Goal: Task Accomplishment & Management: Manage account settings

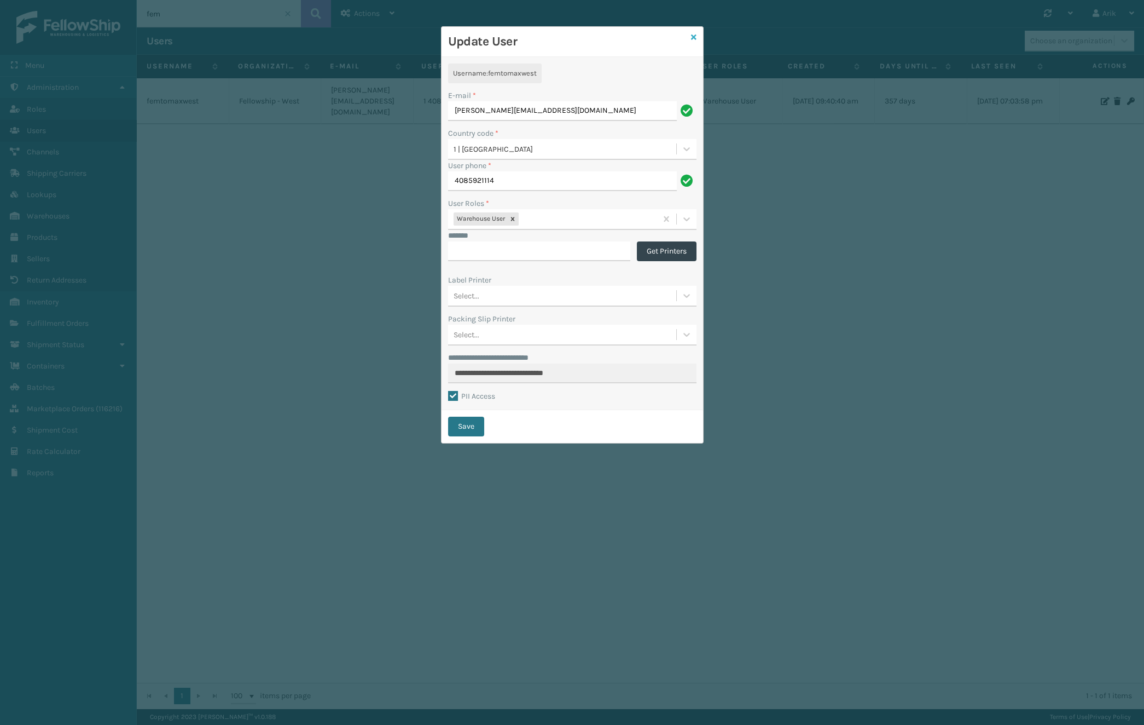
click at [693, 35] on icon at bounding box center [693, 37] width 5 height 8
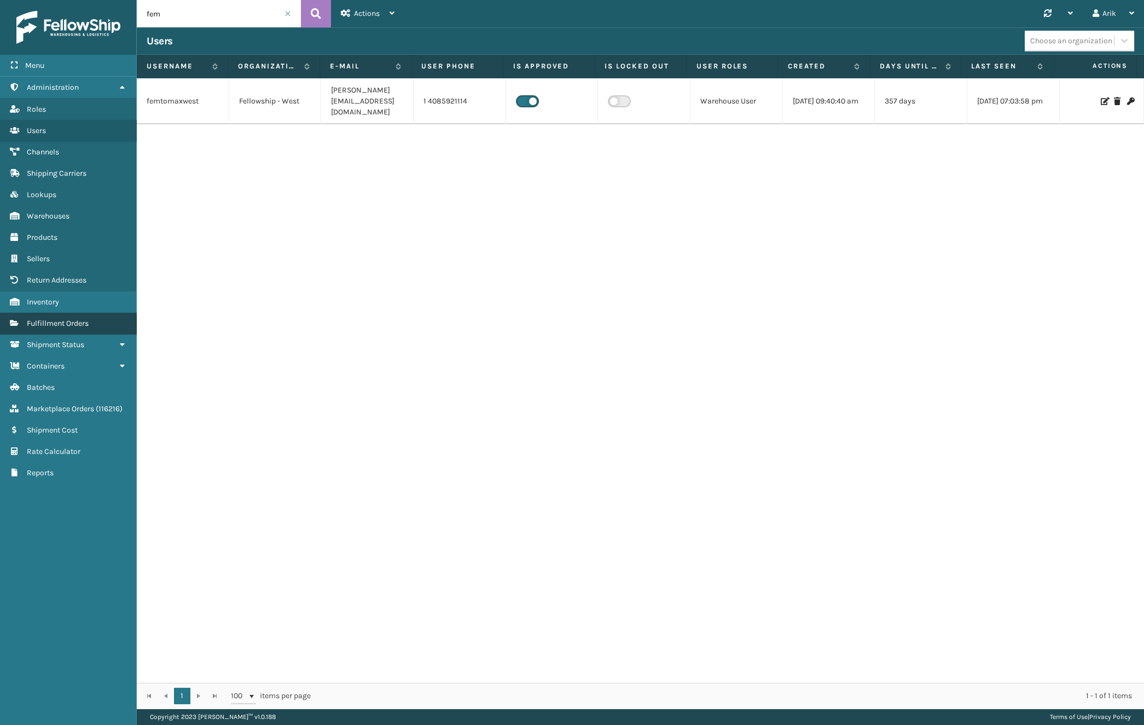
click at [65, 323] on span "Fulfillment Orders" at bounding box center [58, 323] width 62 height 9
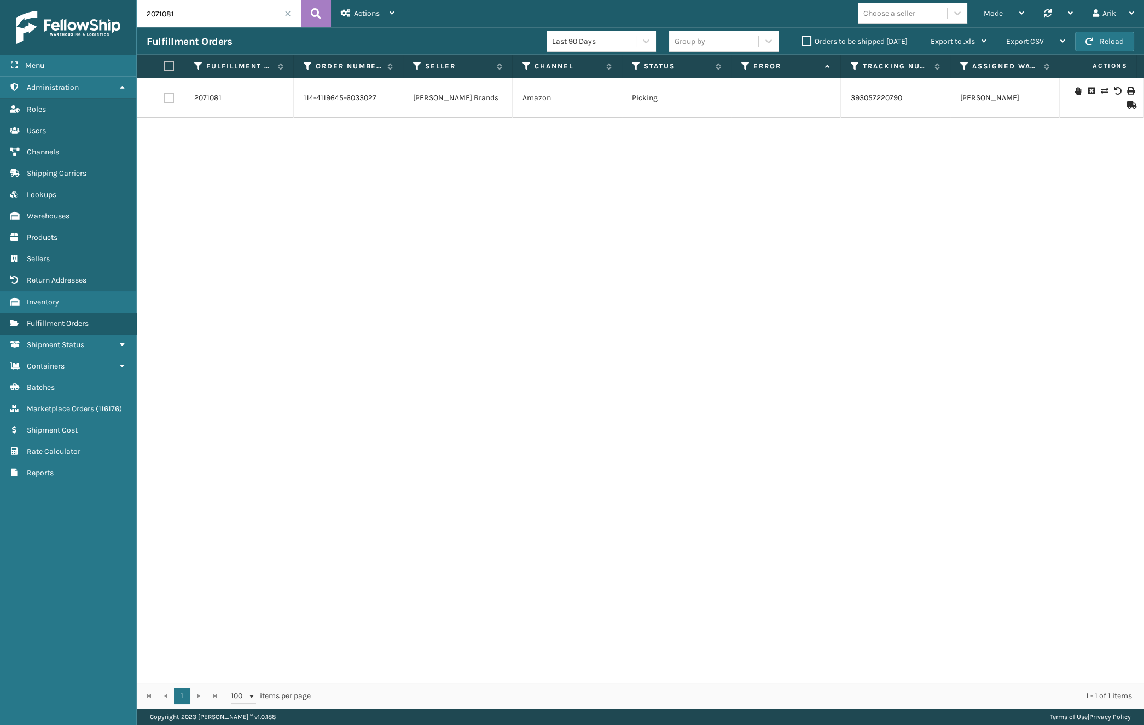
drag, startPoint x: 500, startPoint y: 575, endPoint x: 473, endPoint y: 495, distance: 84.8
click at [500, 575] on div "2071081 114-4119645-6033027 [PERSON_NAME] Brands Amazon Picking 393057220790 [P…" at bounding box center [641, 380] width 1008 height 604
click at [205, 12] on input "2071081" at bounding box center [219, 13] width 164 height 27
paste input "SA531036"
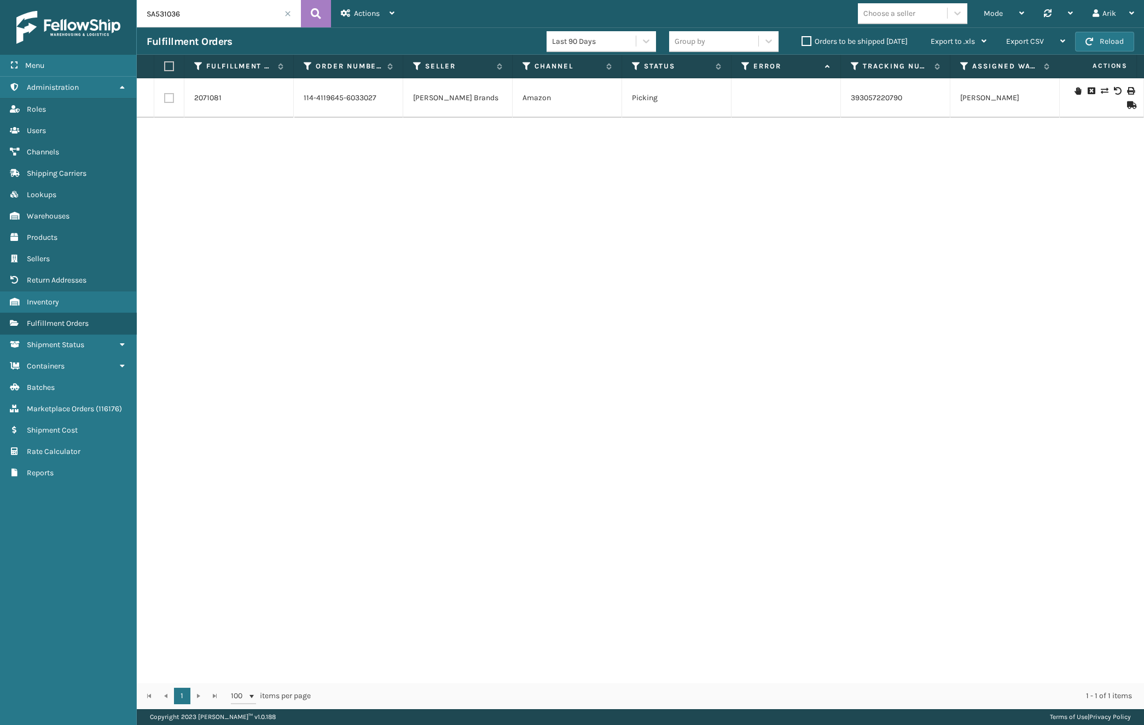
type input "SA531036"
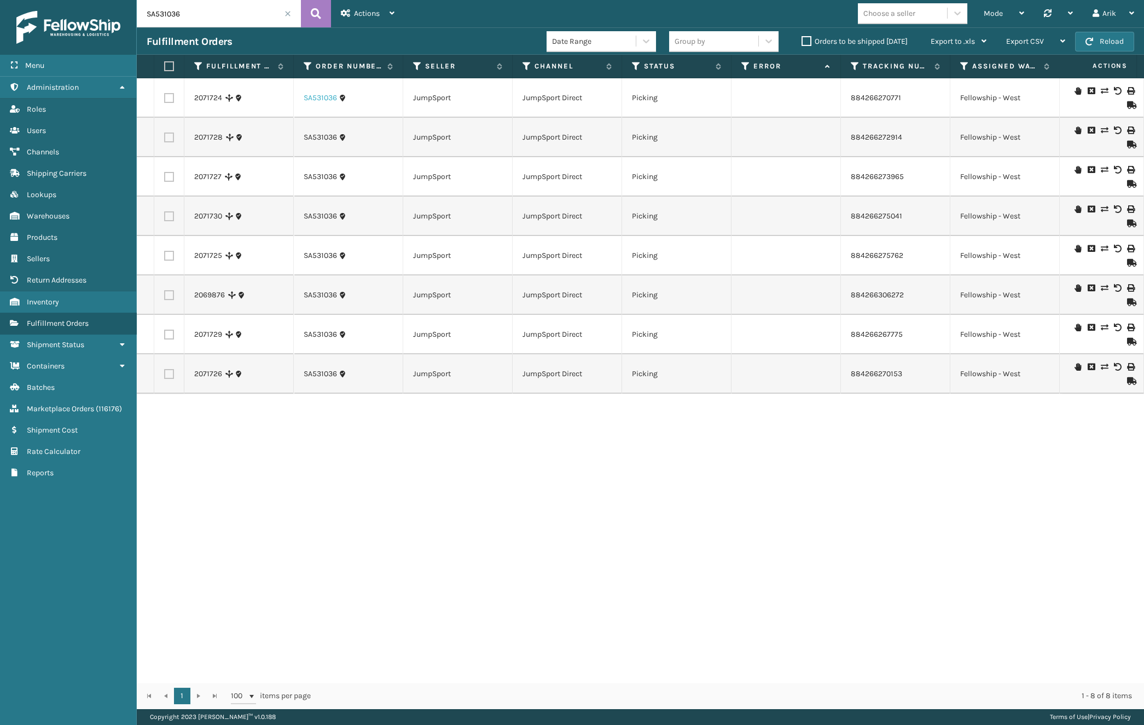
click at [318, 97] on link "SA531036" at bounding box center [320, 97] width 33 height 11
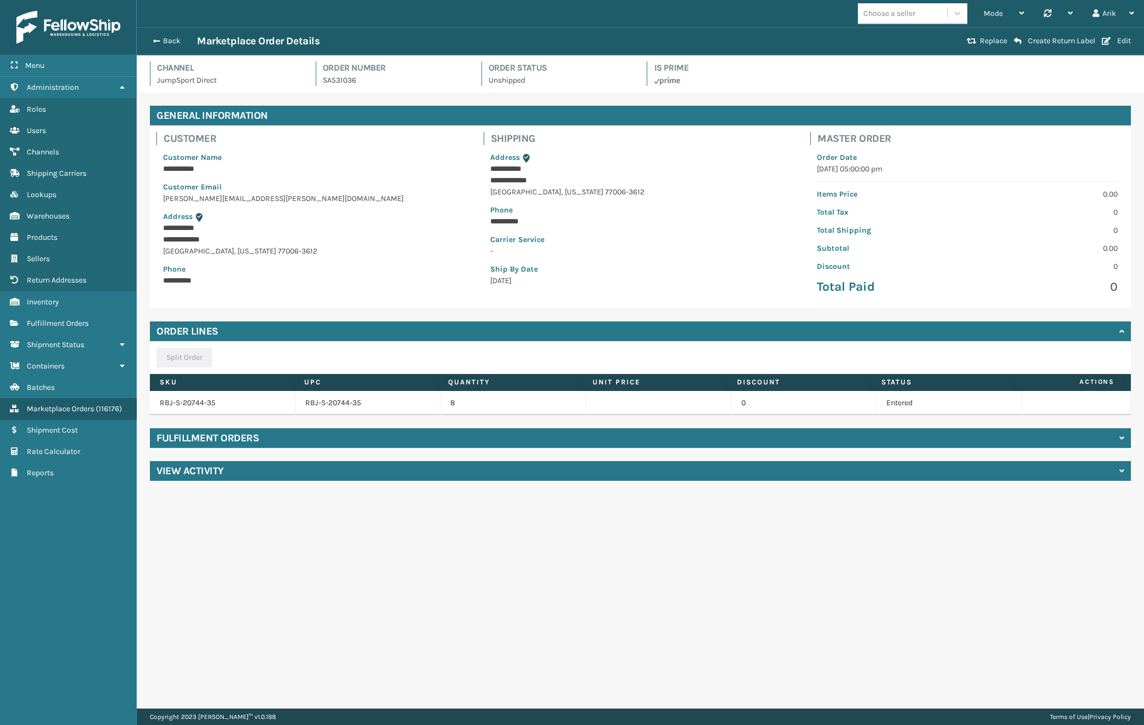
click at [320, 404] on td "RBJ-S-20744-35" at bounding box center [369, 403] width 146 height 24
click at [182, 400] on link "RBJ-S-20744-35" at bounding box center [188, 402] width 56 height 9
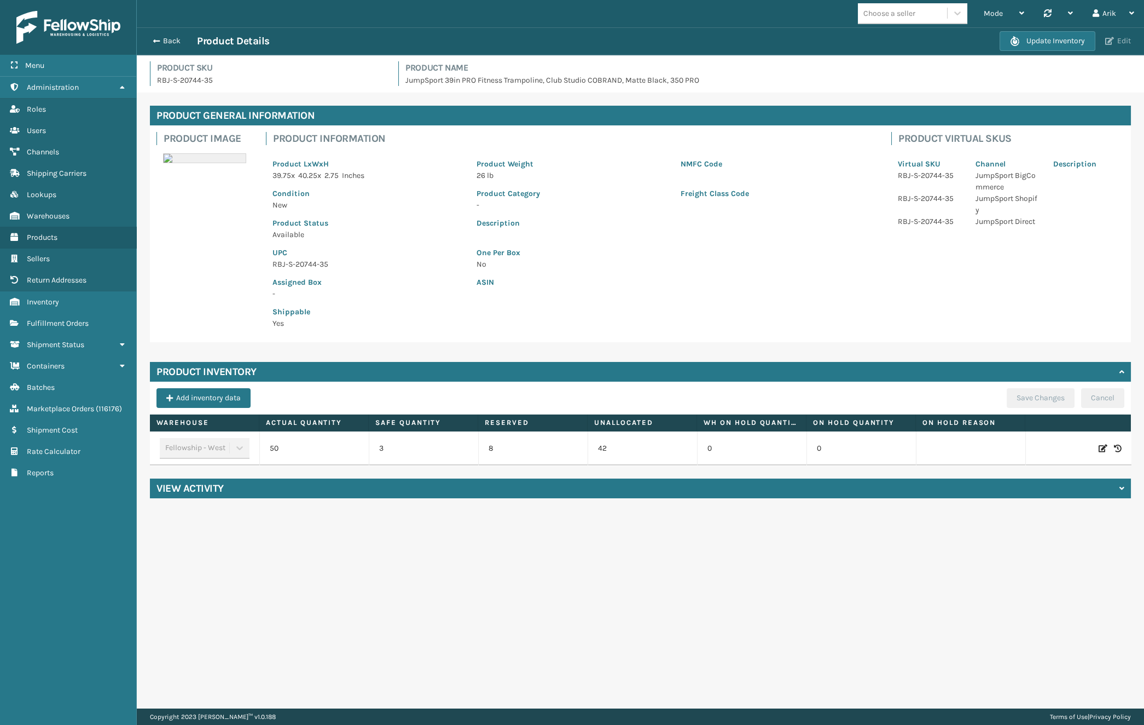
click at [1131, 38] on button "Edit" at bounding box center [1118, 41] width 32 height 10
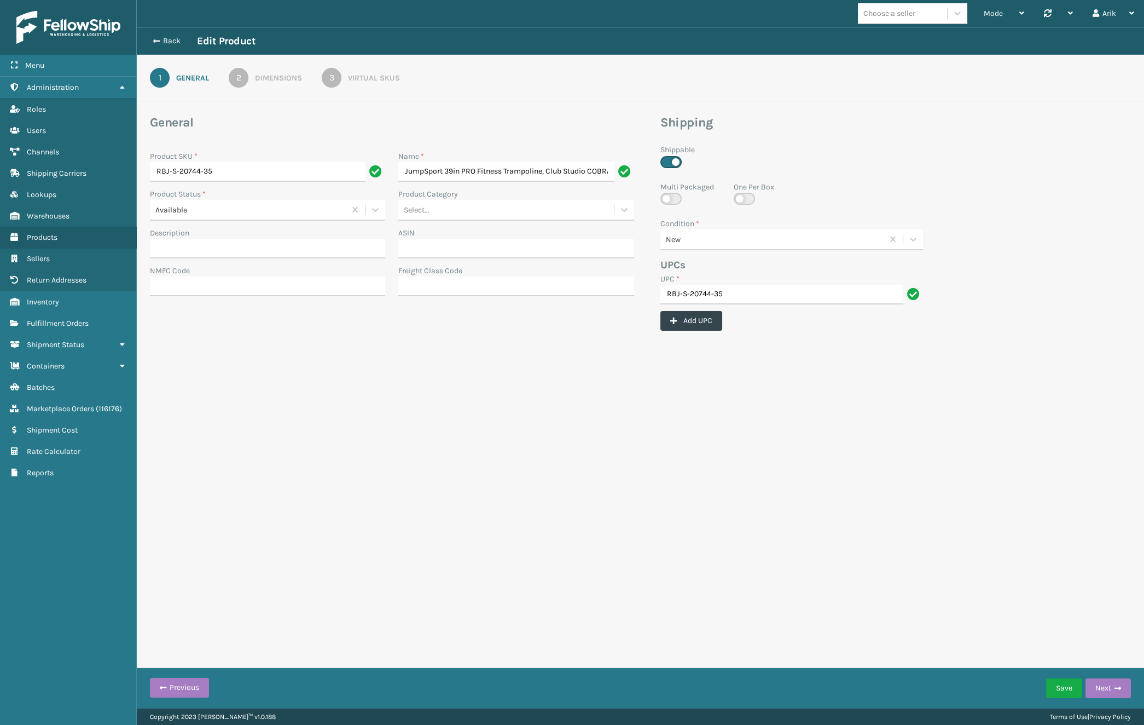
scroll to position [0, 95]
click at [706, 237] on div "New" at bounding box center [775, 239] width 219 height 11
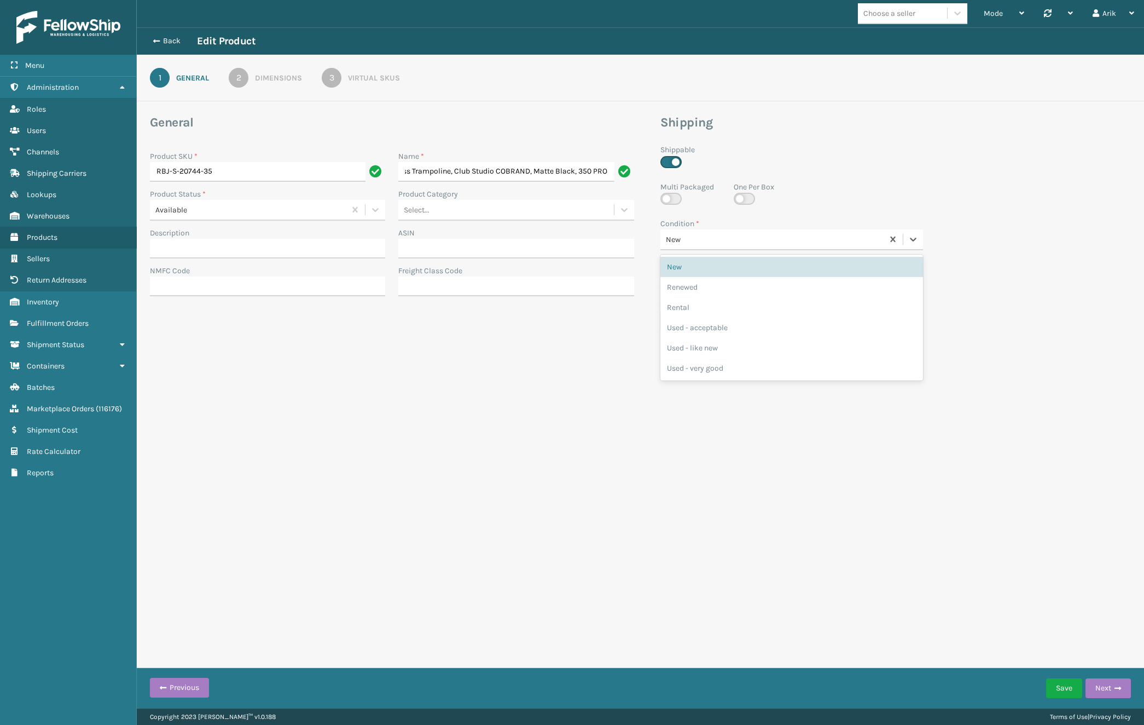
scroll to position [0, 0]
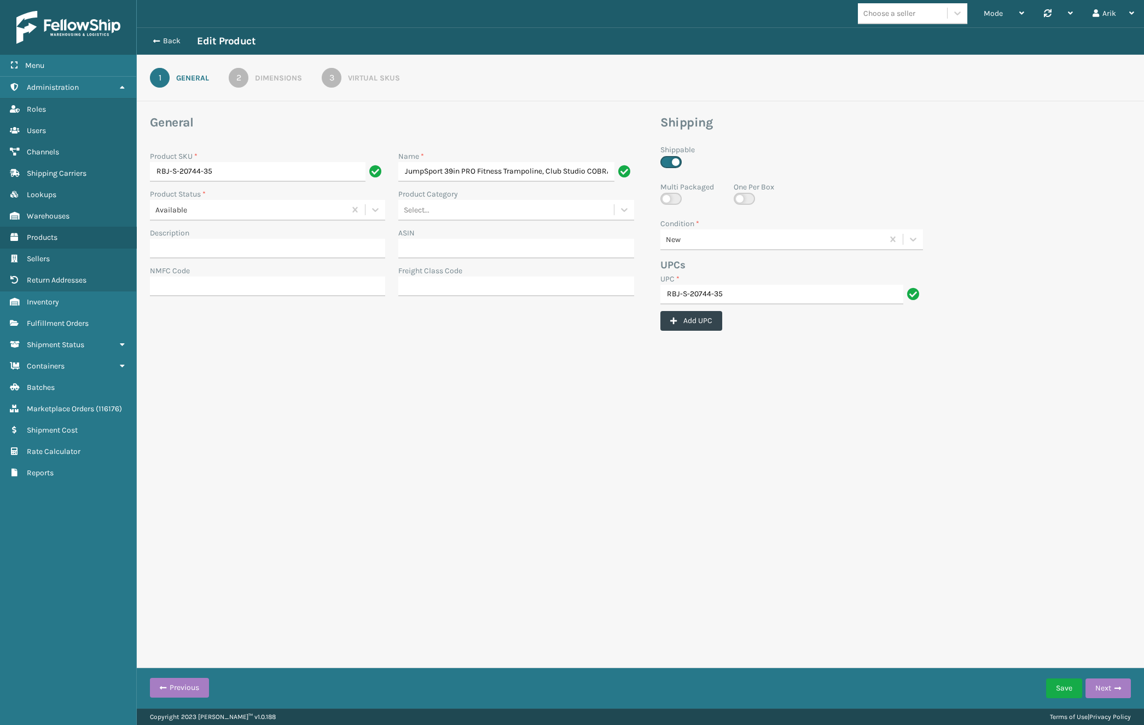
click at [756, 199] on div "One Per Box" at bounding box center [754, 193] width 41 height 24
click at [745, 197] on label at bounding box center [744, 199] width 21 height 12
click at [741, 197] on input "checkbox" at bounding box center [737, 196] width 7 height 7
checkbox input "true"
click at [1066, 690] on button "Save" at bounding box center [1064, 688] width 36 height 20
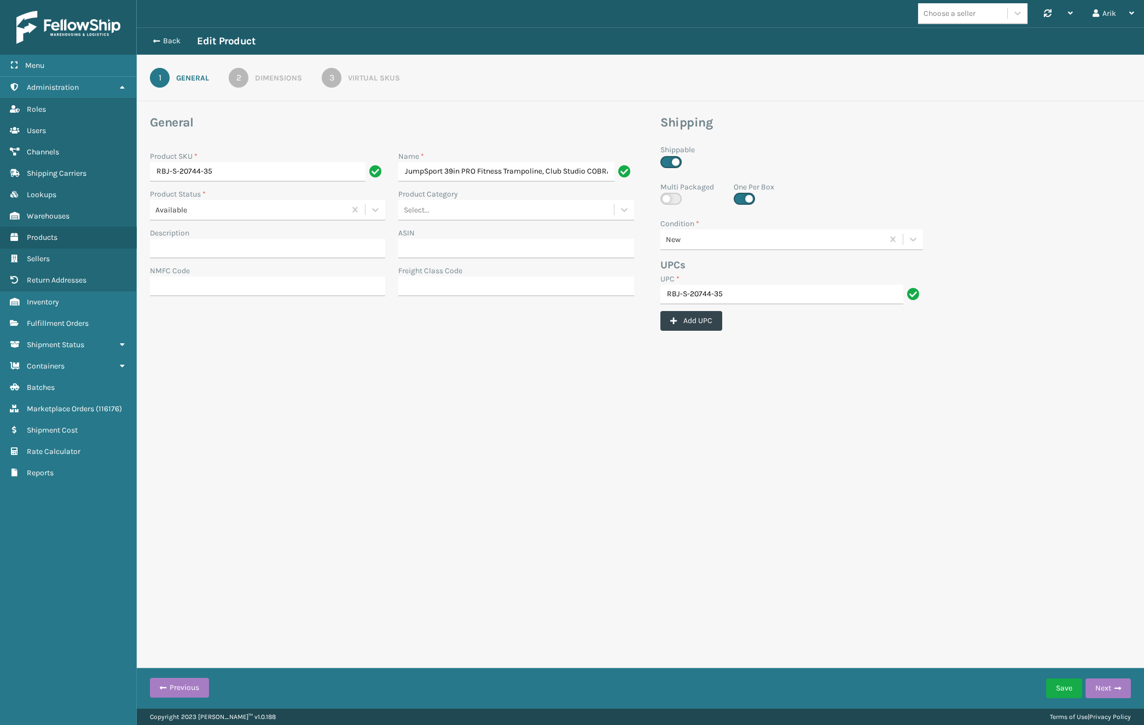
scroll to position [0, 95]
click at [44, 234] on span "Products" at bounding box center [42, 237] width 31 height 9
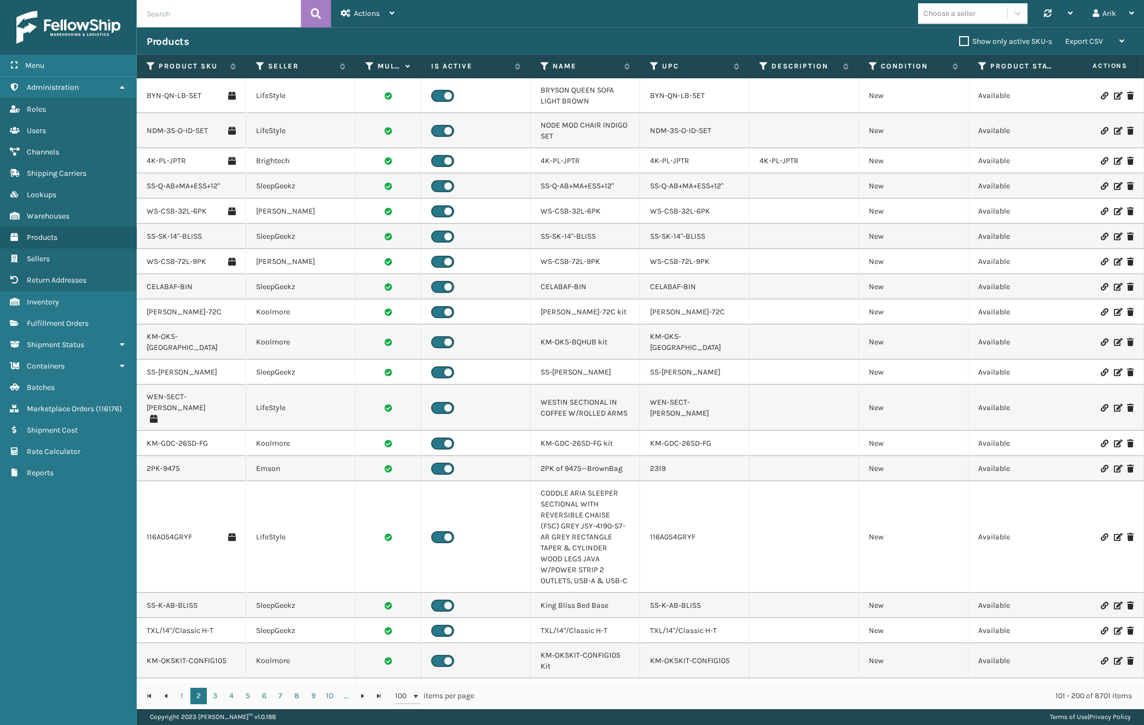
click at [565, 703] on div "1 2 3 4 5 6 7 8 9 10 ... 1 2 3 4 5 6 7 8 9 10 ... 100 items per page 101 - 200 …" at bounding box center [641, 696] width 1008 height 26
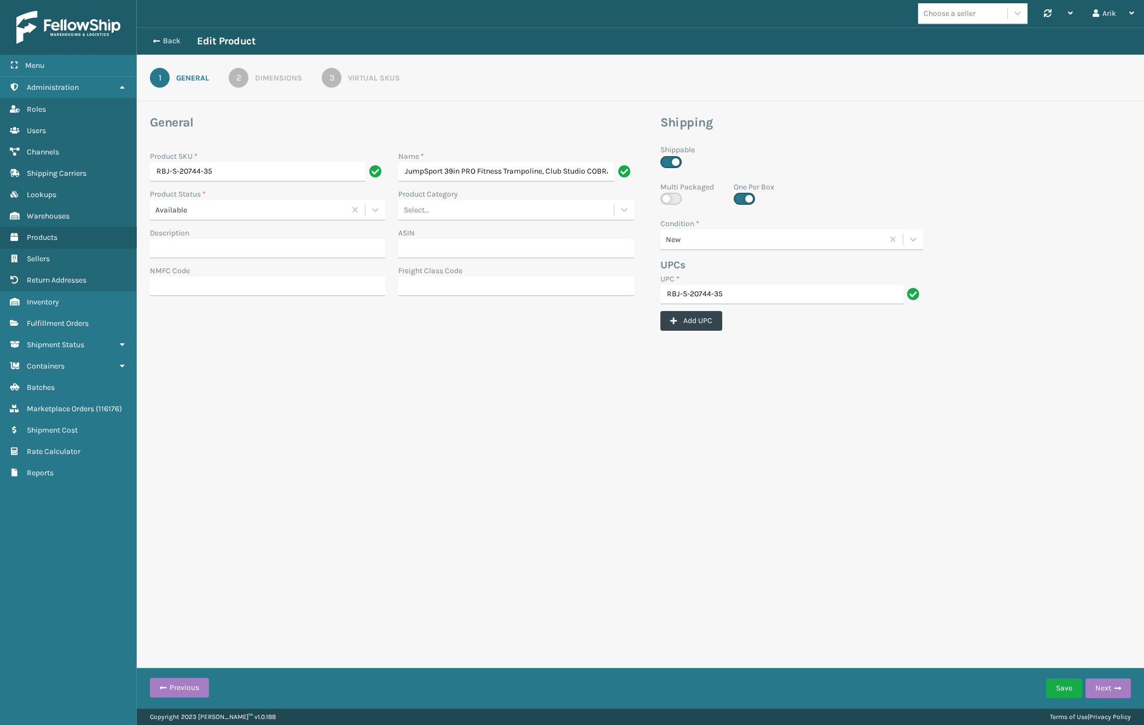
scroll to position [0, 95]
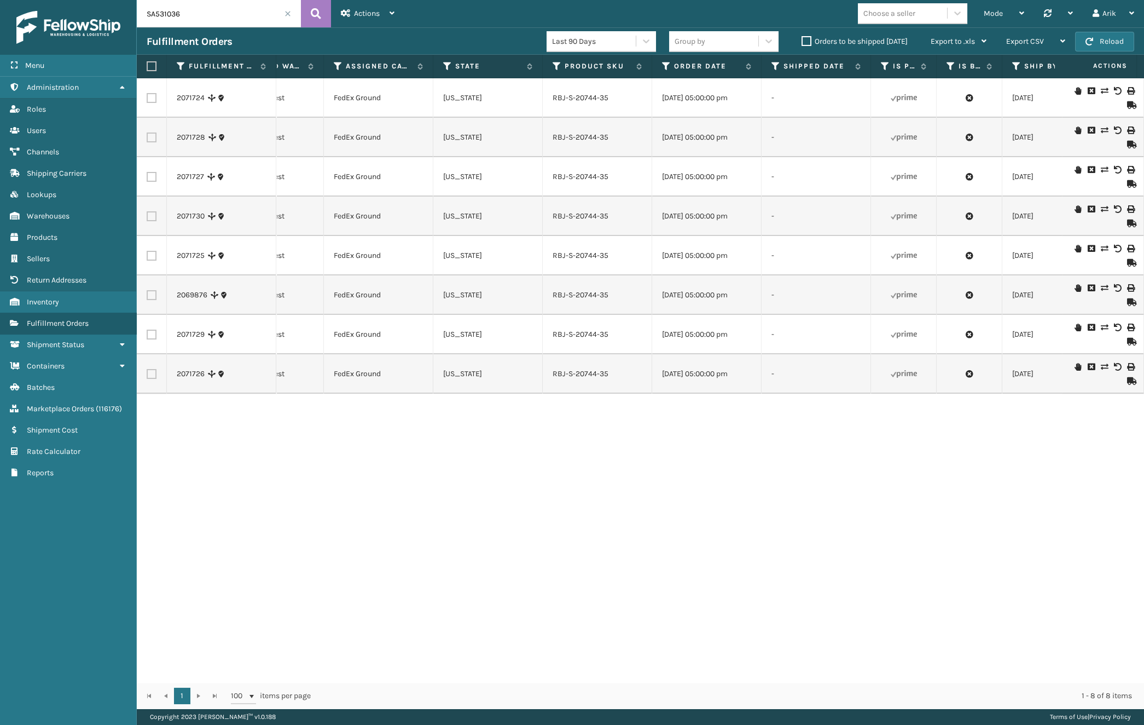
scroll to position [0, 905]
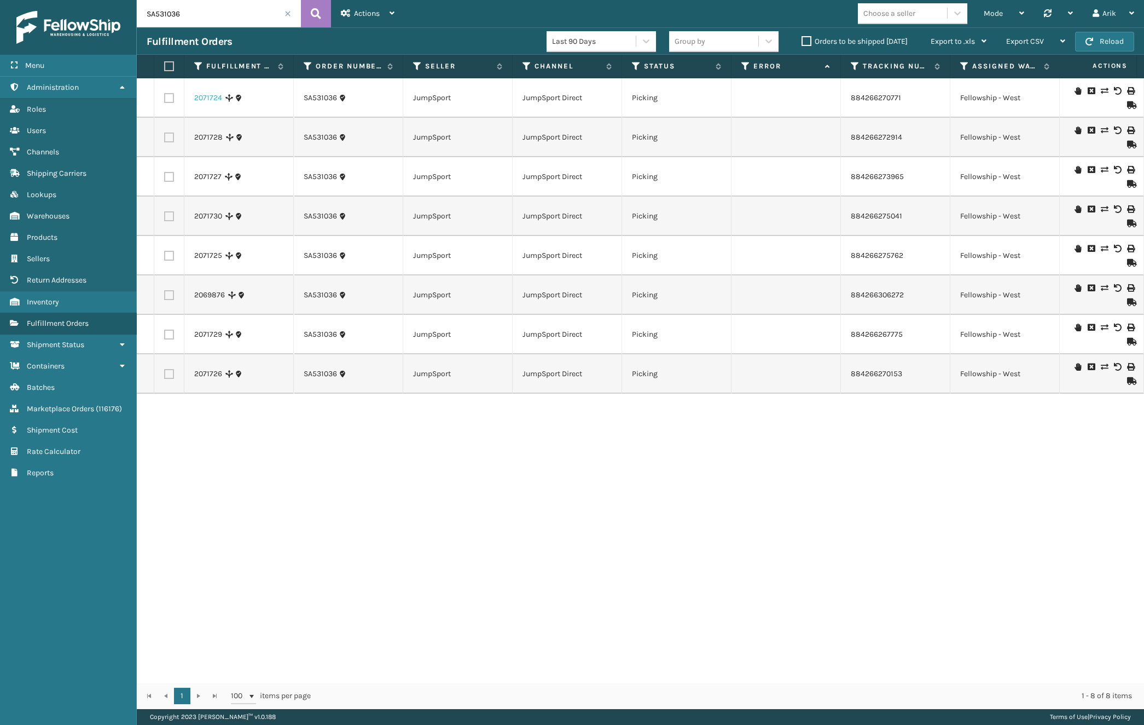
click at [201, 97] on link "2071724" at bounding box center [208, 97] width 28 height 11
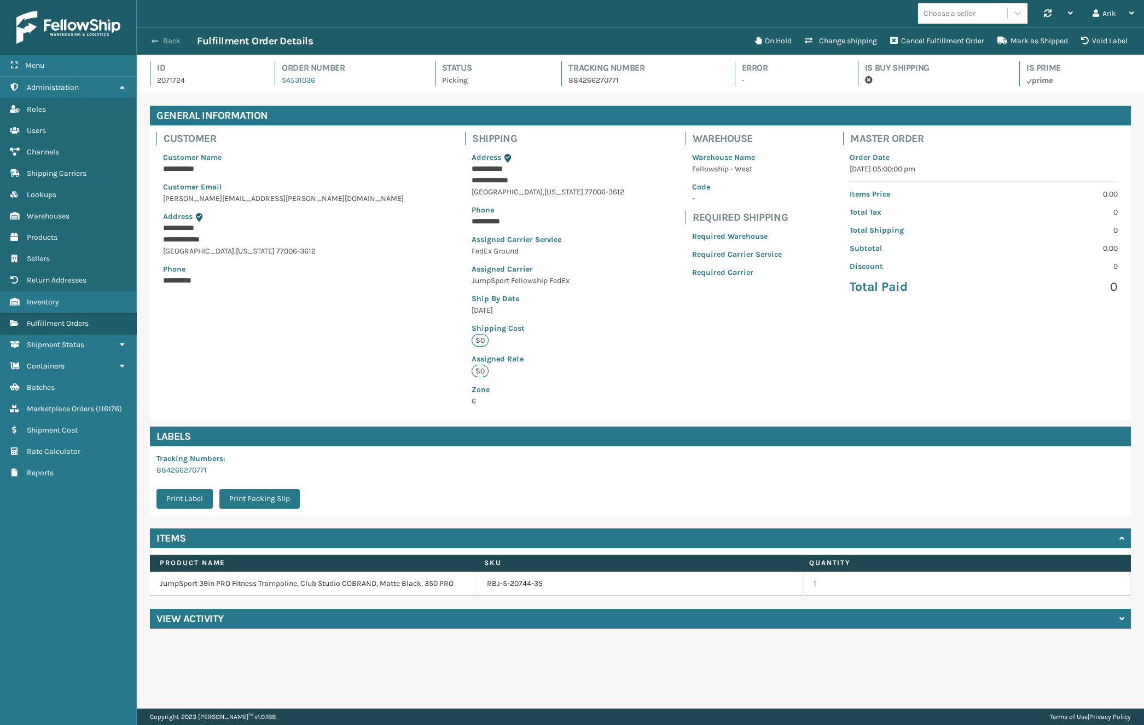
click at [159, 36] on button "Back" at bounding box center [172, 41] width 50 height 10
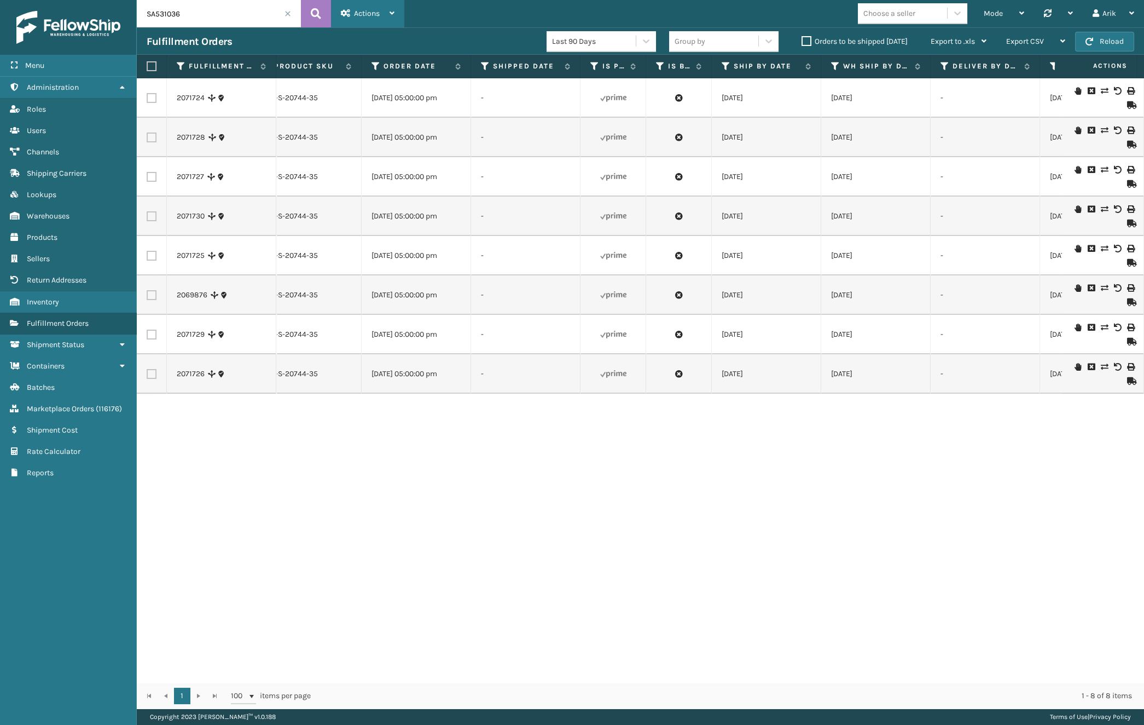
click at [334, 11] on div "Actions Settings Remove All Filters Track Fulfillment Order Export Labels Bulk …" at bounding box center [367, 13] width 73 height 27
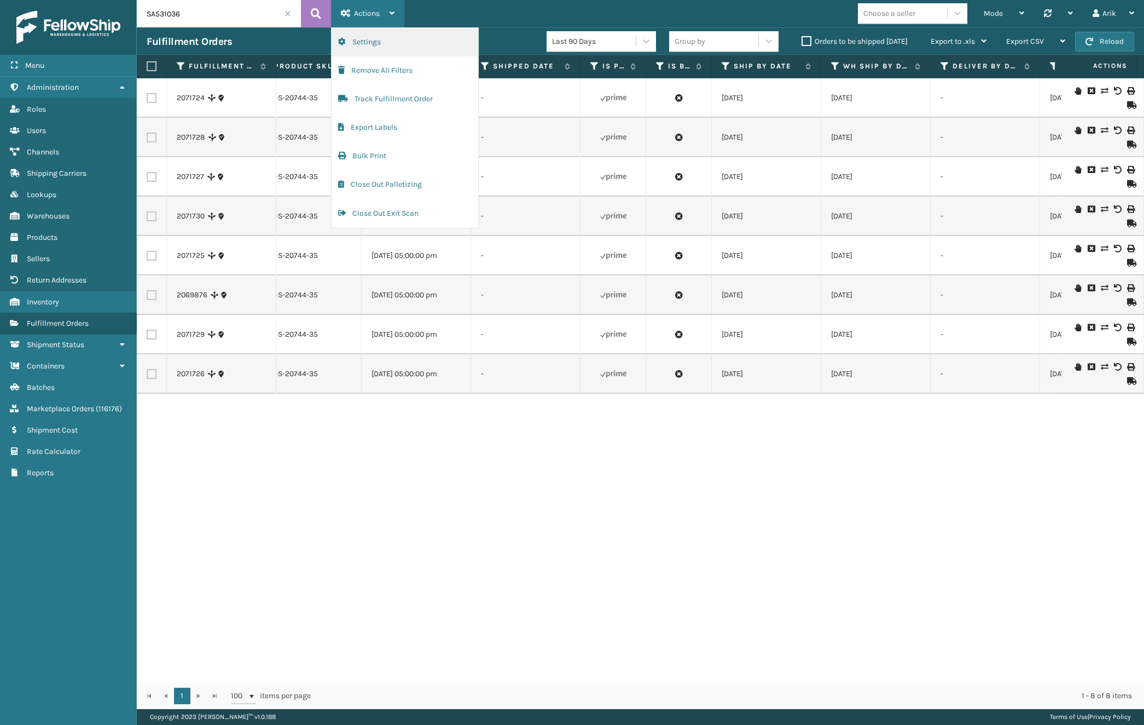
click at [369, 42] on button "Settings" at bounding box center [405, 42] width 147 height 28
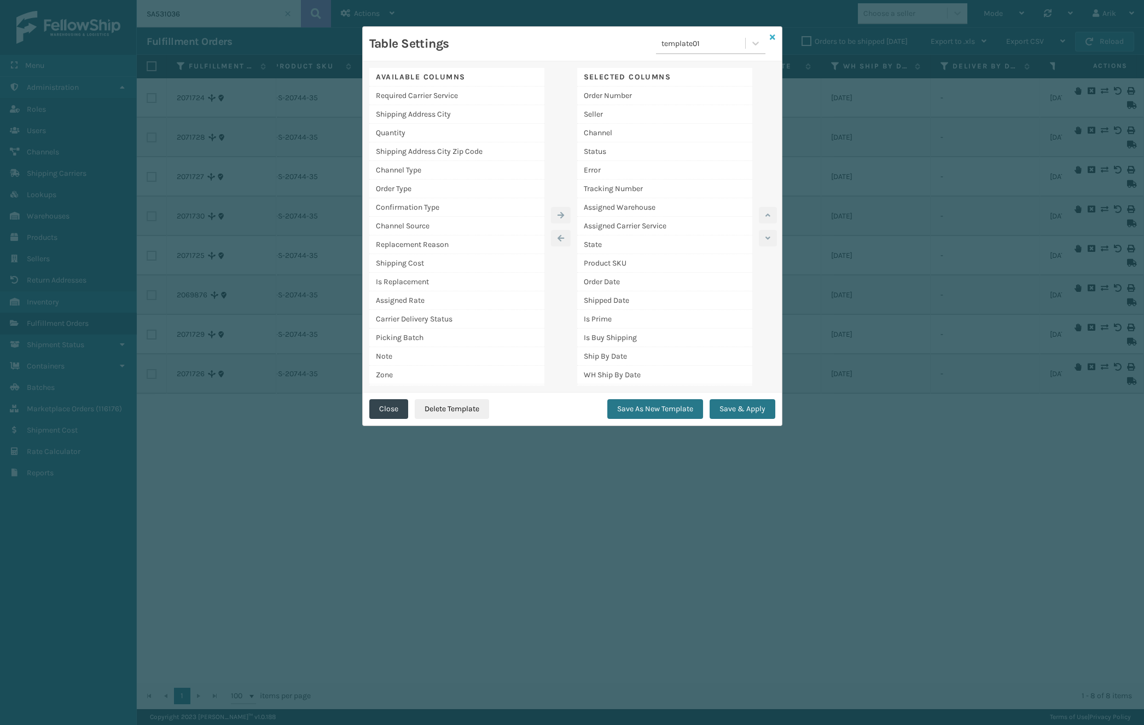
click at [774, 33] on icon at bounding box center [772, 37] width 5 height 8
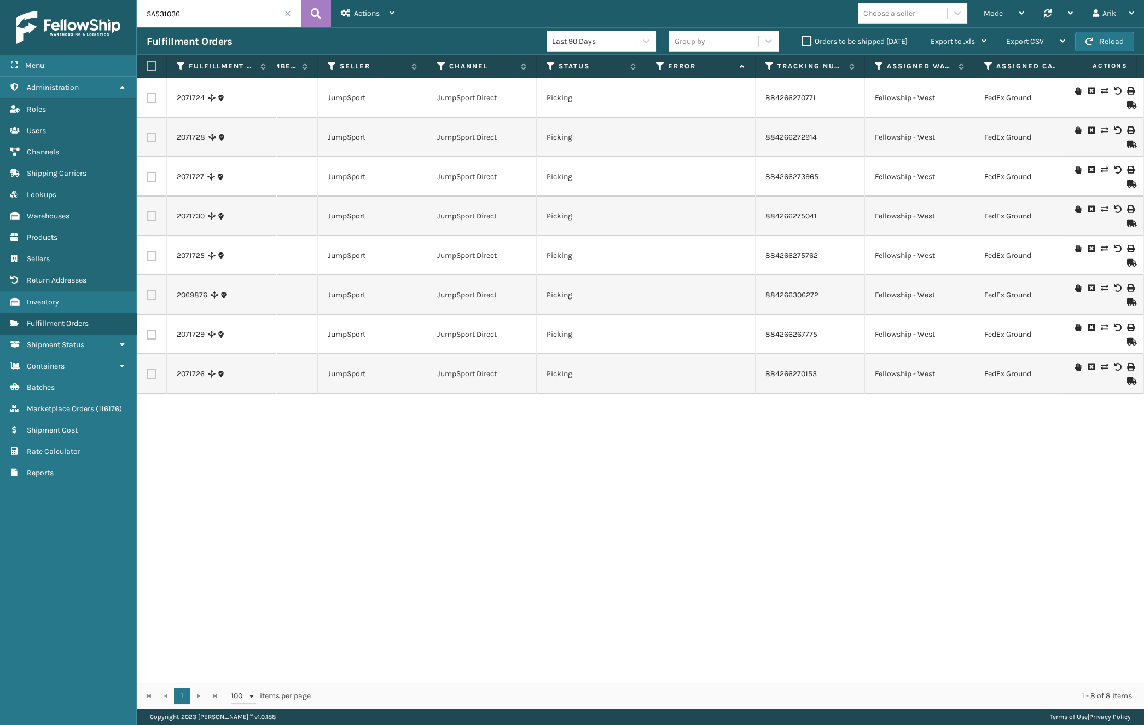
click at [579, 551] on div "2071724 SA531036 JumpSport JumpSport Direct Picking 884266270771 Fellowship - […" at bounding box center [641, 380] width 1008 height 604
click at [189, 375] on link "2071726" at bounding box center [191, 373] width 28 height 11
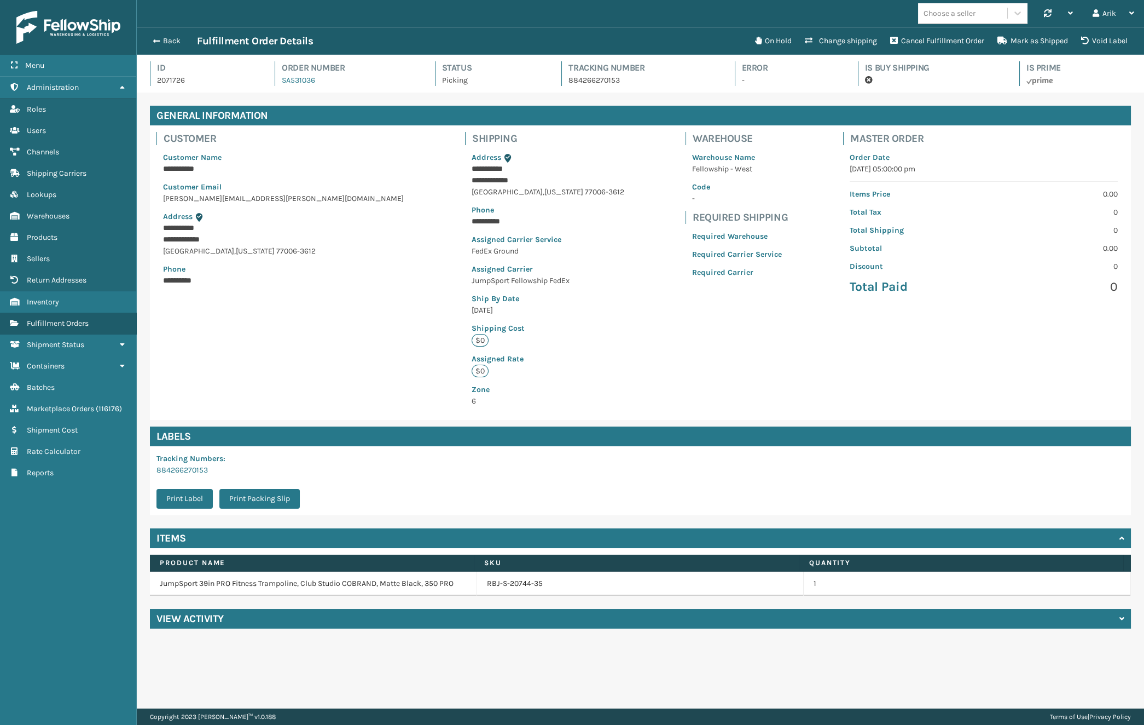
click at [262, 615] on div "View Activity" at bounding box center [640, 619] width 981 height 20
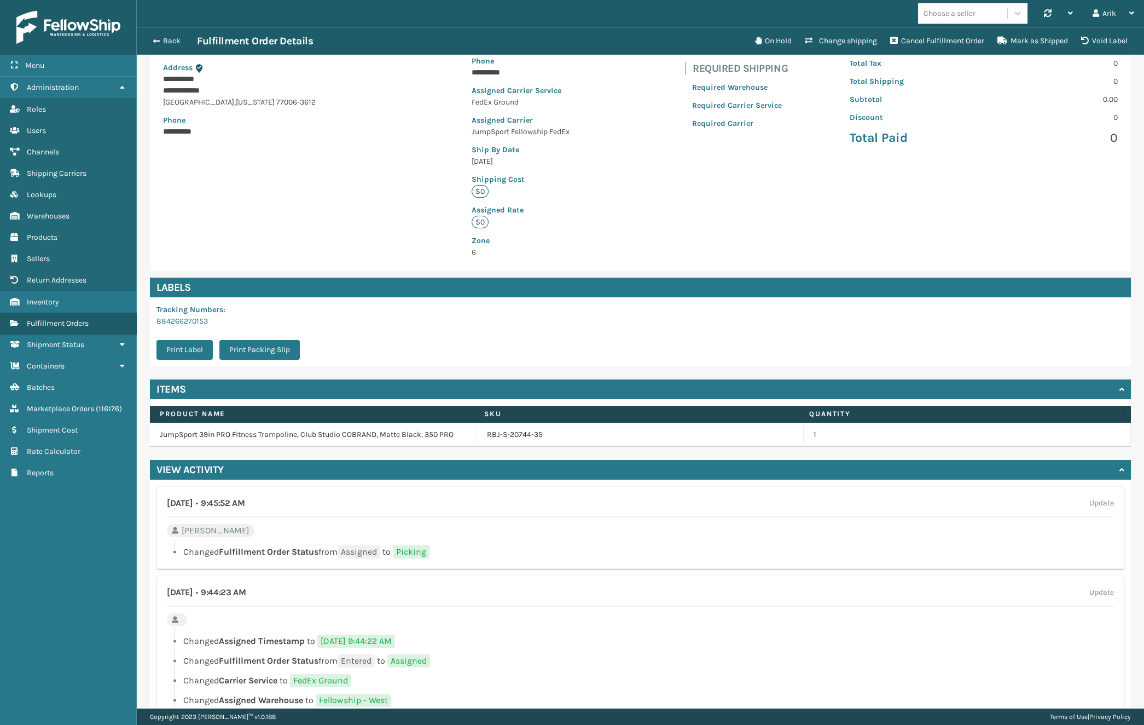
click at [545, 672] on ul "Changed Assigned Timestamp to [DATE] 9:44:22 AM Changed Fulfillment Order Statu…" at bounding box center [640, 680] width 947 height 92
click at [71, 327] on link "Roles Fulfillment Orders" at bounding box center [68, 323] width 136 height 21
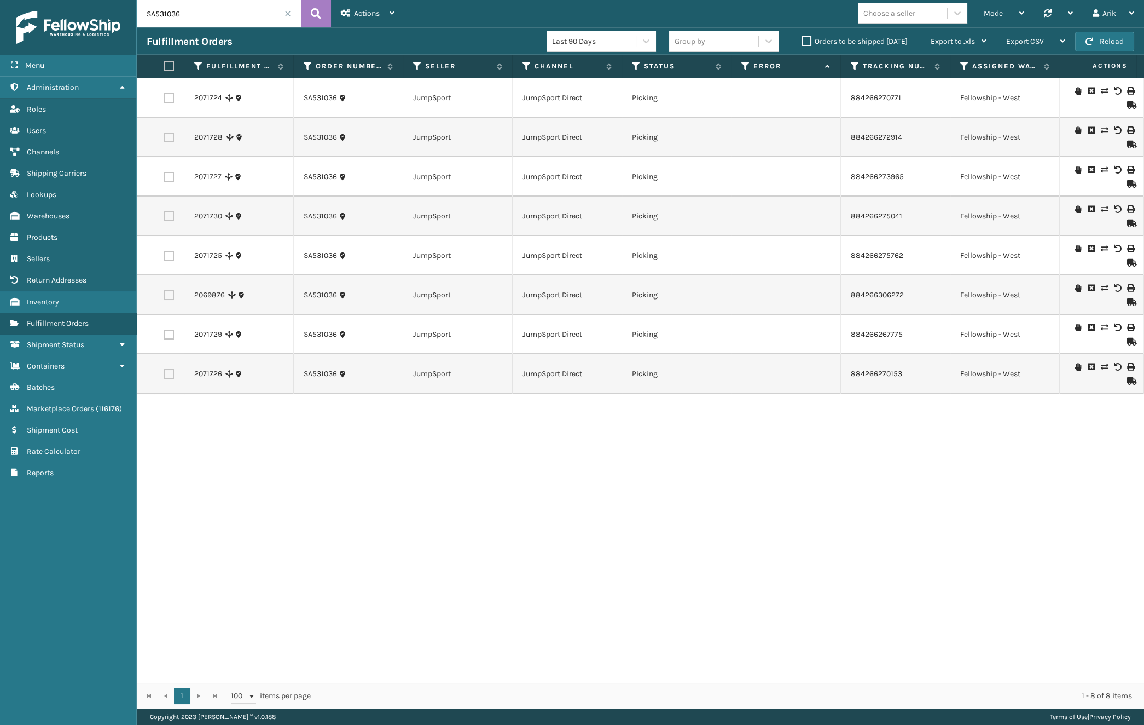
click at [674, 591] on div "2071724 SA531036 JumpSport JumpSport Direct Picking 884266270771 Fellowship - […" at bounding box center [641, 380] width 1008 height 604
click at [164, 9] on input "SA531036" at bounding box center [219, 13] width 164 height 27
paste input "54"
type input "SA531054"
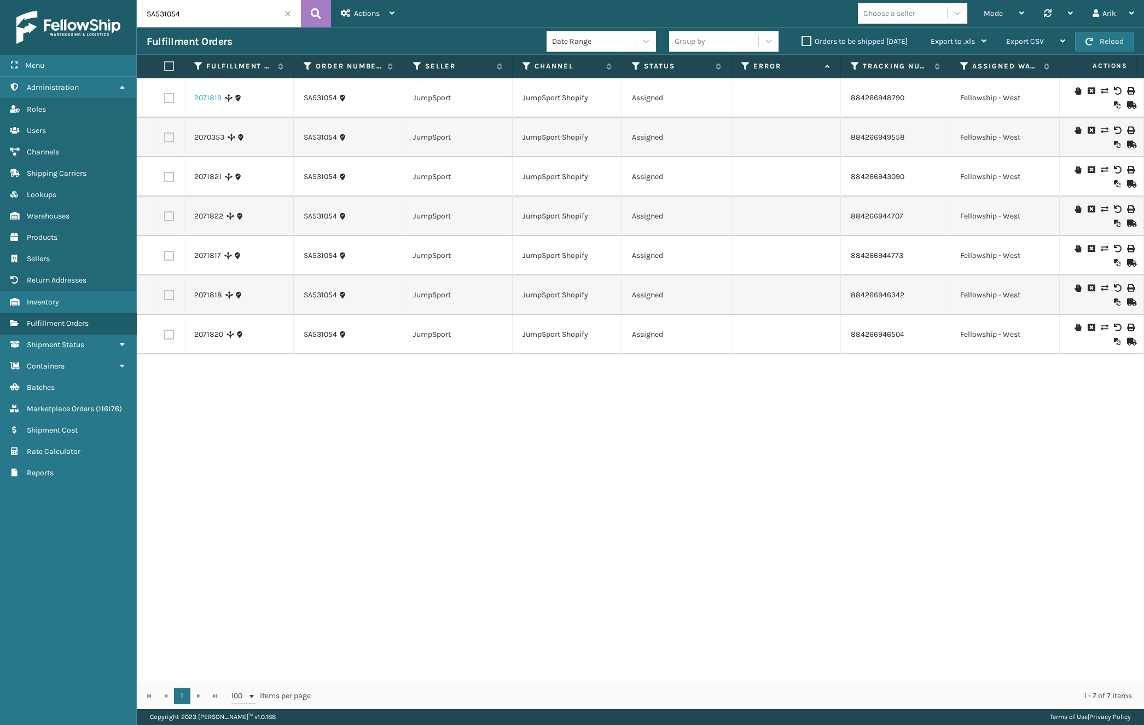
click at [206, 99] on link "2071819" at bounding box center [207, 97] width 27 height 11
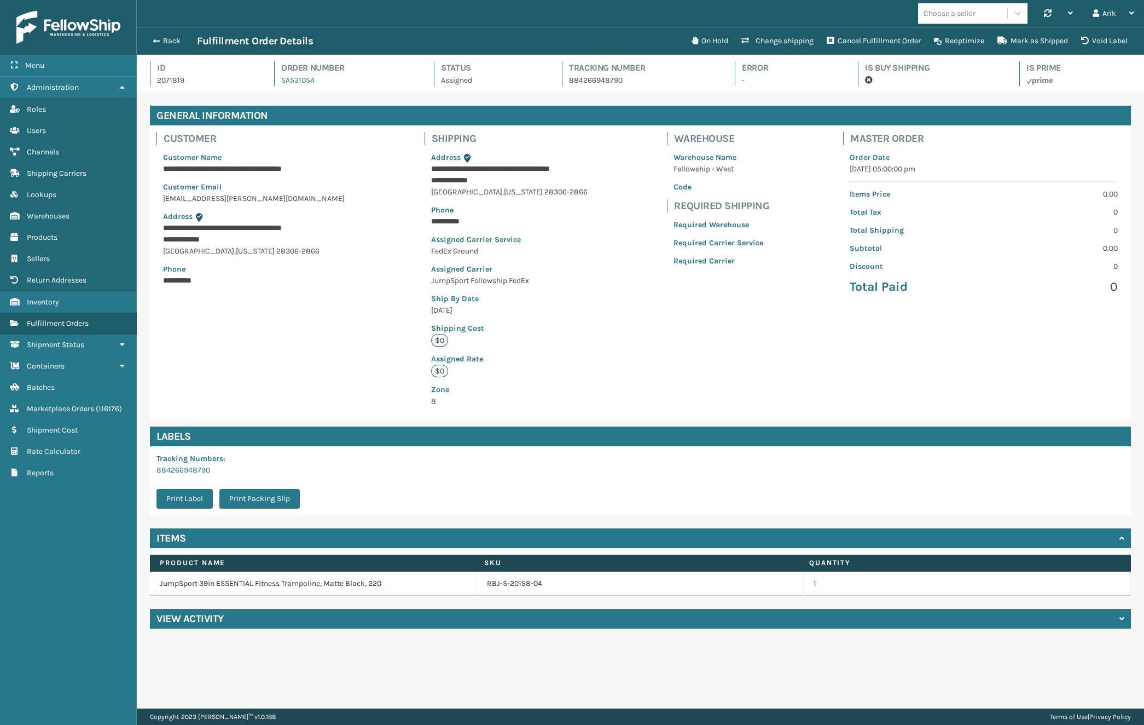
scroll to position [26, 1007]
click at [294, 80] on link "SA531054" at bounding box center [297, 80] width 33 height 9
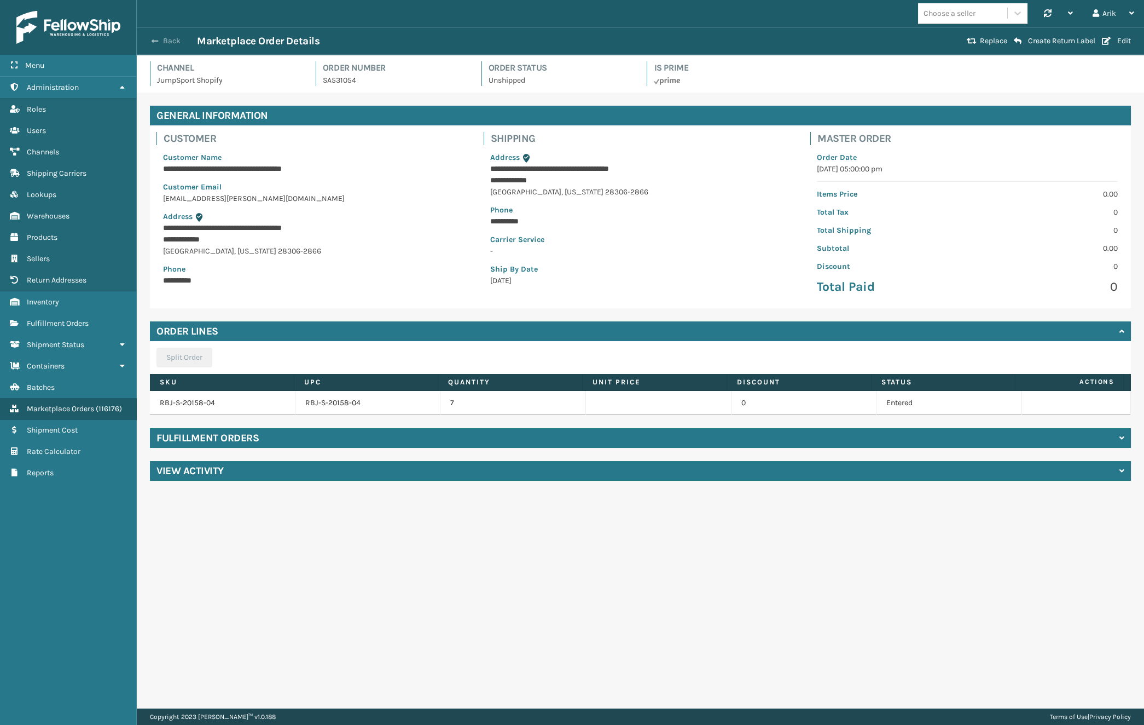
click at [149, 39] on button "Back" at bounding box center [172, 41] width 50 height 10
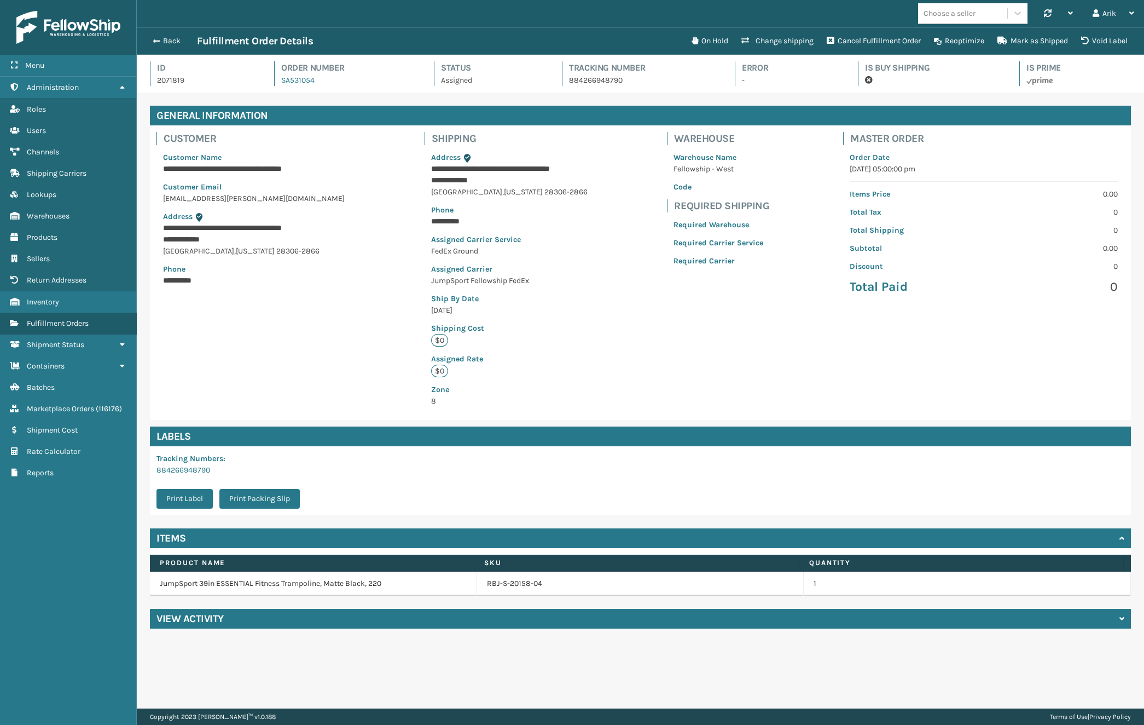
scroll to position [26, 1007]
click at [157, 45] on button "Back" at bounding box center [172, 41] width 50 height 10
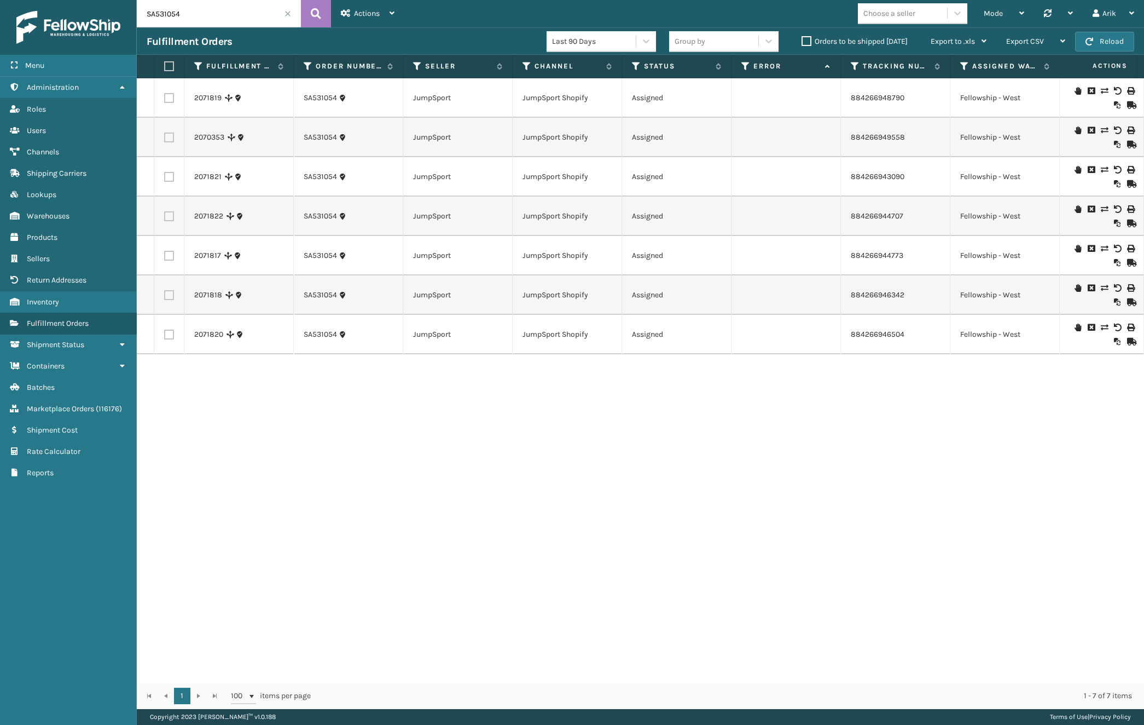
click at [169, 65] on label at bounding box center [167, 66] width 7 height 10
click at [165, 65] on input "checkbox" at bounding box center [164, 66] width 1 height 7
checkbox input "true"
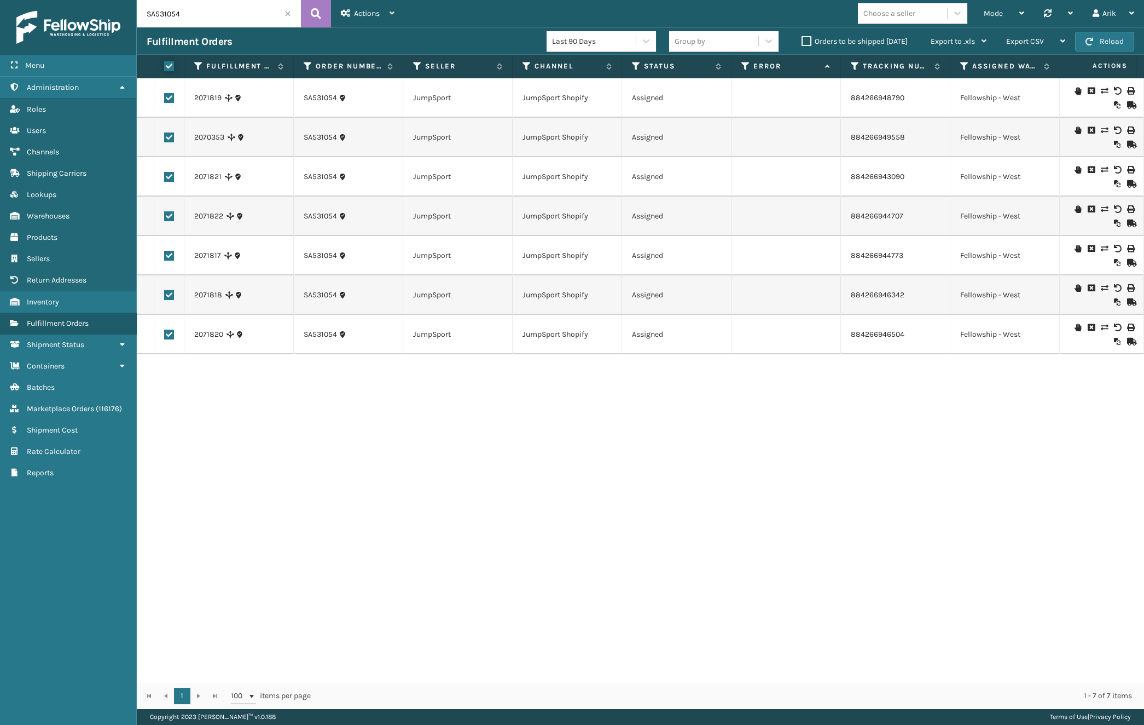
checkbox input "true"
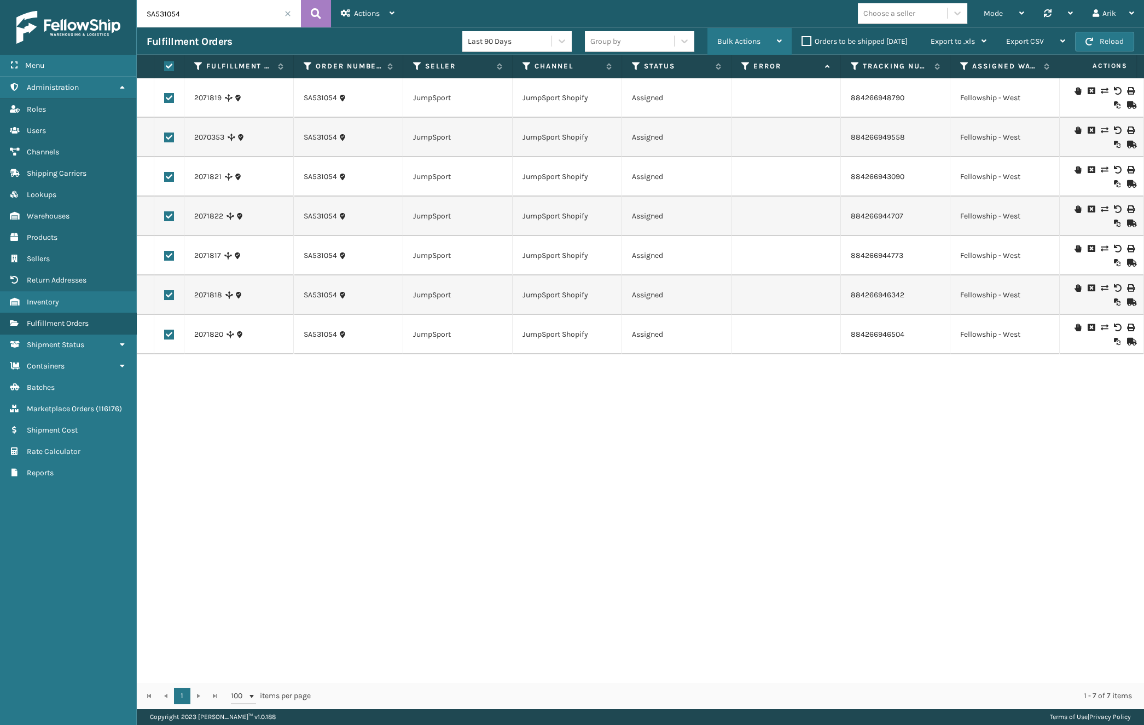
click at [761, 39] on div "Bulk Actions" at bounding box center [750, 41] width 65 height 27
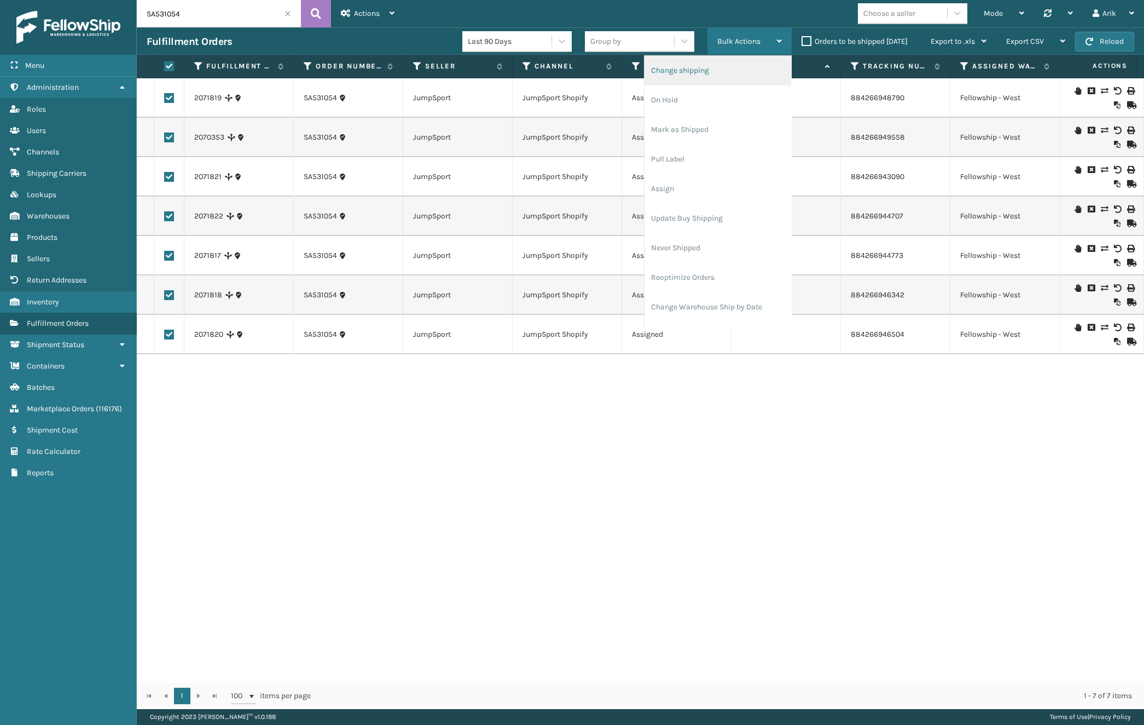
click at [715, 71] on li "Change shipping" at bounding box center [718, 71] width 147 height 30
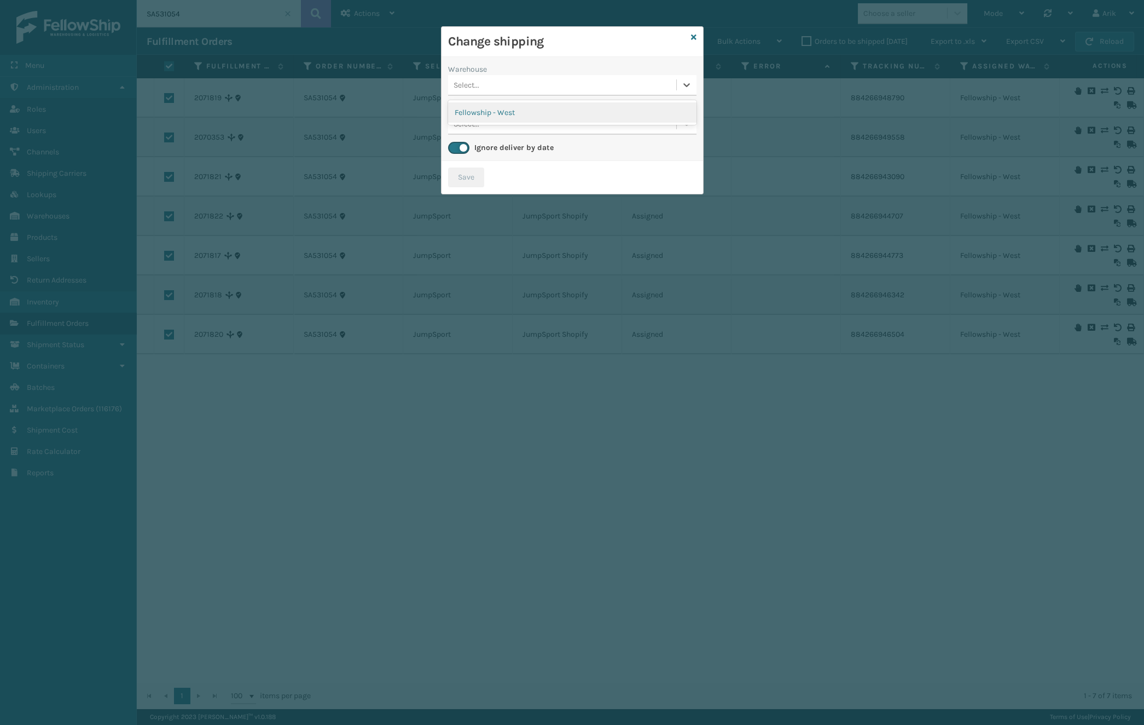
click at [517, 87] on div "Select..." at bounding box center [562, 85] width 228 height 18
click at [493, 119] on div "Fellowship - West" at bounding box center [572, 112] width 248 height 20
click at [493, 118] on div "Select..." at bounding box center [562, 124] width 228 height 18
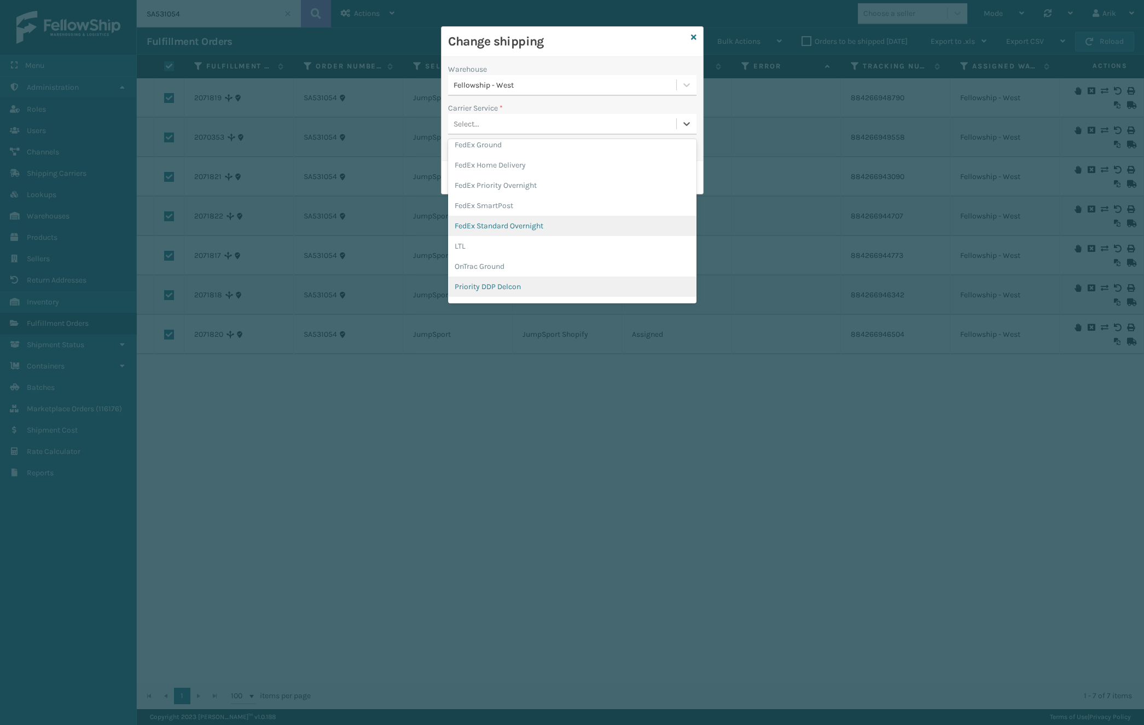
scroll to position [149, 0]
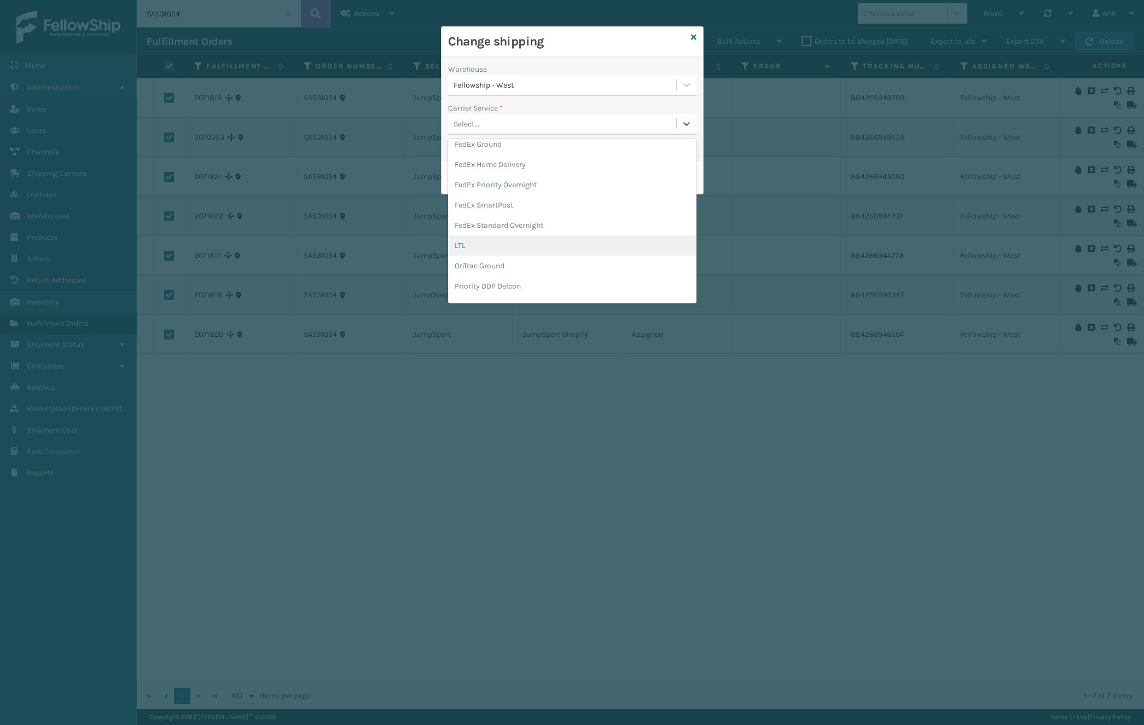
click at [469, 245] on div "LTL" at bounding box center [572, 245] width 248 height 20
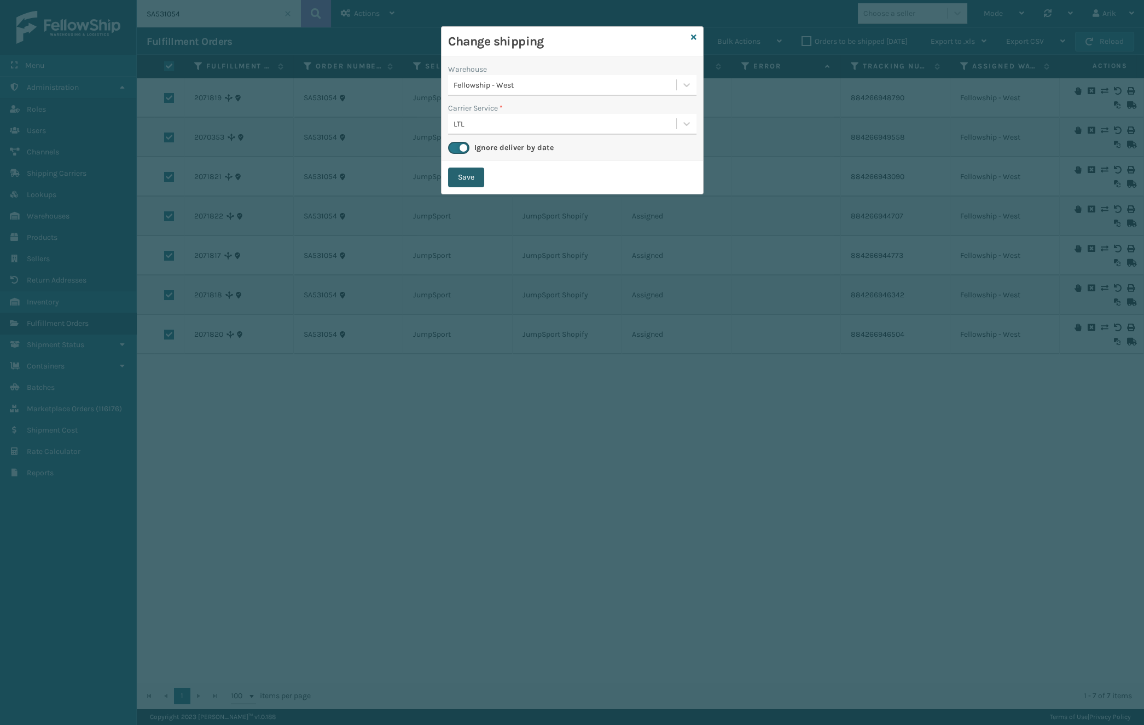
click at [465, 184] on button "Save" at bounding box center [466, 177] width 36 height 20
checkbox input "false"
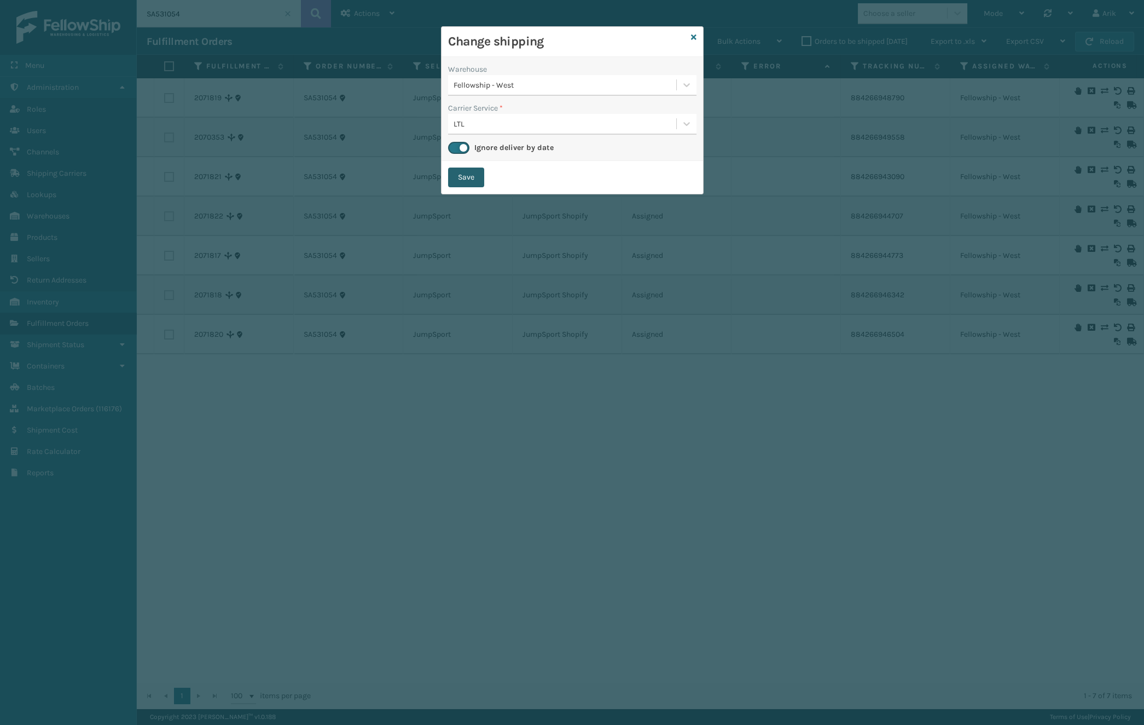
checkbox input "false"
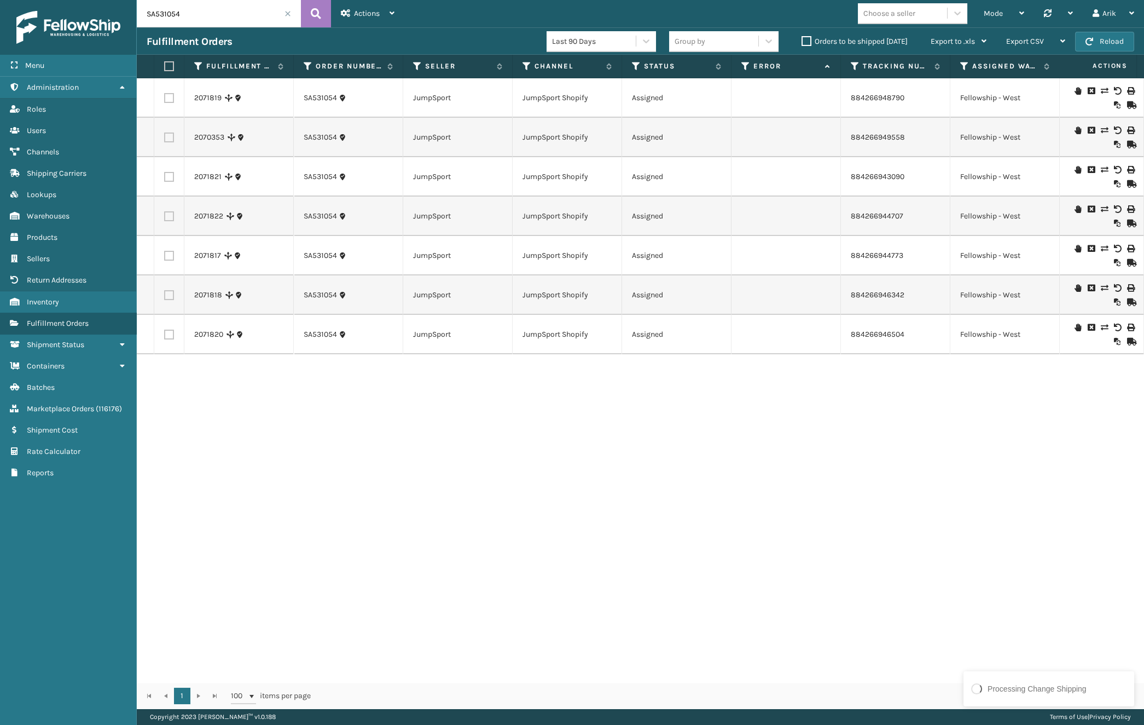
click at [186, 16] on input "SA531054" at bounding box center [219, 13] width 164 height 27
click at [208, 96] on link "2071819" at bounding box center [207, 97] width 27 height 11
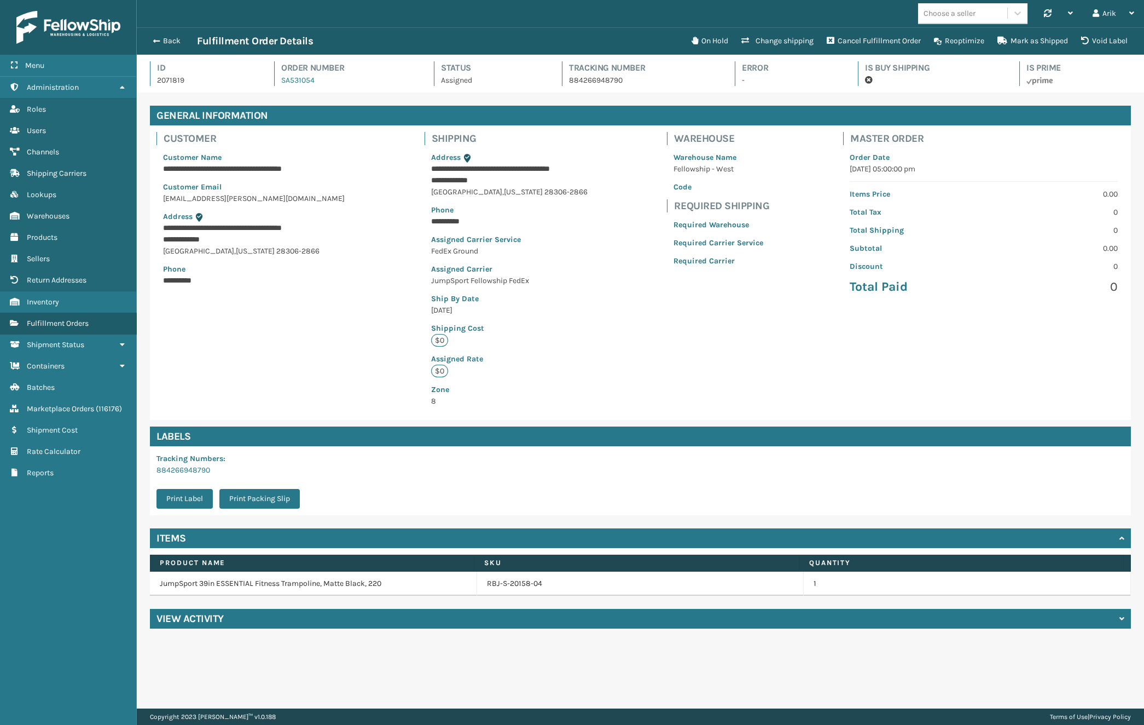
scroll to position [26, 1007]
click at [1102, 41] on button "Void Label" at bounding box center [1105, 41] width 60 height 22
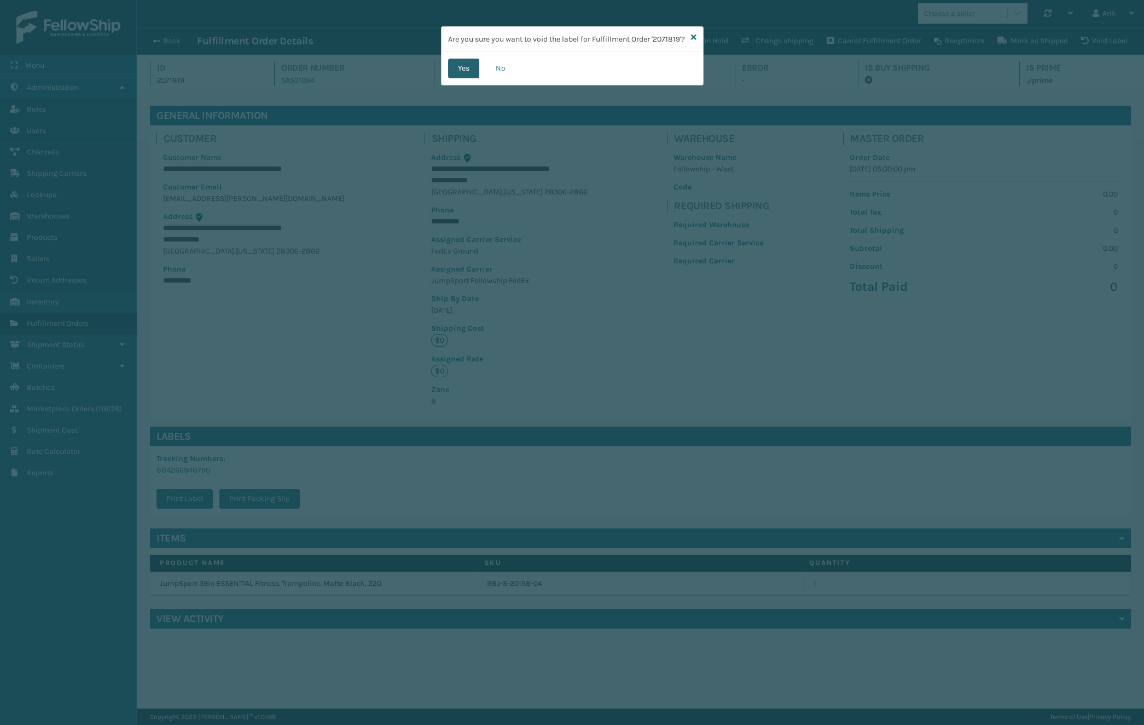
click at [456, 78] on button "Yes" at bounding box center [463, 69] width 31 height 20
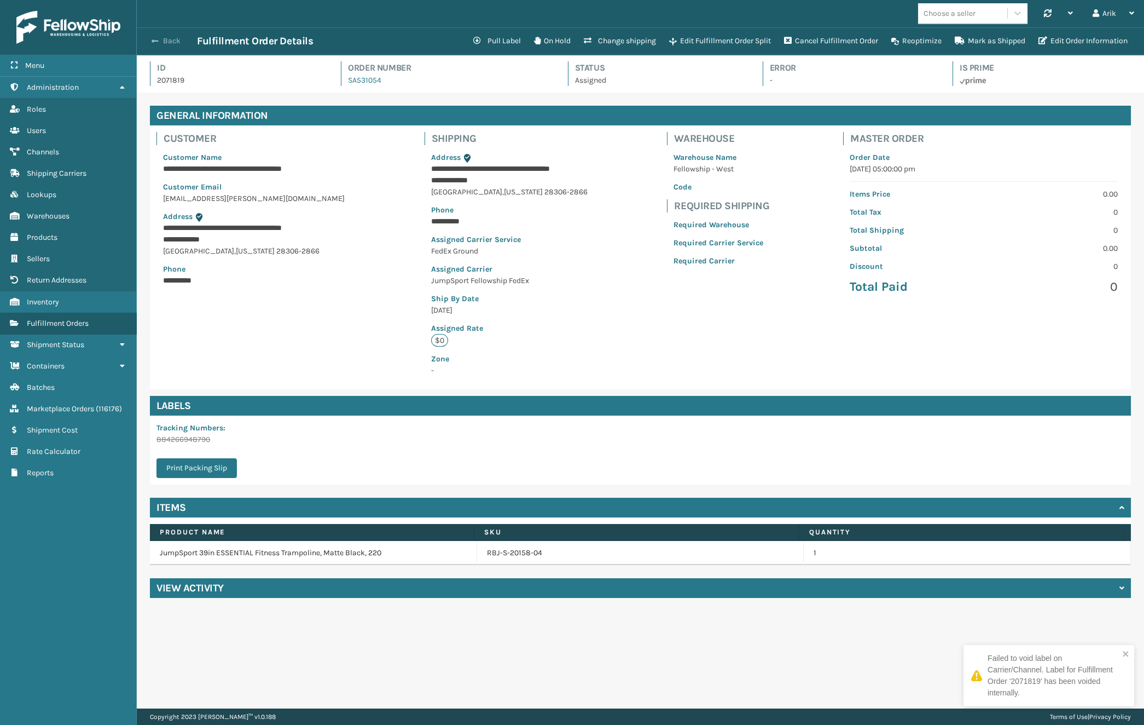
click at [160, 44] on button "Back" at bounding box center [172, 41] width 50 height 10
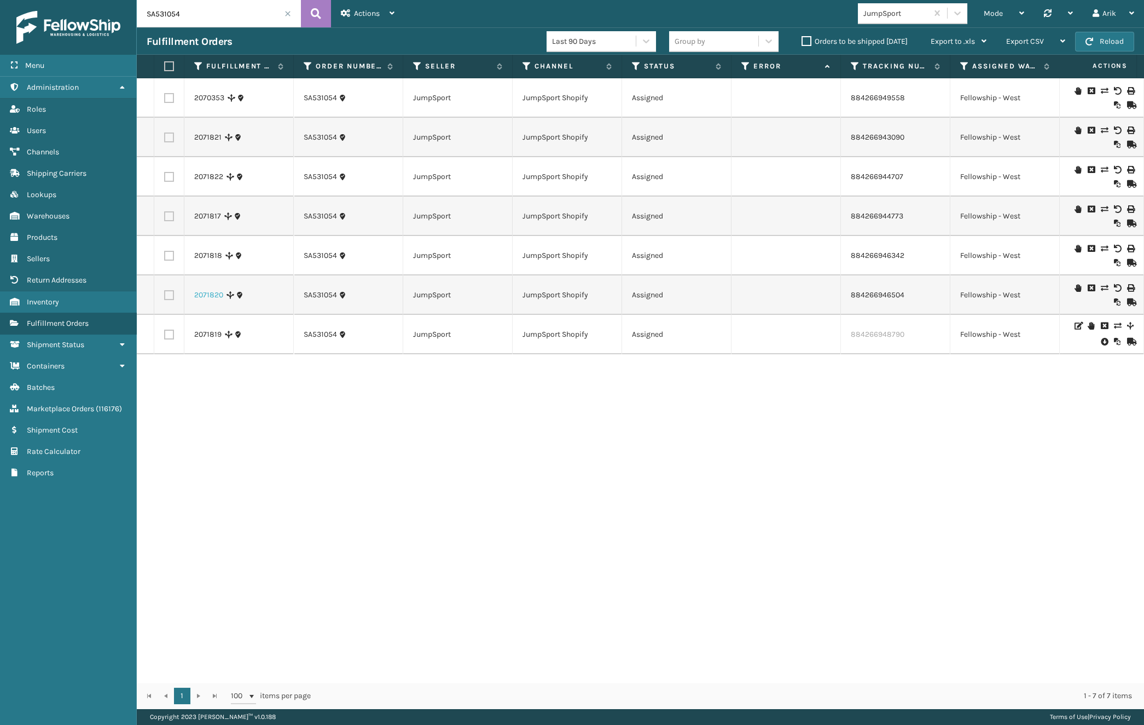
click at [211, 293] on link "2071820" at bounding box center [208, 295] width 29 height 11
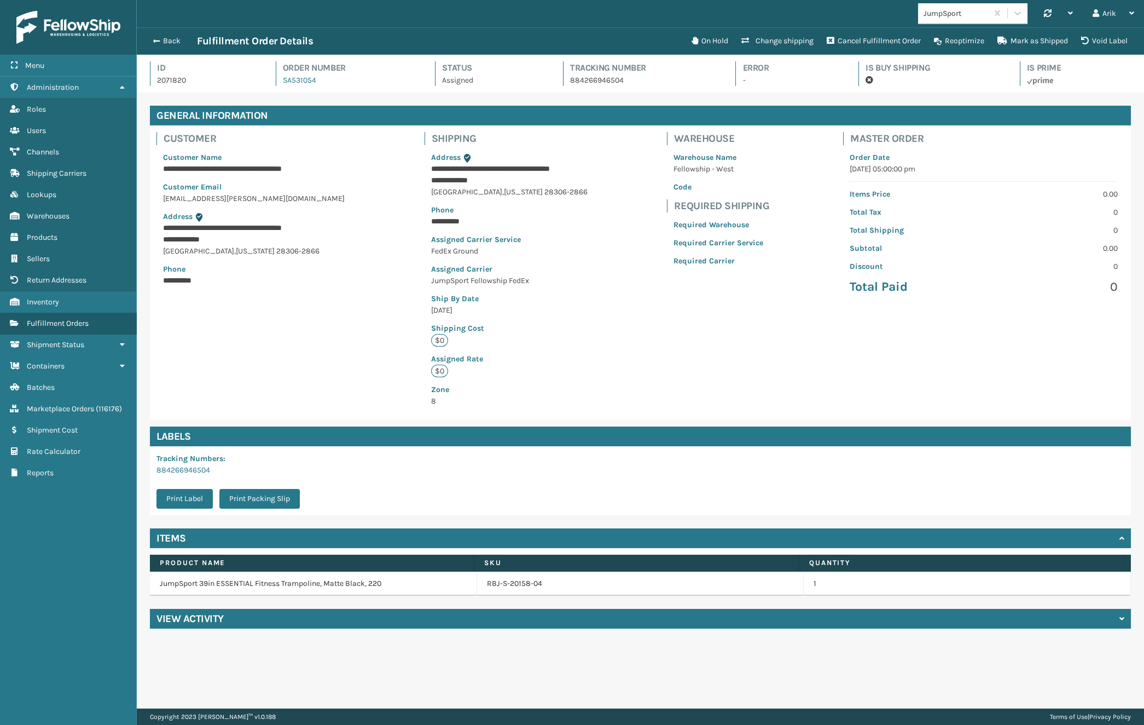
scroll to position [26, 1007]
click at [1111, 39] on button "Void Label" at bounding box center [1105, 41] width 60 height 22
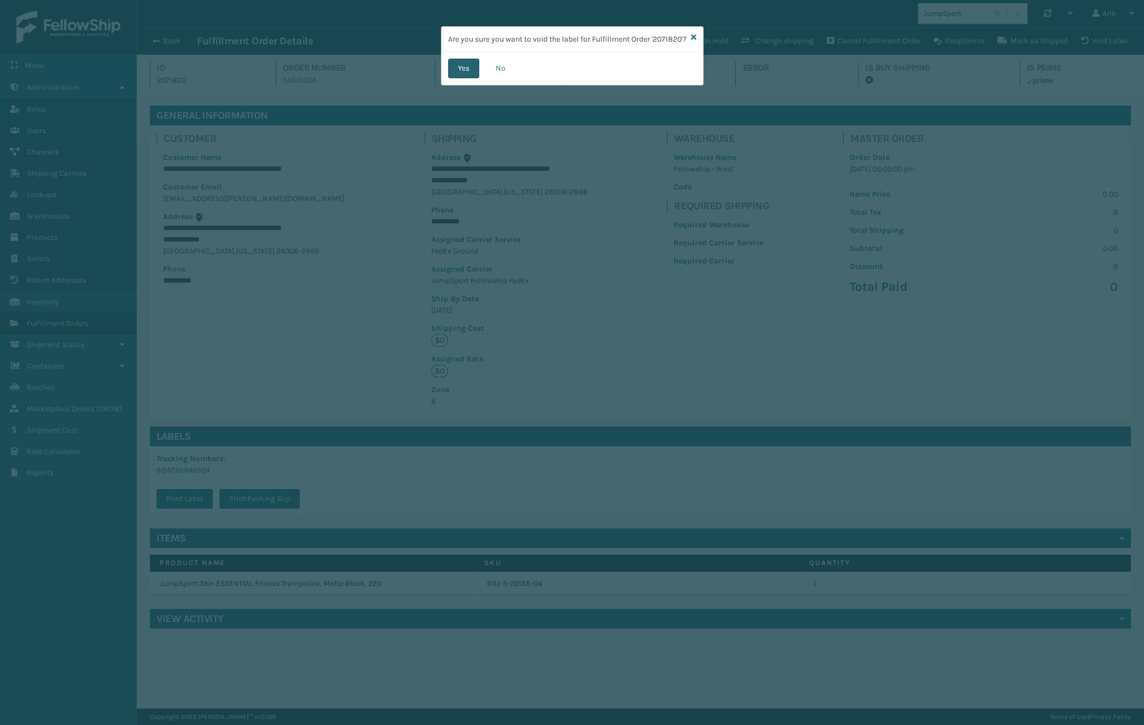
click at [465, 77] on button "Yes" at bounding box center [463, 69] width 31 height 20
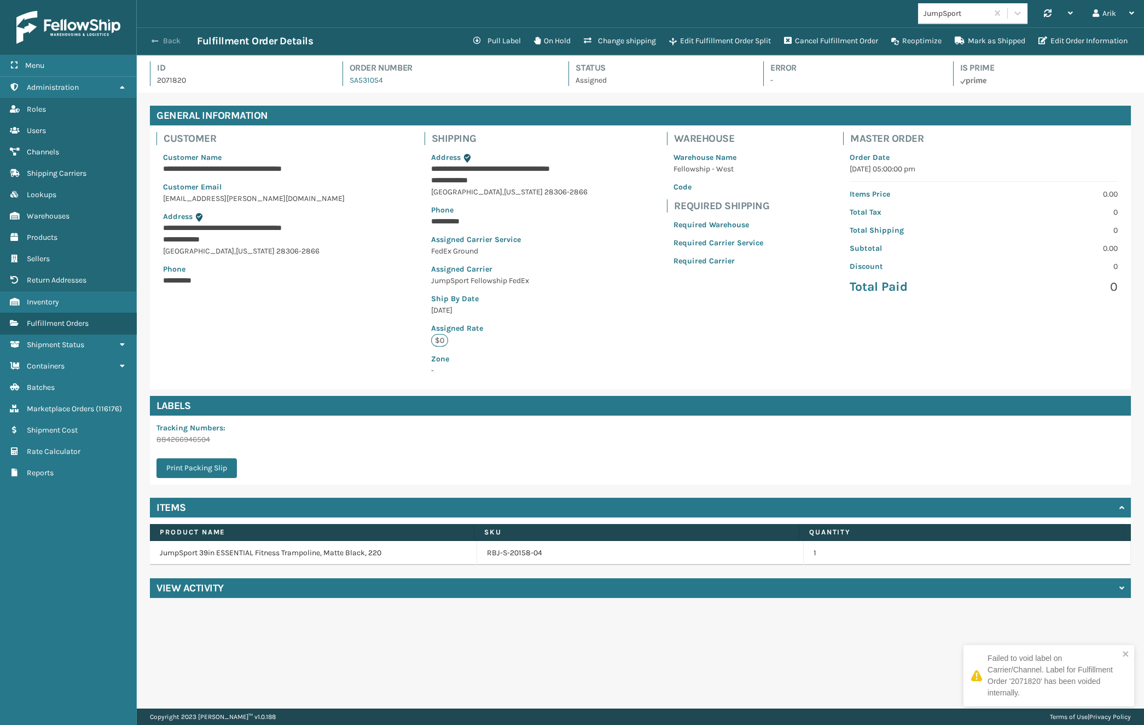
click at [162, 43] on button "Back" at bounding box center [172, 41] width 50 height 10
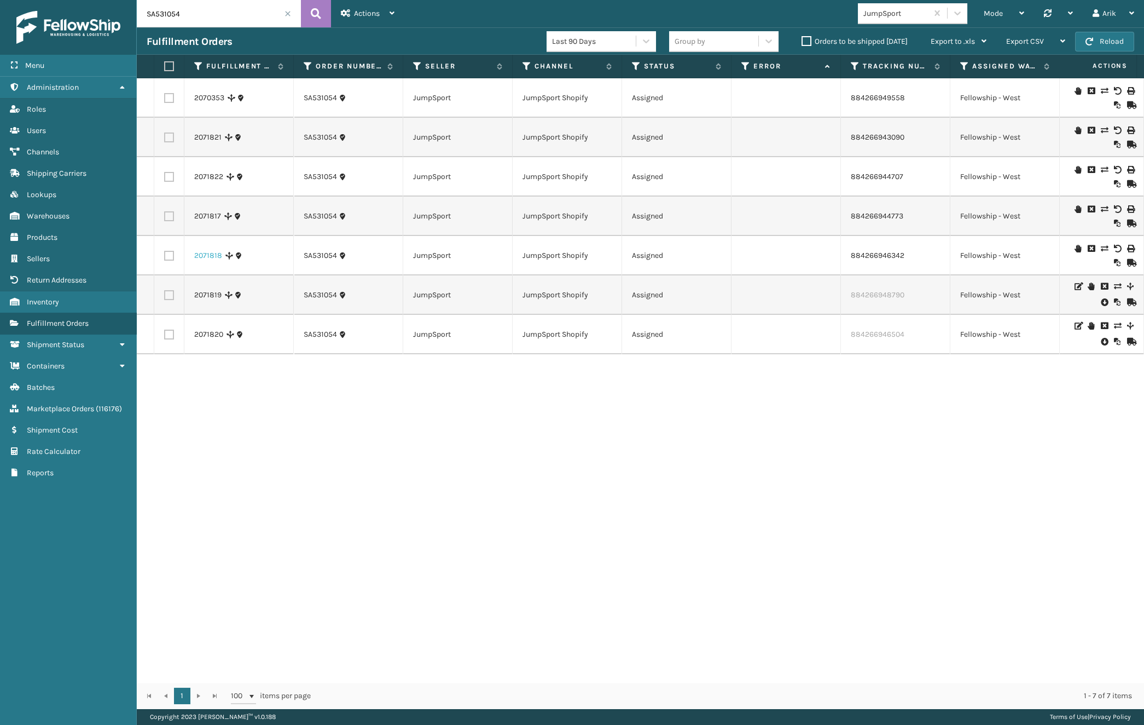
click at [209, 251] on link "2071818" at bounding box center [208, 255] width 28 height 11
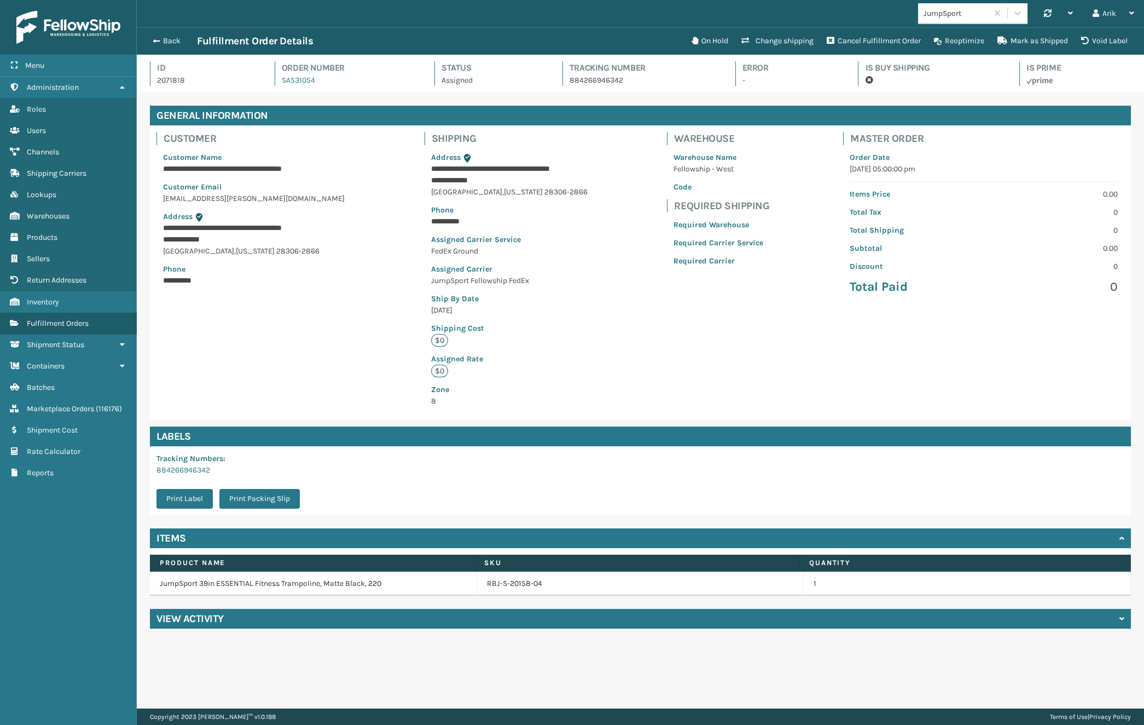
scroll to position [26, 1007]
click at [1100, 38] on button "Void Label" at bounding box center [1105, 41] width 60 height 22
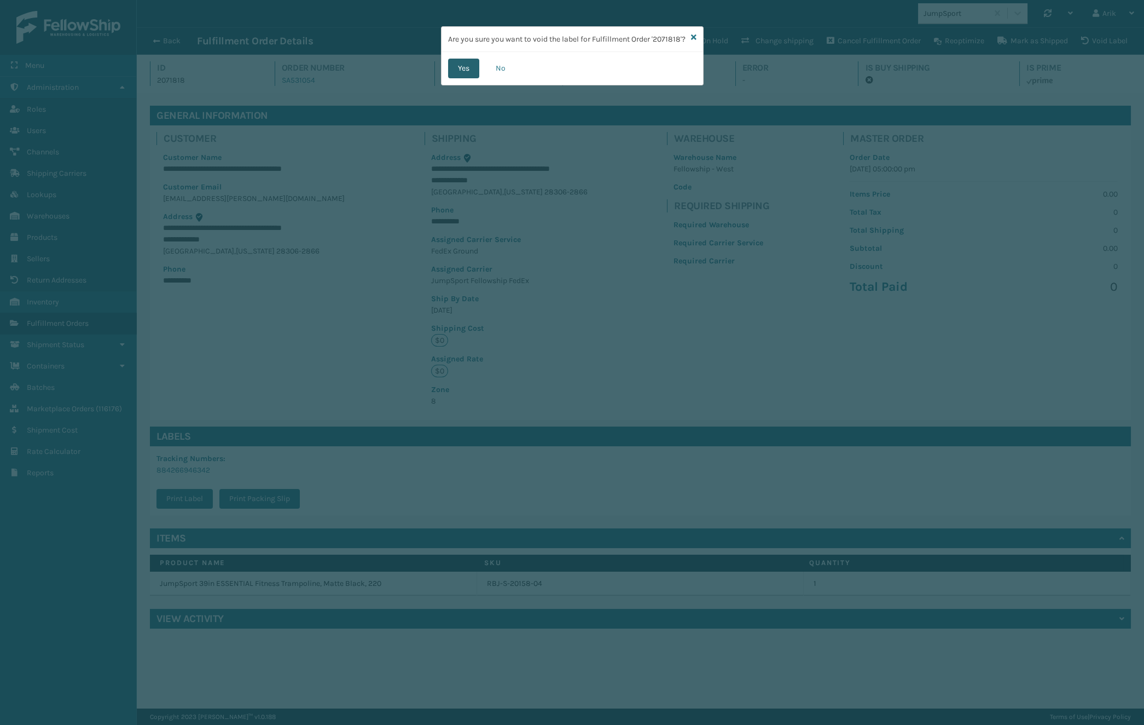
click at [456, 76] on button "Yes" at bounding box center [463, 69] width 31 height 20
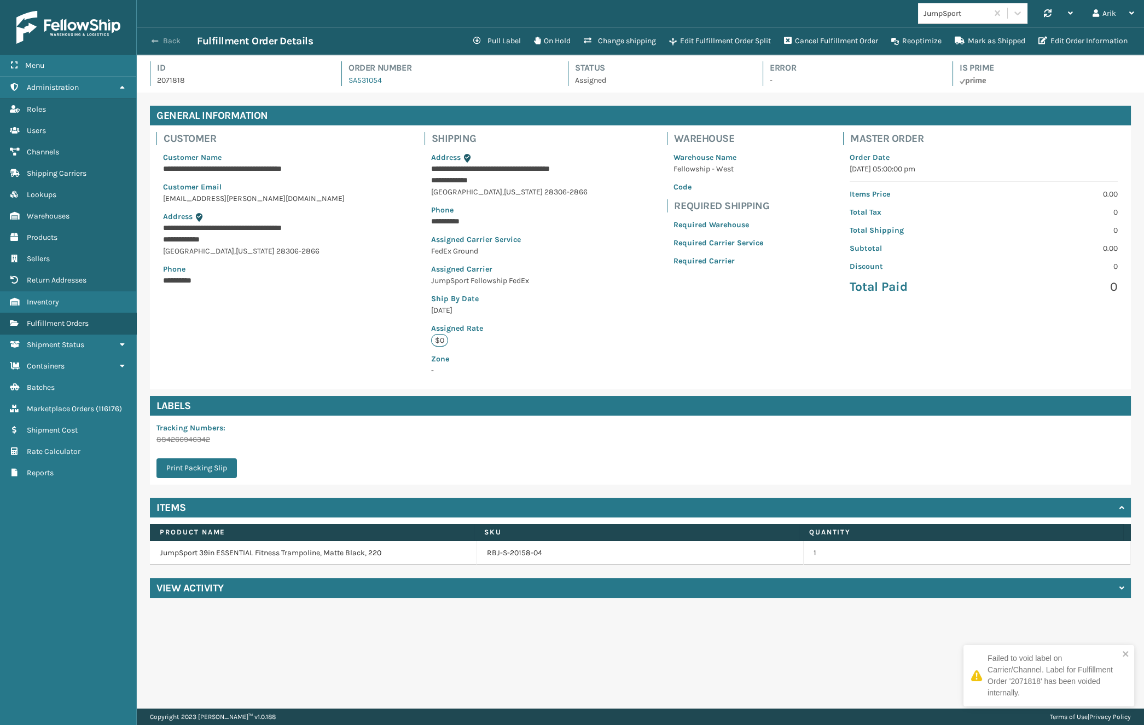
click at [156, 39] on span "button" at bounding box center [155, 41] width 7 height 8
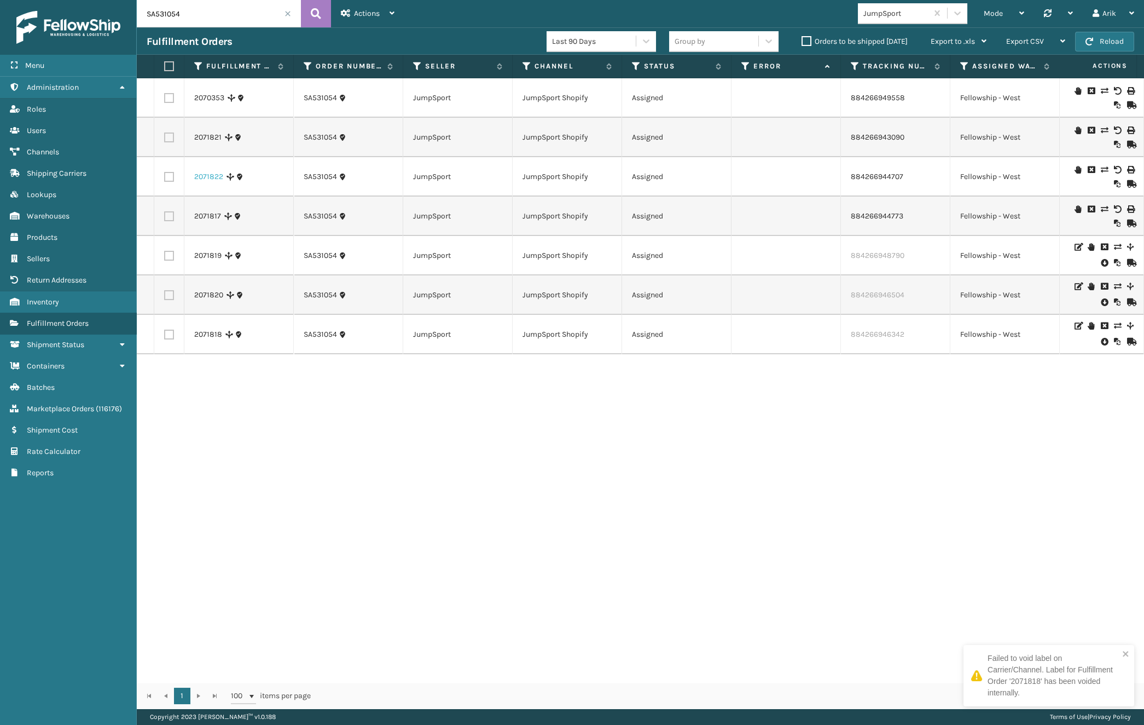
click at [207, 175] on link "2071822" at bounding box center [208, 176] width 29 height 11
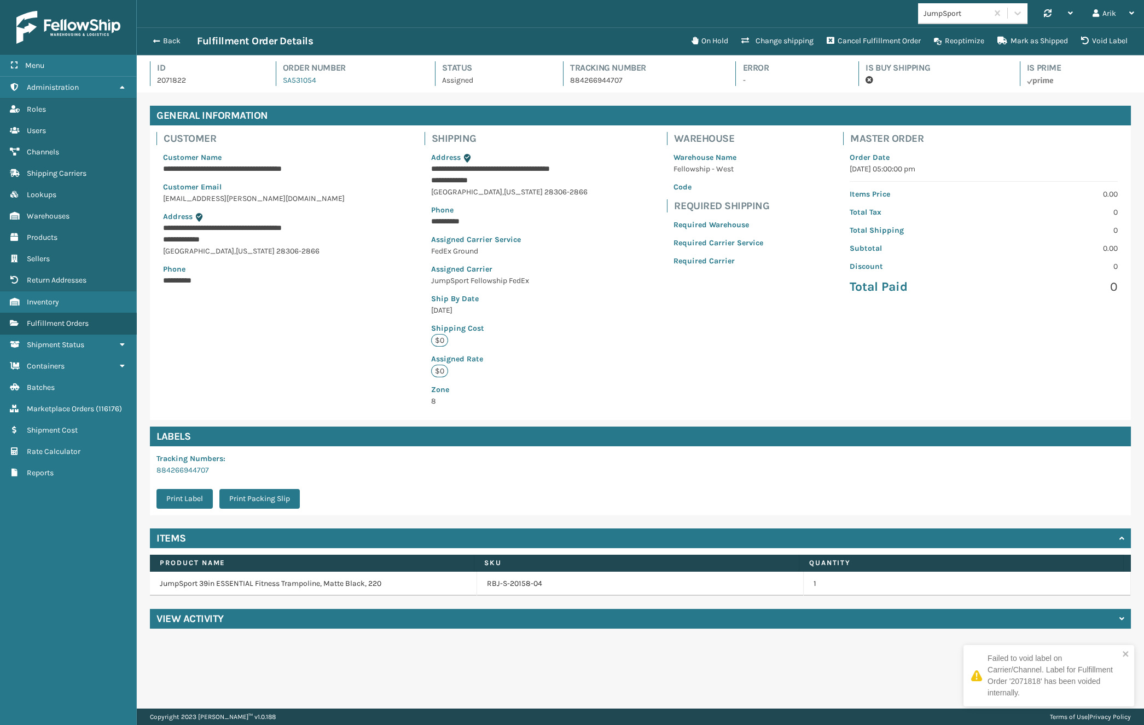
scroll to position [26, 1007]
click at [1115, 44] on button "Void Label" at bounding box center [1105, 41] width 60 height 22
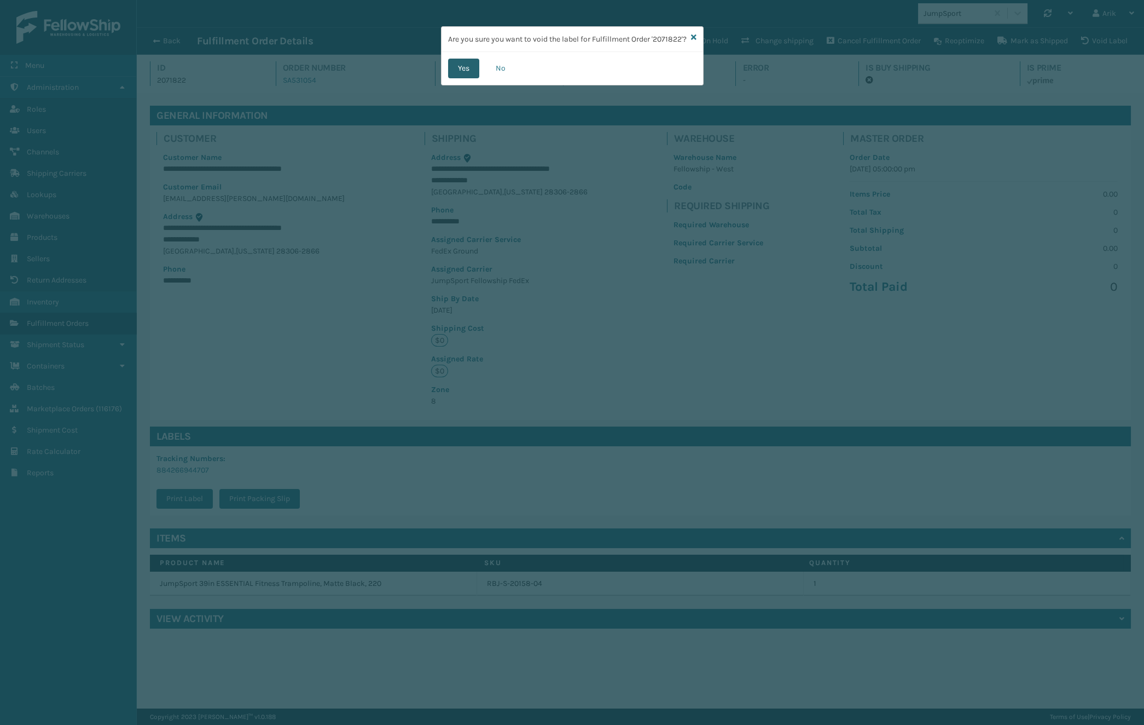
click at [460, 73] on button "Yes" at bounding box center [463, 69] width 31 height 20
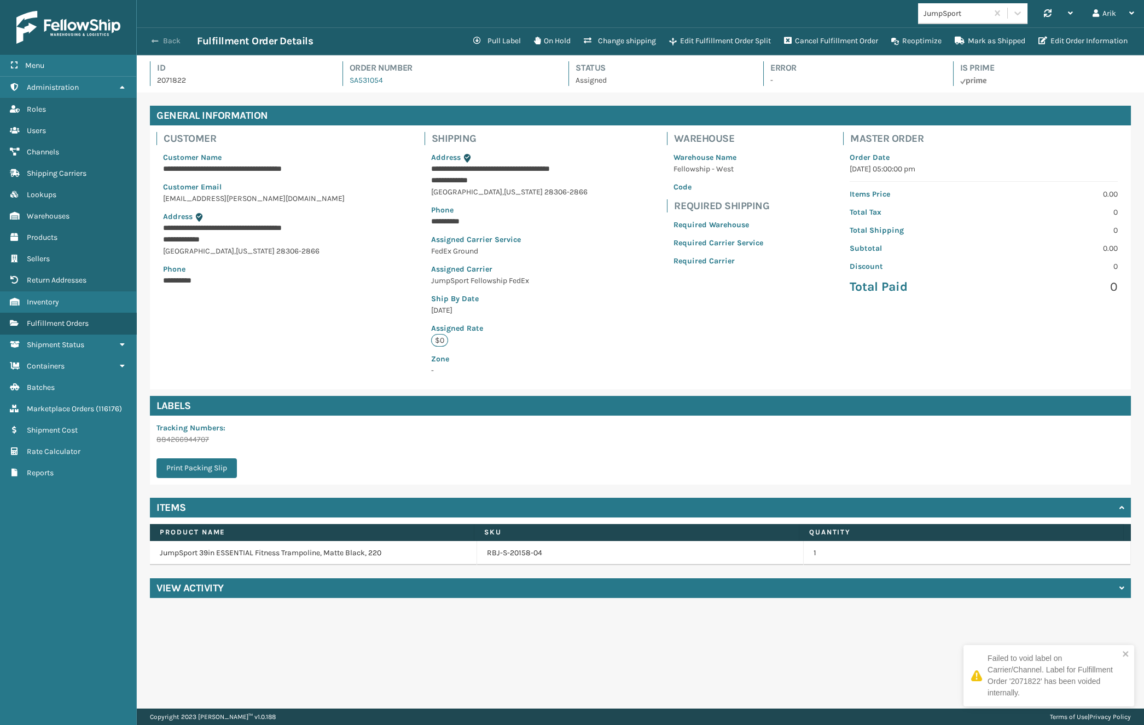
click at [161, 43] on button "Back" at bounding box center [172, 41] width 50 height 10
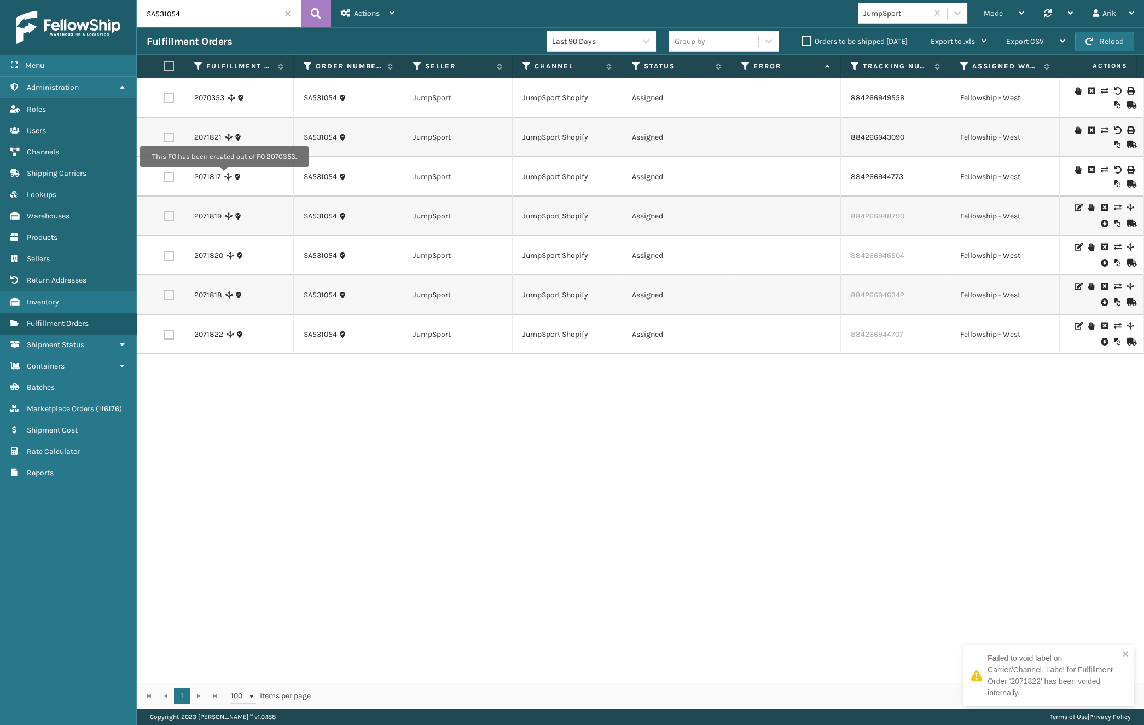
click at [224, 175] on icon at bounding box center [228, 177] width 8 height 8
click at [210, 175] on link "2071817" at bounding box center [207, 176] width 27 height 11
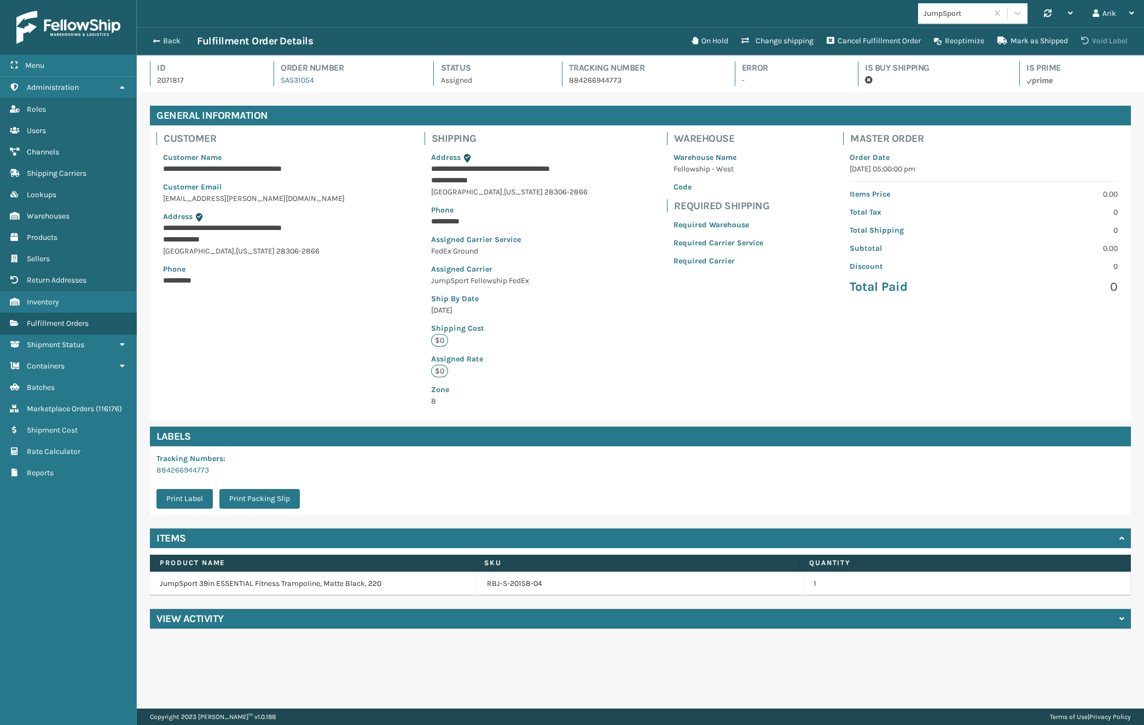
scroll to position [26, 1007]
click at [1102, 40] on button "Void Label" at bounding box center [1105, 41] width 60 height 22
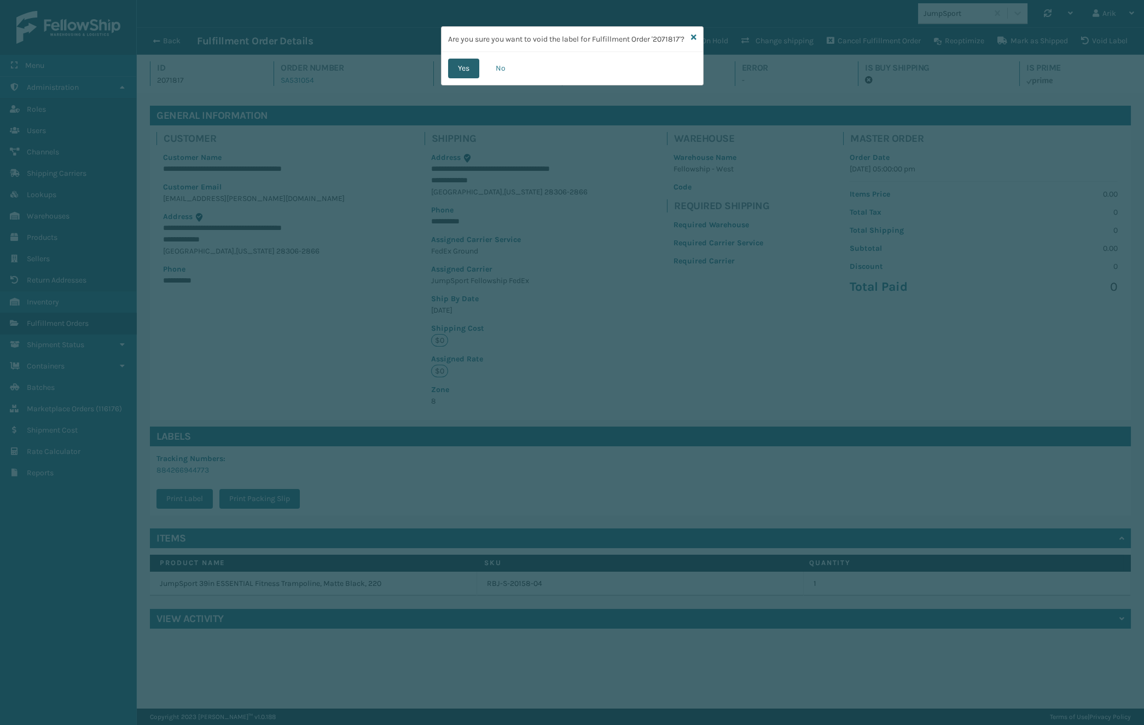
click at [455, 78] on button "Yes" at bounding box center [463, 69] width 31 height 20
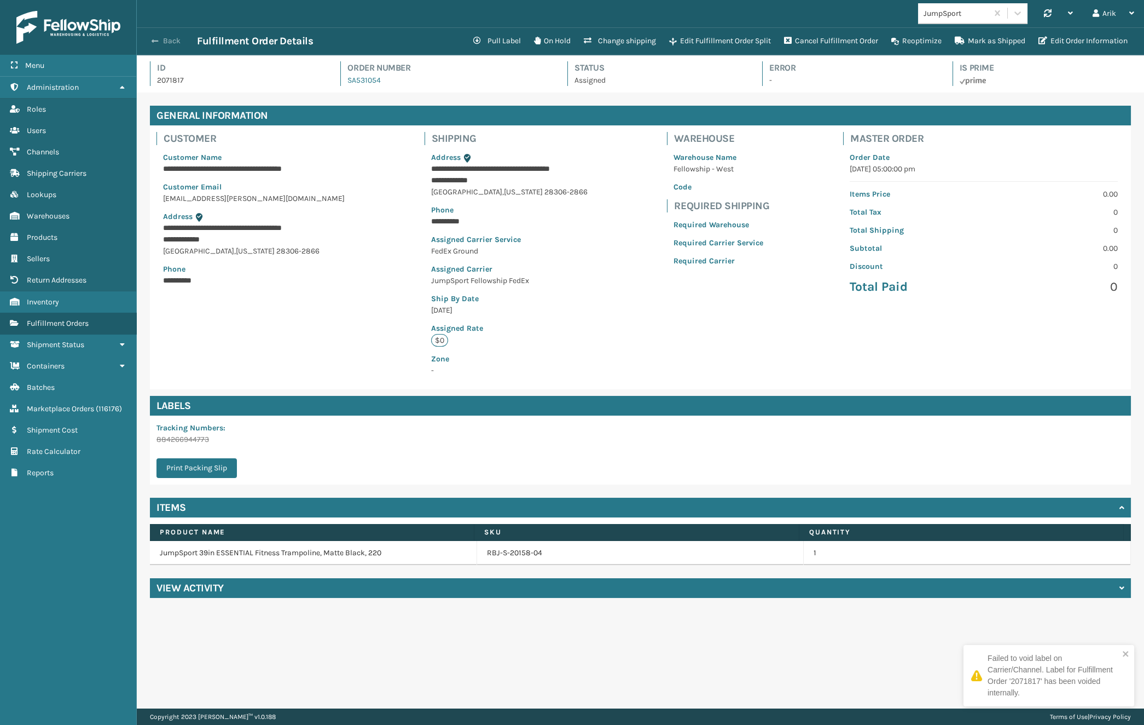
click at [159, 40] on button "Back" at bounding box center [172, 41] width 50 height 10
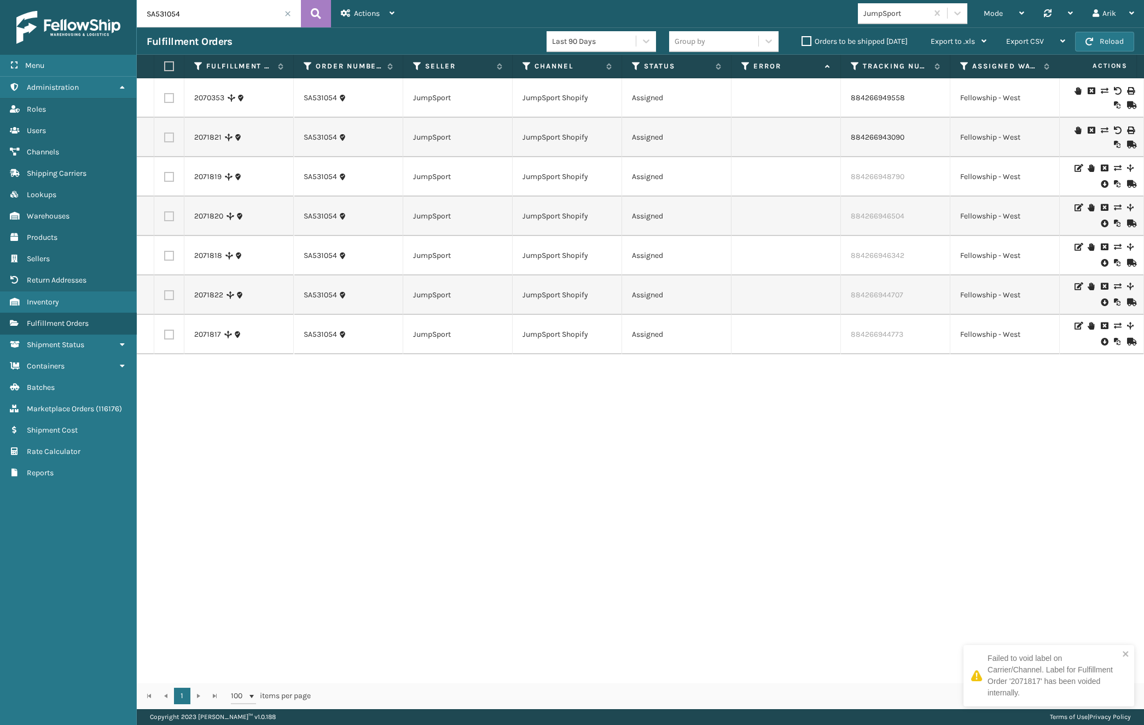
click at [208, 130] on td "2071821" at bounding box center [238, 137] width 109 height 39
click at [208, 137] on link "2071821" at bounding box center [207, 137] width 27 height 11
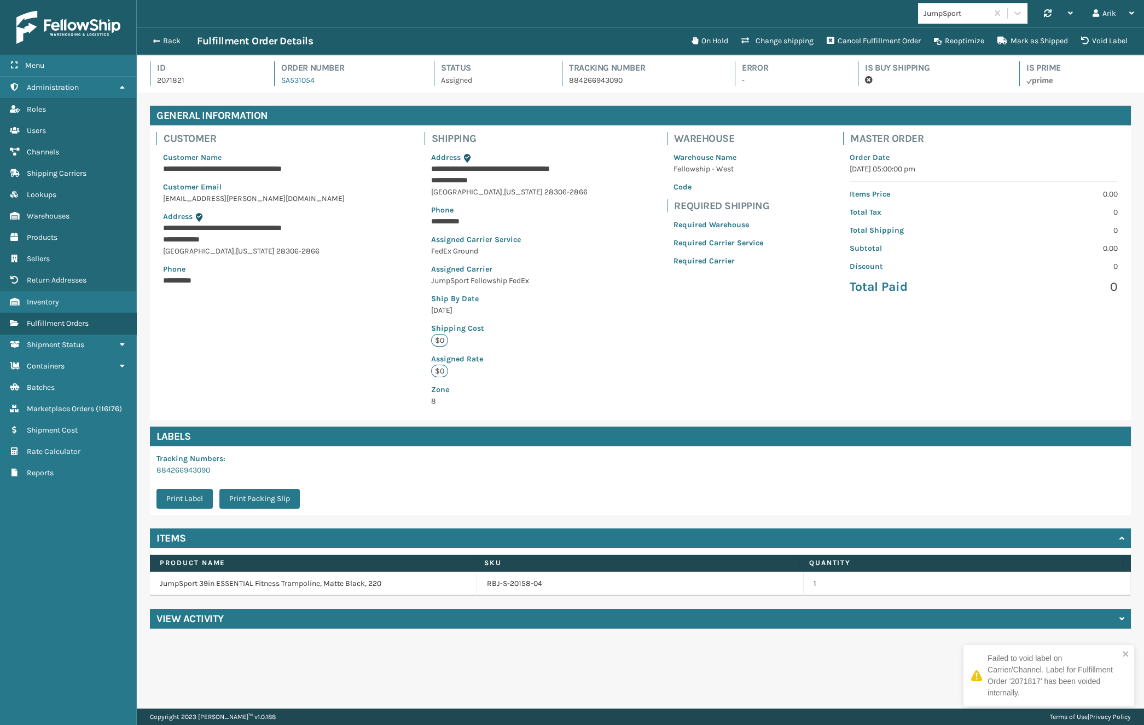
scroll to position [26, 1007]
click at [1116, 42] on button "Void Label" at bounding box center [1105, 41] width 60 height 22
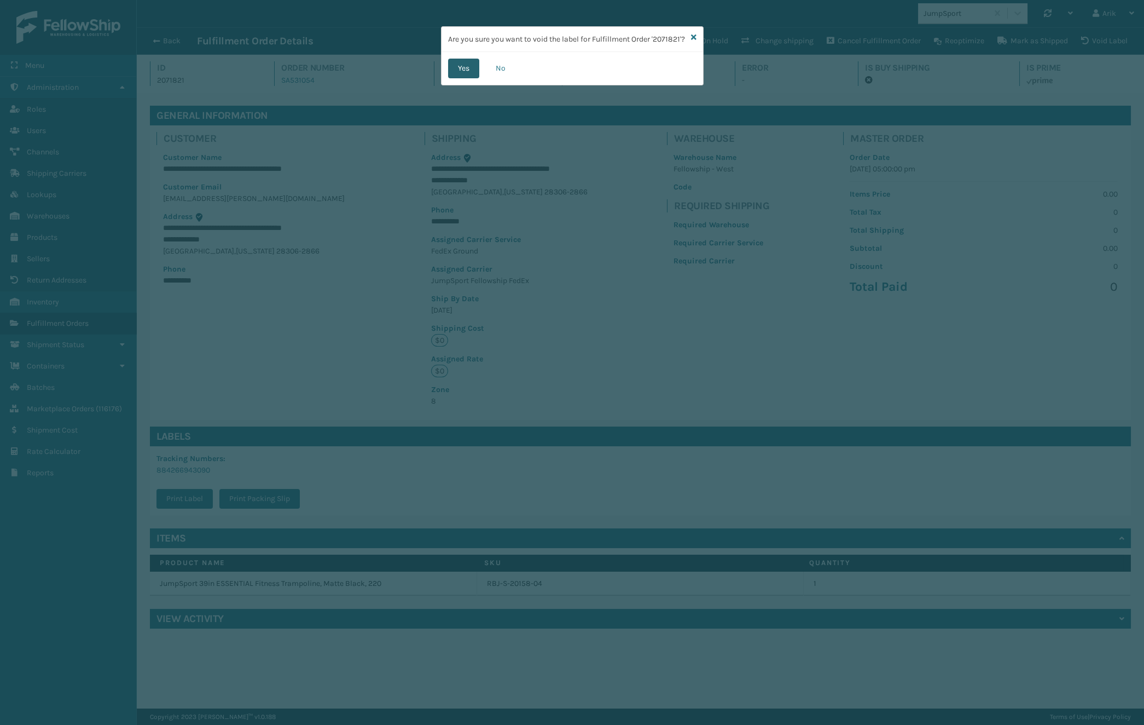
click at [456, 78] on button "Yes" at bounding box center [463, 69] width 31 height 20
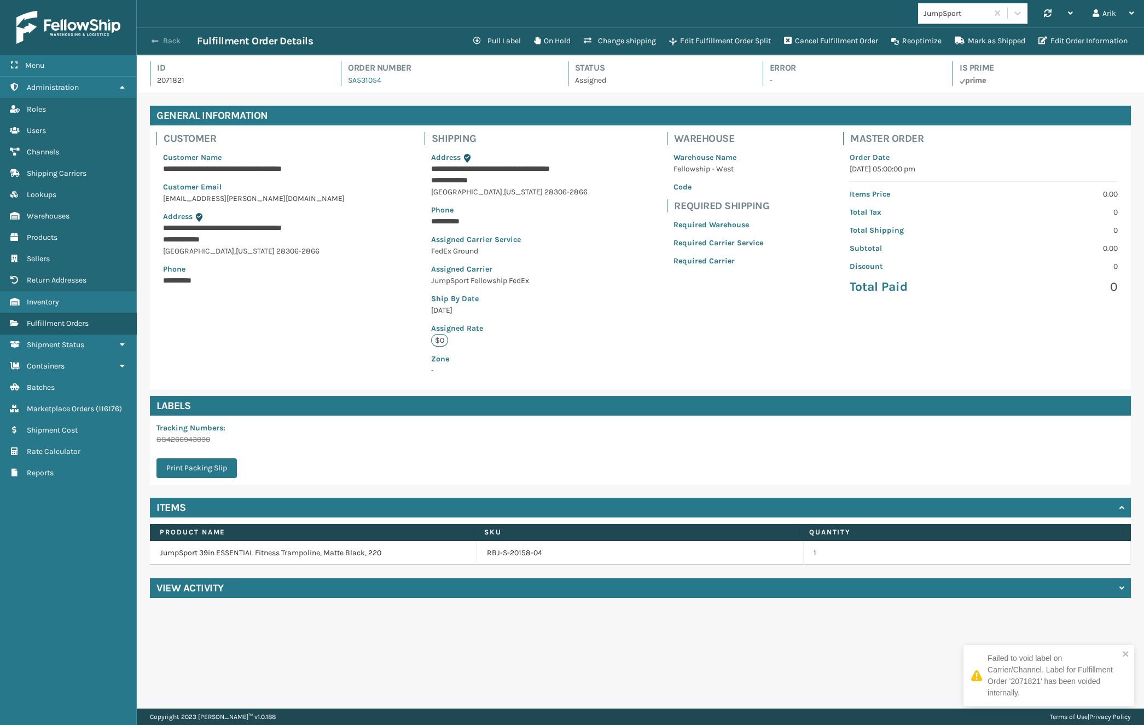
click at [154, 41] on span "button" at bounding box center [155, 41] width 7 height 8
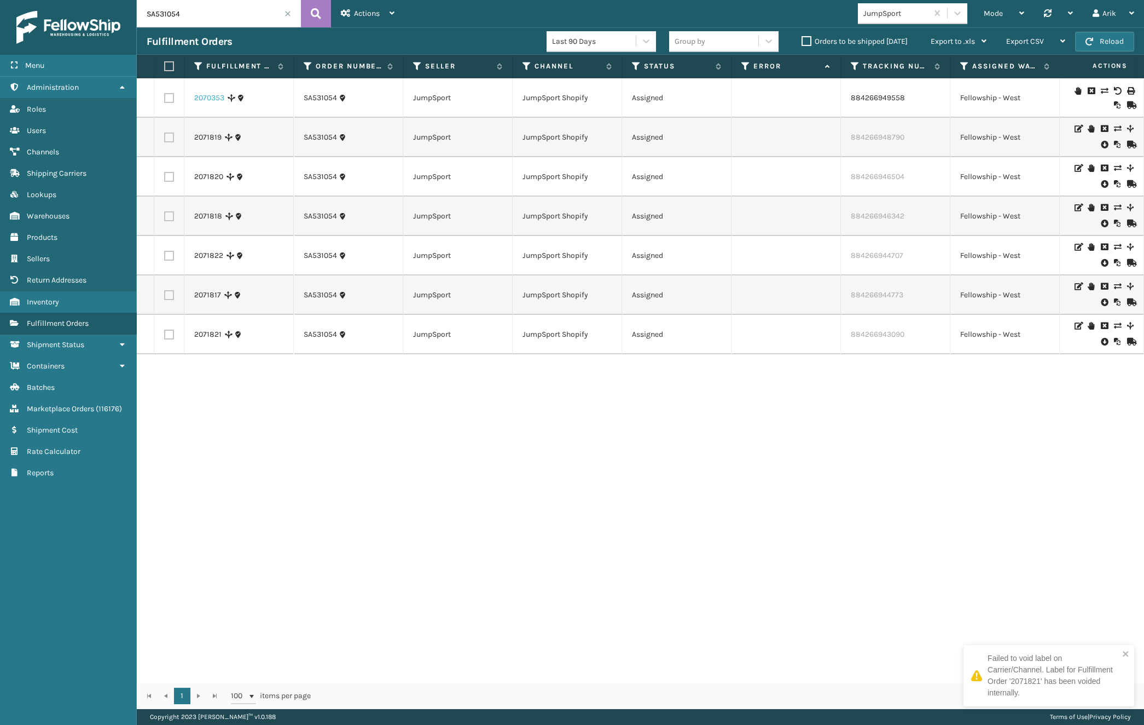
click at [213, 97] on link "2070353" at bounding box center [209, 97] width 30 height 11
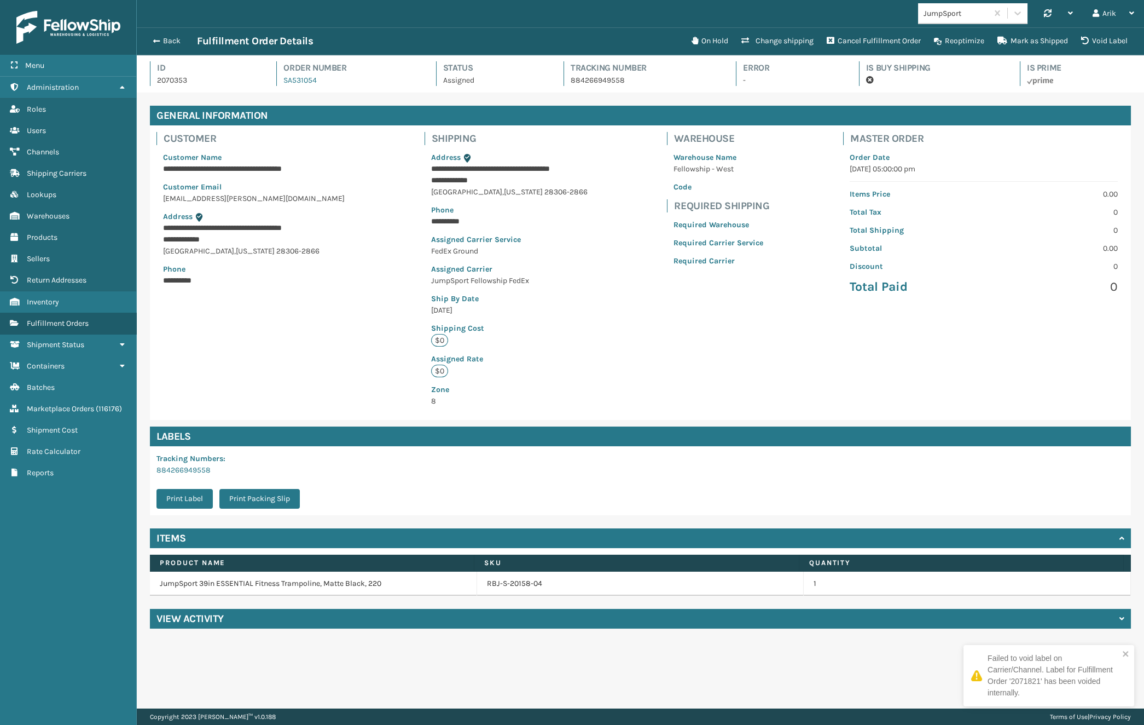
scroll to position [26, 1007]
click at [1099, 43] on button "Void Label" at bounding box center [1105, 41] width 60 height 22
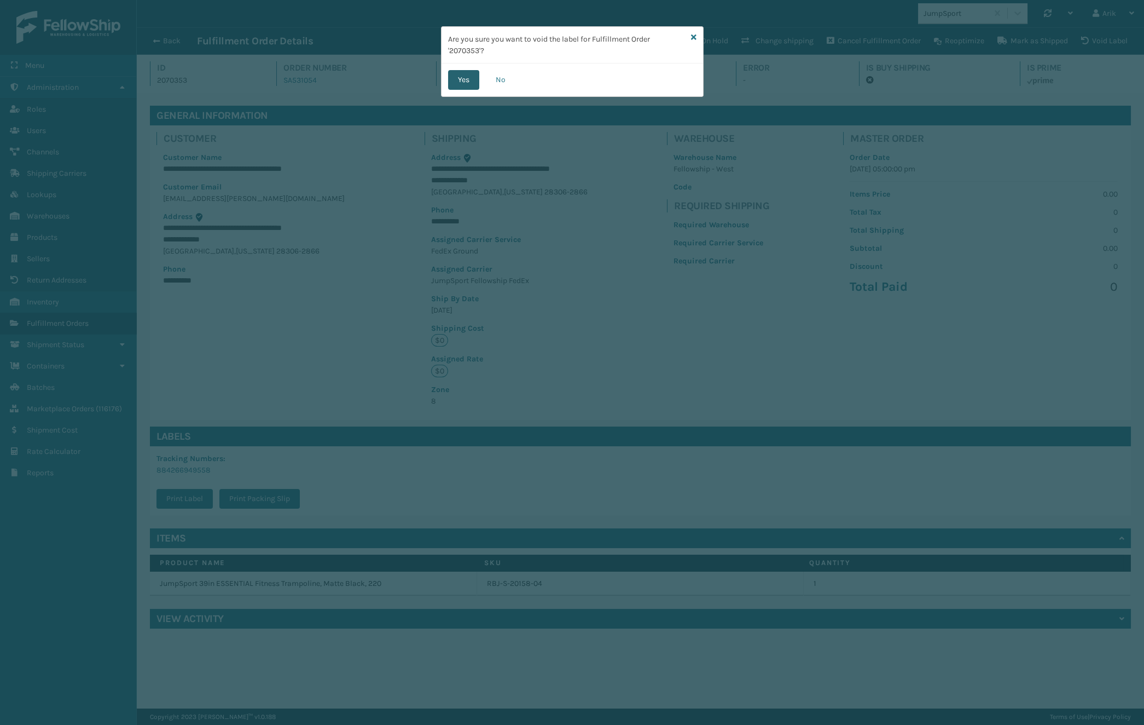
click at [460, 81] on button "Yes" at bounding box center [463, 80] width 31 height 20
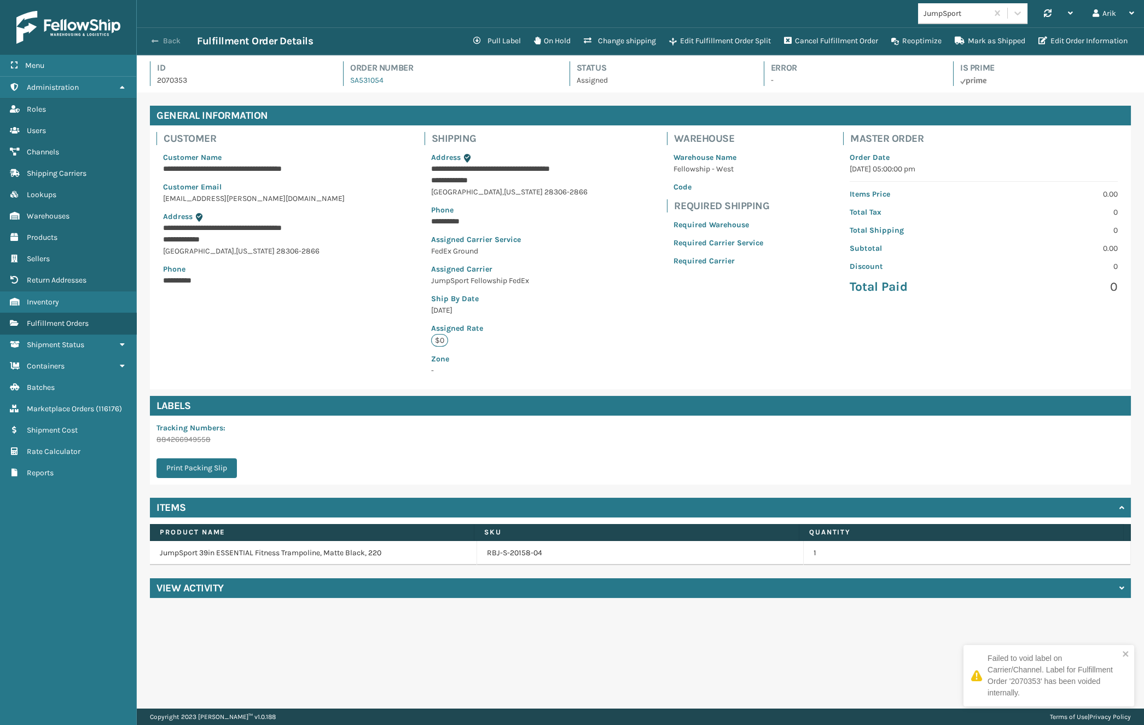
click at [158, 39] on span "button" at bounding box center [155, 41] width 7 height 8
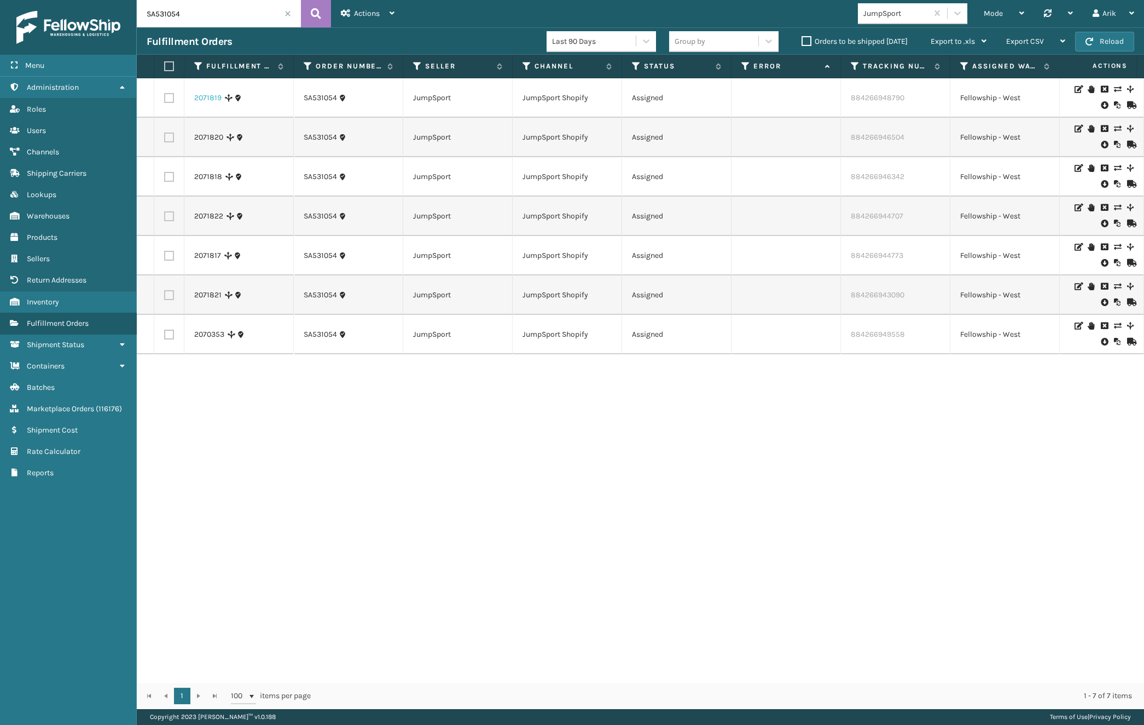
click at [206, 96] on link "2071819" at bounding box center [207, 97] width 27 height 11
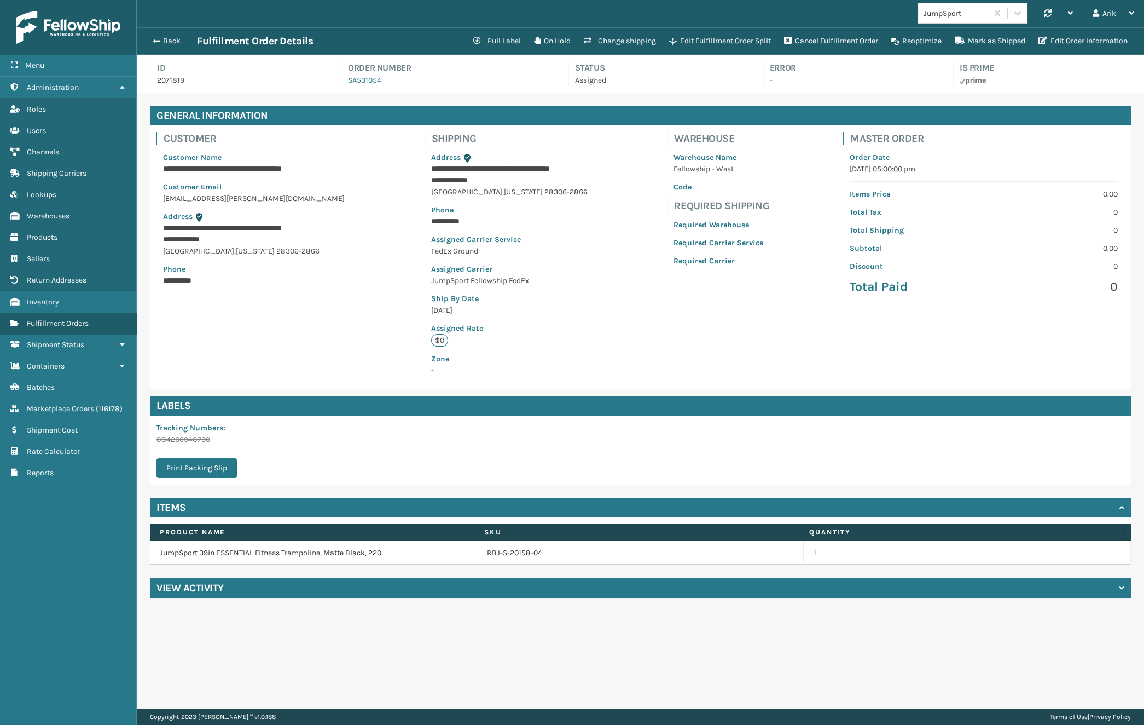
scroll to position [26, 1007]
drag, startPoint x: 156, startPoint y: 439, endPoint x: 218, endPoint y: 438, distance: 61.9
click at [218, 438] on p "884266948790" at bounding box center [200, 438] width 87 height 11
drag, startPoint x: 662, startPoint y: 223, endPoint x: 759, endPoint y: 250, distance: 100.5
click at [759, 250] on div "Warehouse Warehouse Name Fellowship - West Code Required Shipping Required Ware…" at bounding box center [719, 208] width 116 height 167
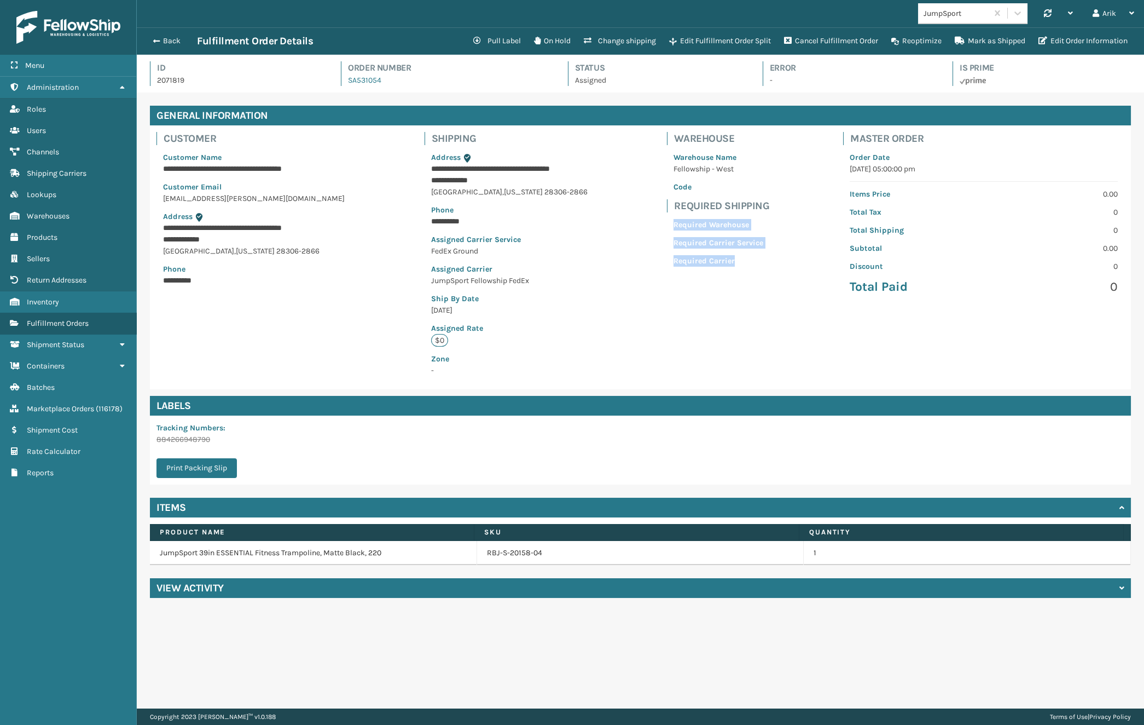
click at [431, 240] on p "Assigned Carrier Service" at bounding box center [509, 239] width 157 height 11
click at [208, 585] on h4 "View Activity" at bounding box center [190, 587] width 67 height 13
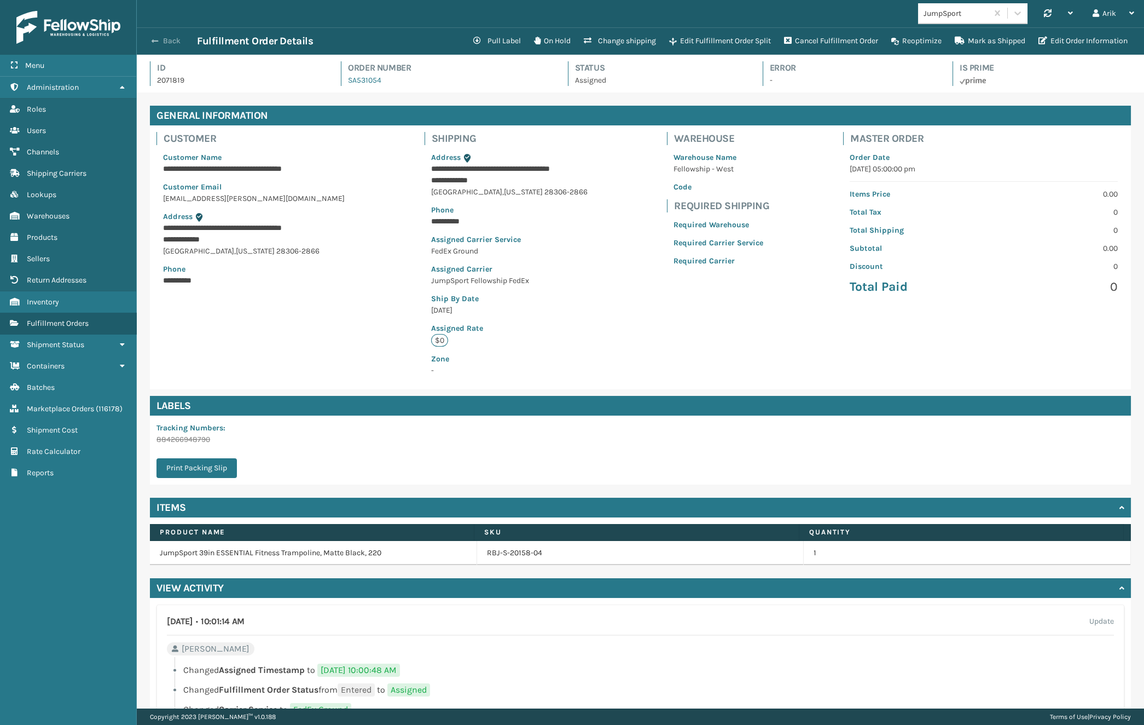
click at [154, 38] on span "button" at bounding box center [155, 41] width 7 height 8
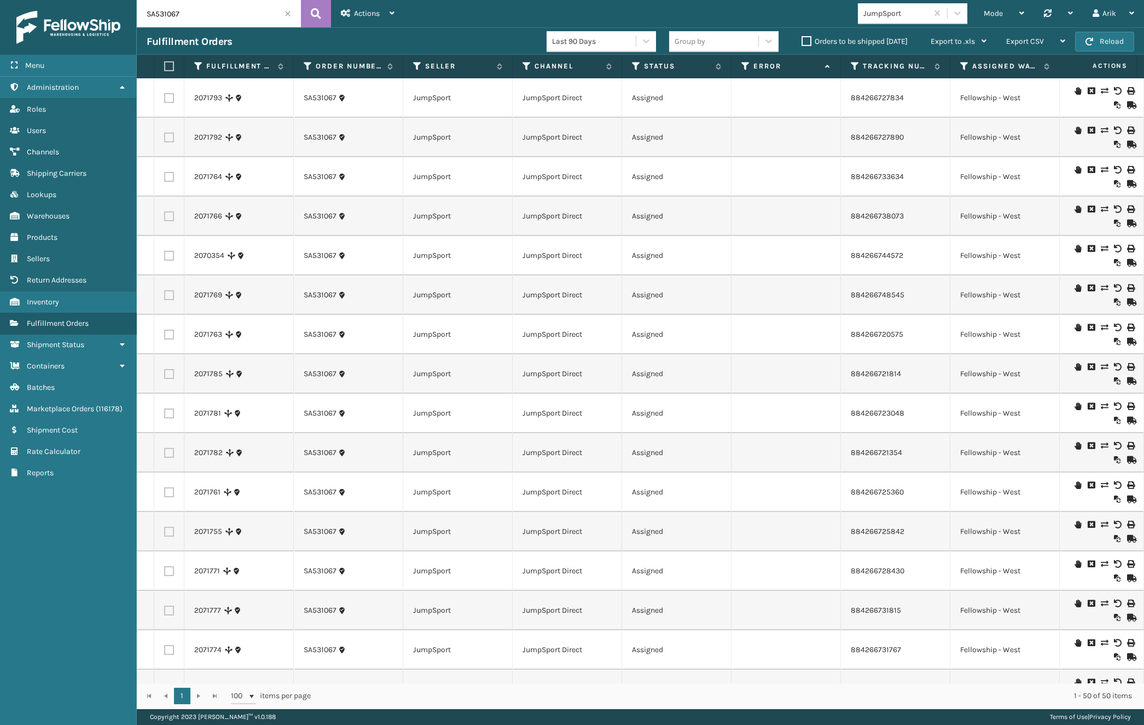
click at [127, 610] on div "Menu Administration Roles Users Channels Shipping Carriers Lookups Warehouses P…" at bounding box center [68, 362] width 137 height 725
click at [172, 6] on input "SA531067" at bounding box center [219, 13] width 164 height 27
click at [172, 10] on input "SA531067" at bounding box center [219, 13] width 164 height 27
paste input "54"
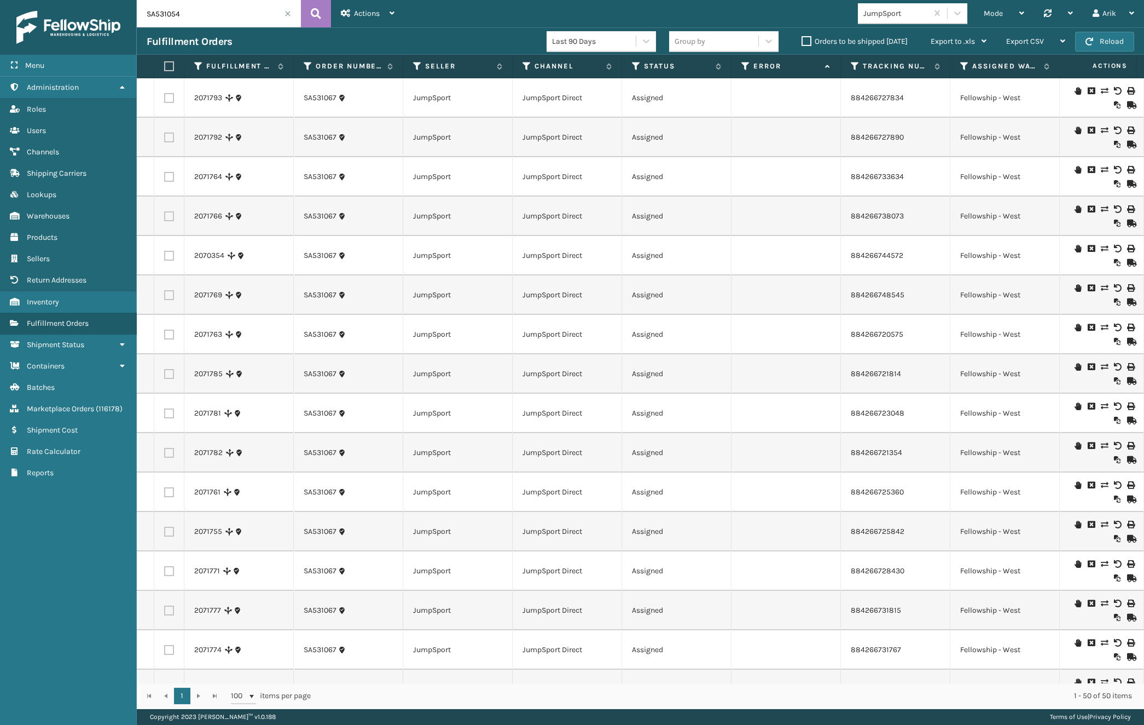
type input "SA531054"
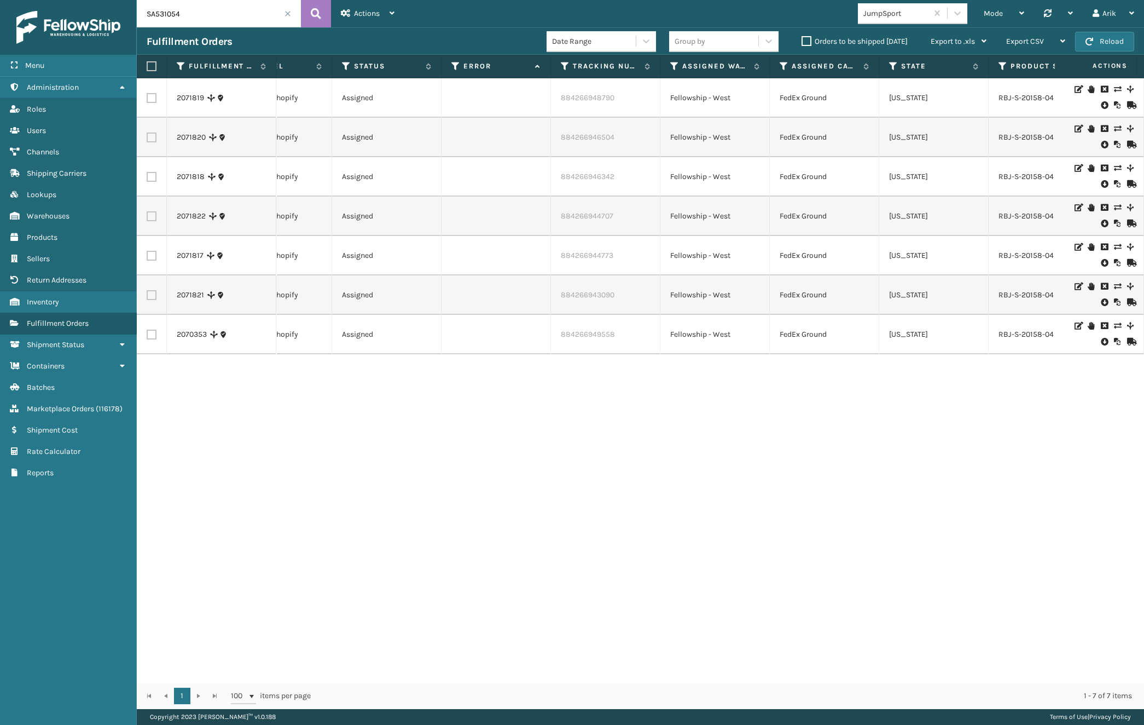
scroll to position [0, 298]
click at [794, 86] on td "FedEx Ground" at bounding box center [816, 97] width 109 height 39
click at [790, 100] on td "FedEx Ground" at bounding box center [816, 97] width 109 height 39
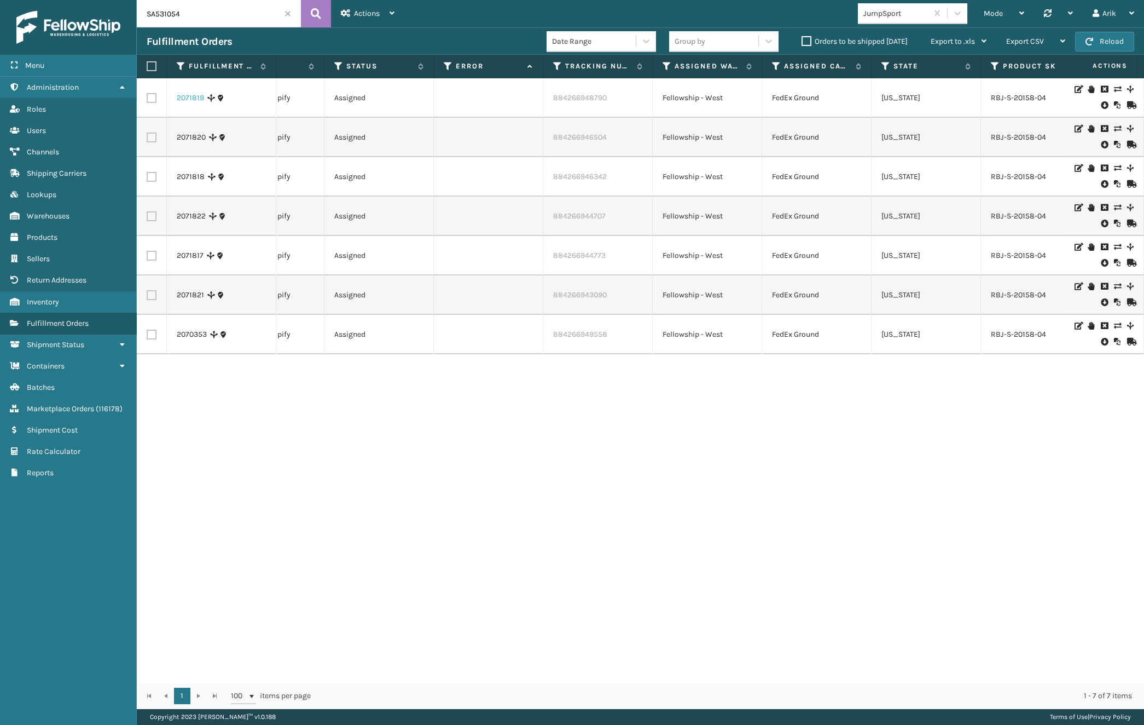
click at [199, 96] on link "2071819" at bounding box center [190, 97] width 27 height 11
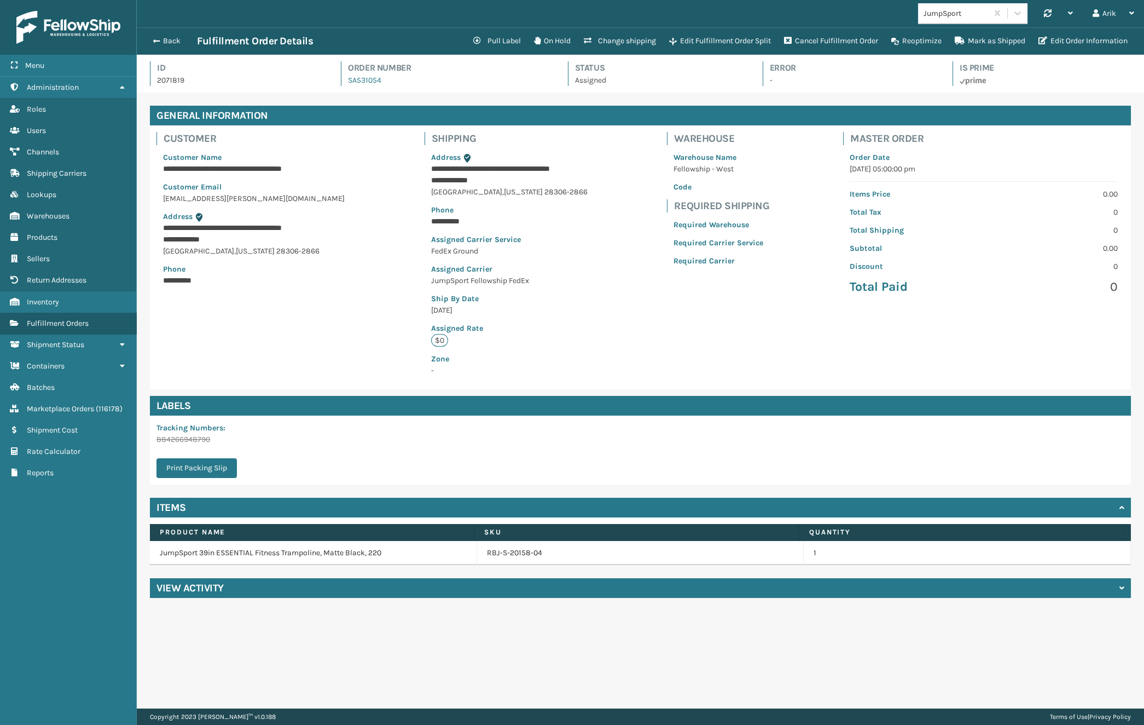
scroll to position [26, 1007]
click at [631, 42] on button "Change shipping" at bounding box center [619, 41] width 85 height 22
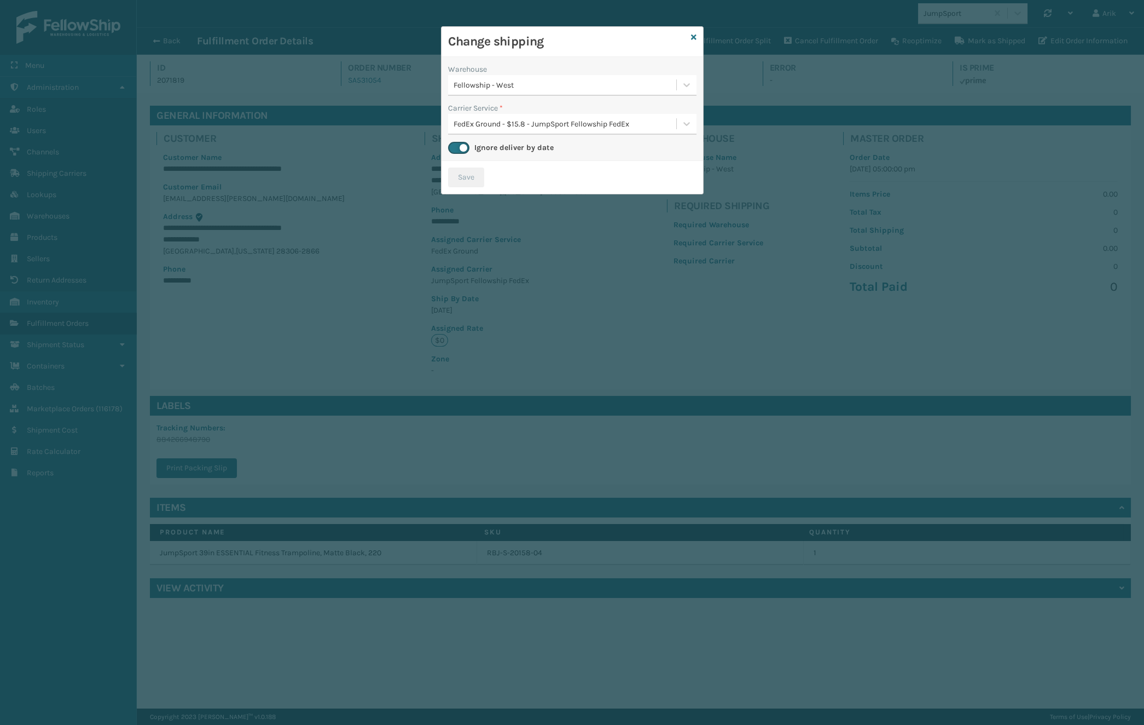
click at [515, 82] on div "Fellowship - West" at bounding box center [566, 84] width 224 height 11
click at [514, 82] on div "Fellowship - West" at bounding box center [566, 84] width 224 height 11
click at [538, 120] on div "FedEx Ground - $15.8 - JumpSport Fellowship FedEx" at bounding box center [566, 123] width 224 height 11
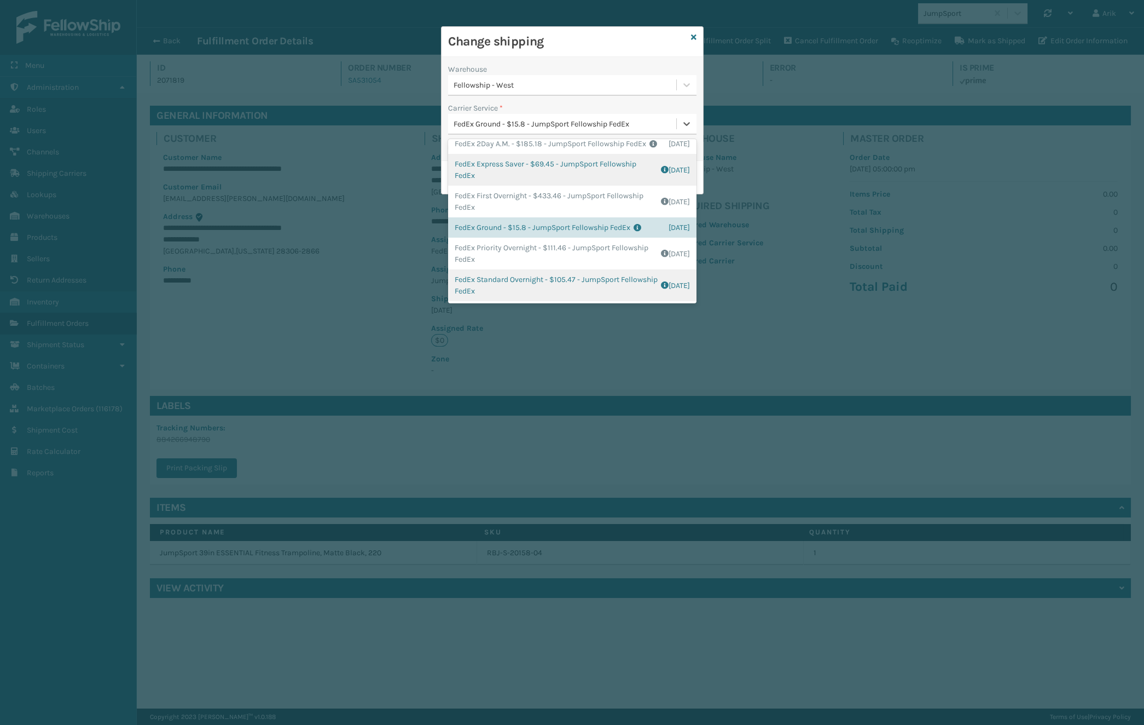
scroll to position [0, 0]
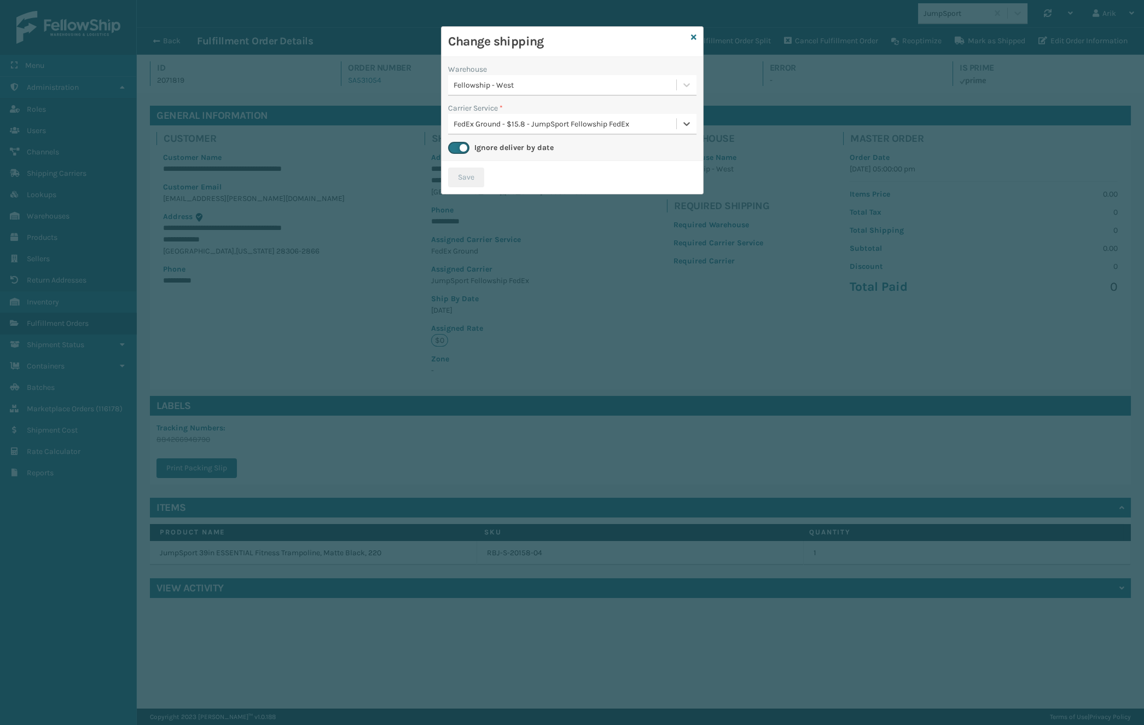
click at [548, 120] on div "FedEx Ground - $15.8 - JumpSport Fellowship FedEx" at bounding box center [566, 123] width 224 height 11
click at [696, 37] on icon at bounding box center [693, 37] width 5 height 8
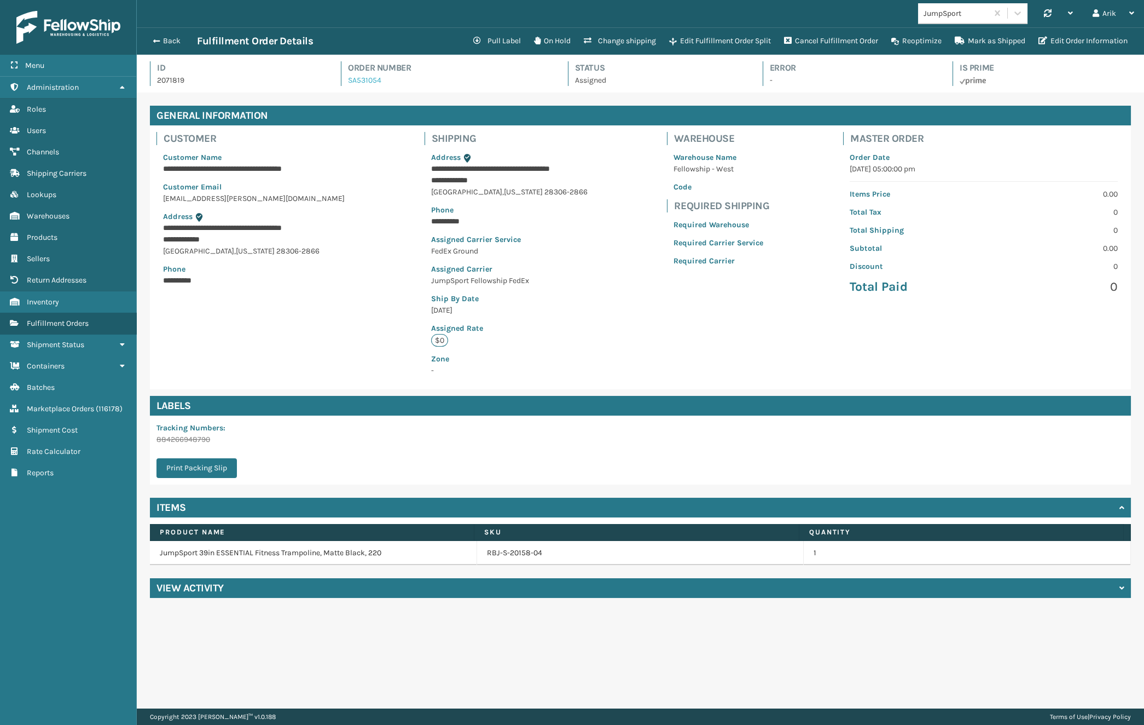
click at [368, 80] on link "SA531054" at bounding box center [364, 80] width 33 height 9
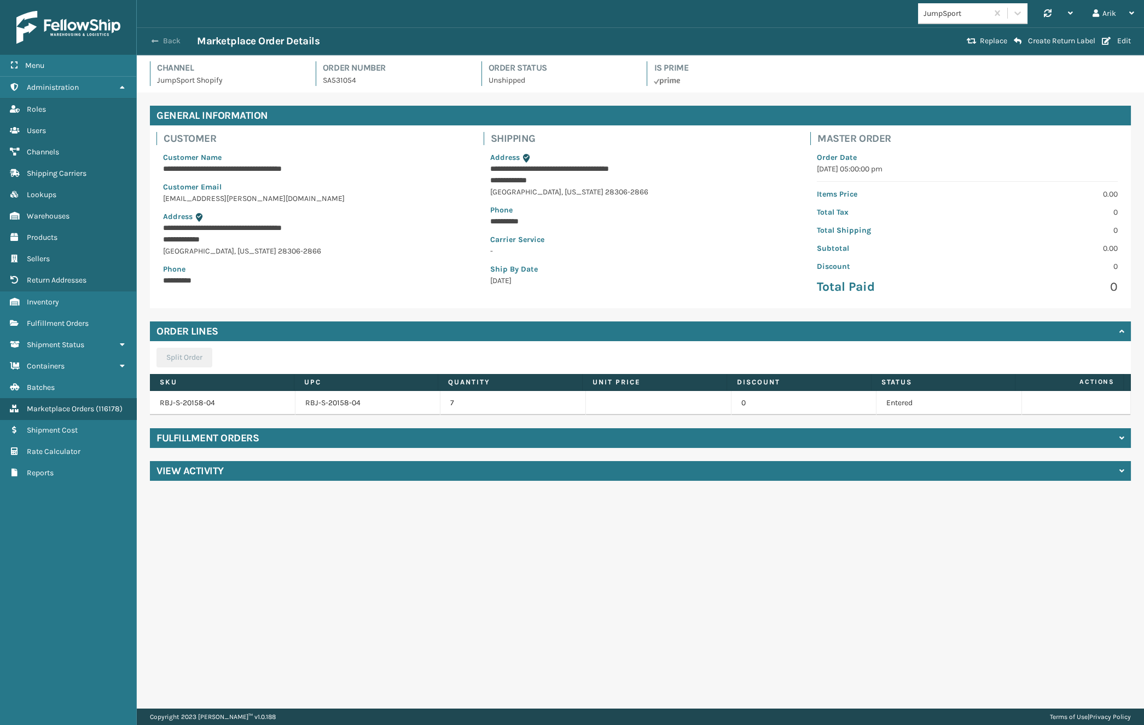
click at [158, 38] on span "button" at bounding box center [155, 41] width 7 height 8
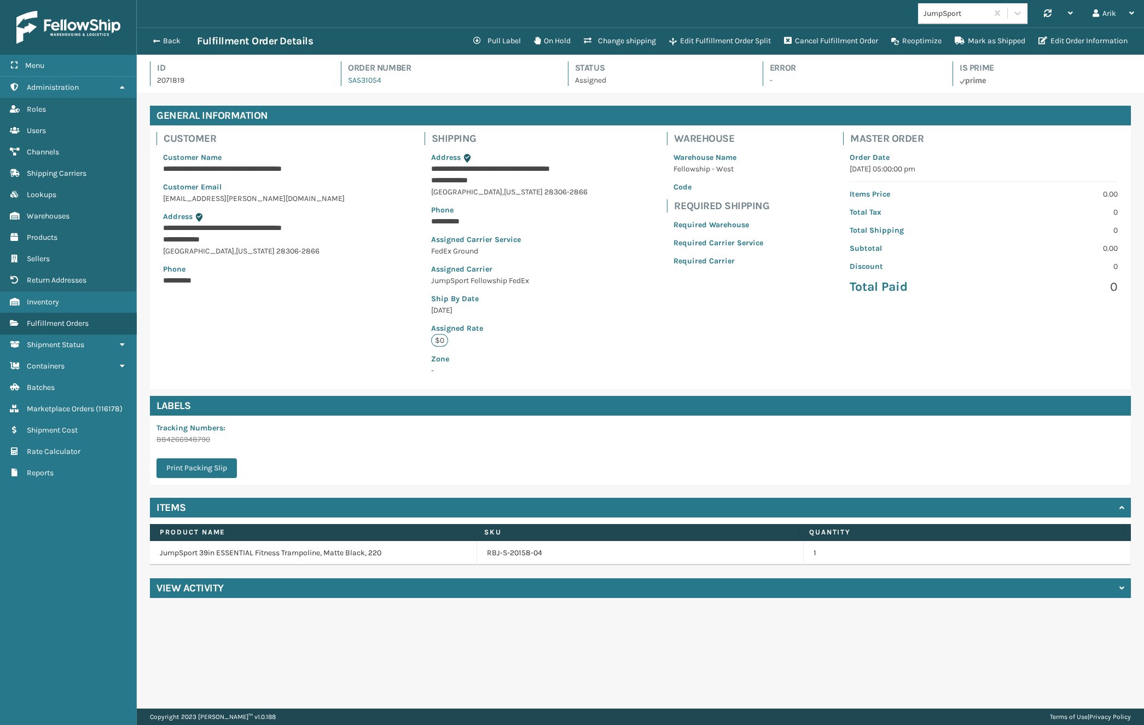
scroll to position [26, 1007]
click at [362, 82] on link "SA531054" at bounding box center [364, 80] width 33 height 9
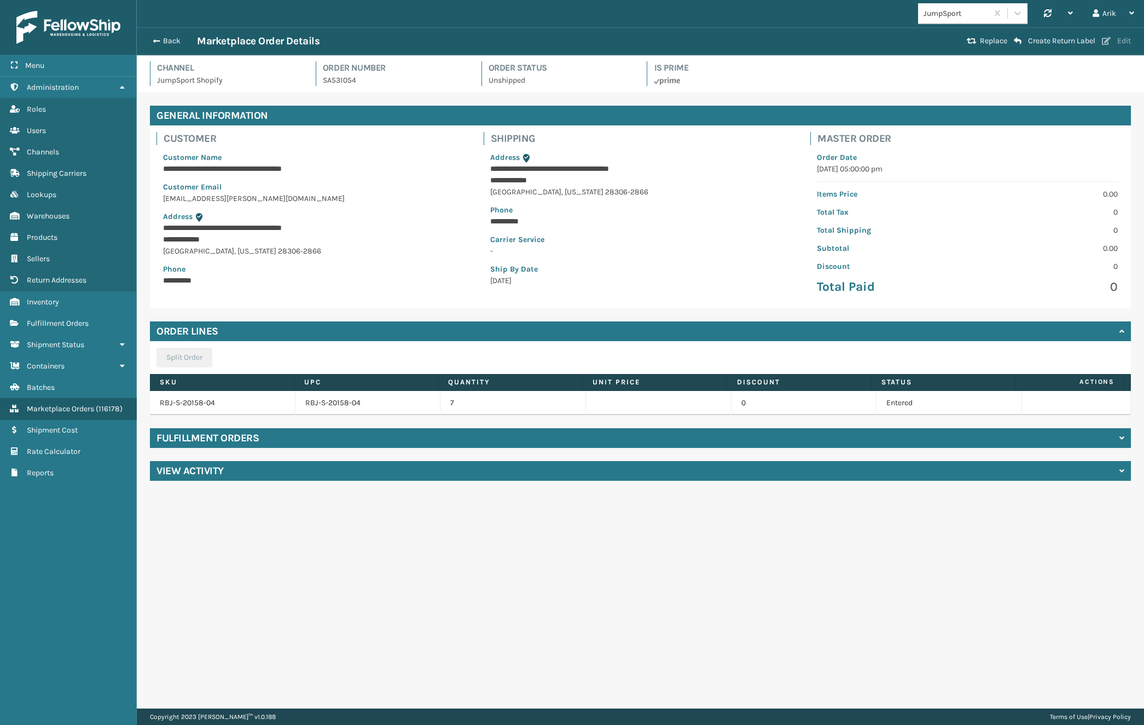
click at [1116, 43] on button "Edit" at bounding box center [1117, 41] width 36 height 10
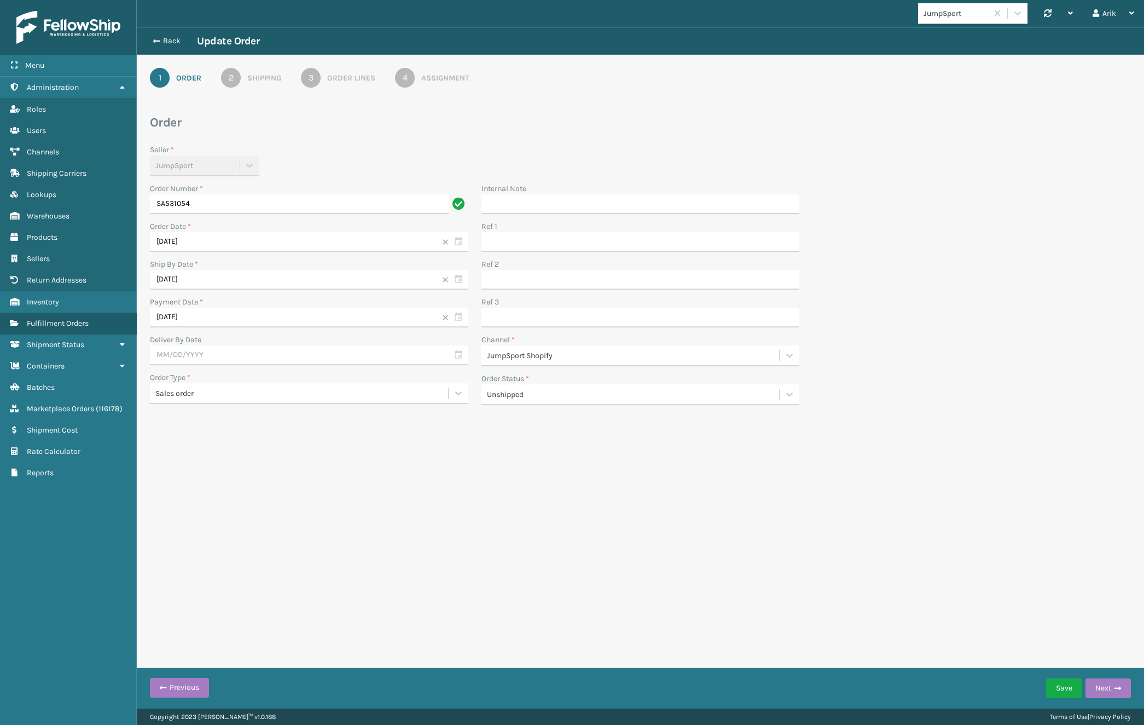
click at [437, 79] on div "Assignment" at bounding box center [445, 77] width 48 height 11
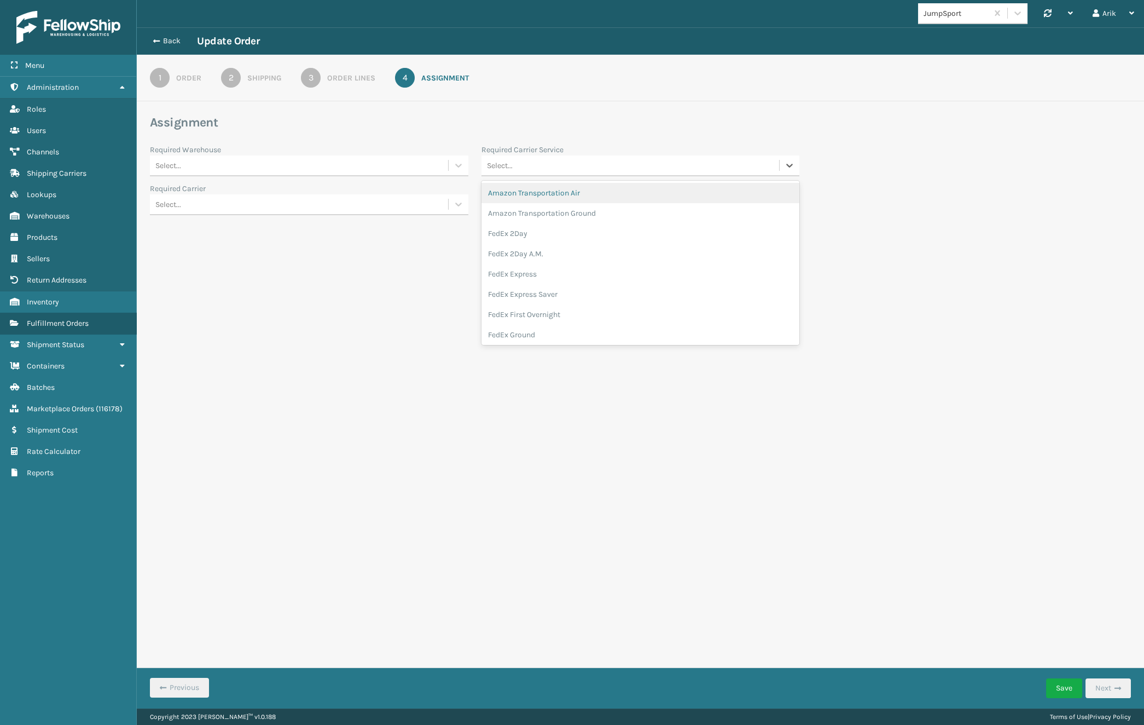
click at [534, 166] on div "Select..." at bounding box center [631, 166] width 298 height 18
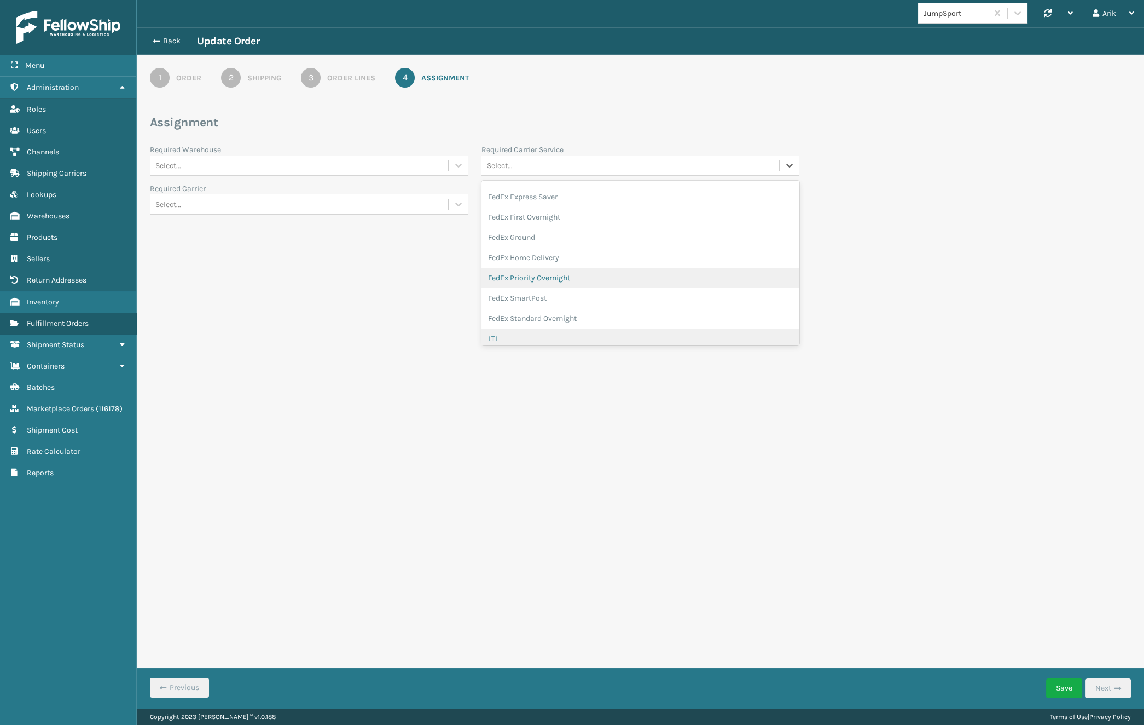
scroll to position [99, 0]
click at [521, 333] on div "LTL" at bounding box center [641, 337] width 319 height 20
click at [1063, 693] on button "Save" at bounding box center [1064, 688] width 36 height 20
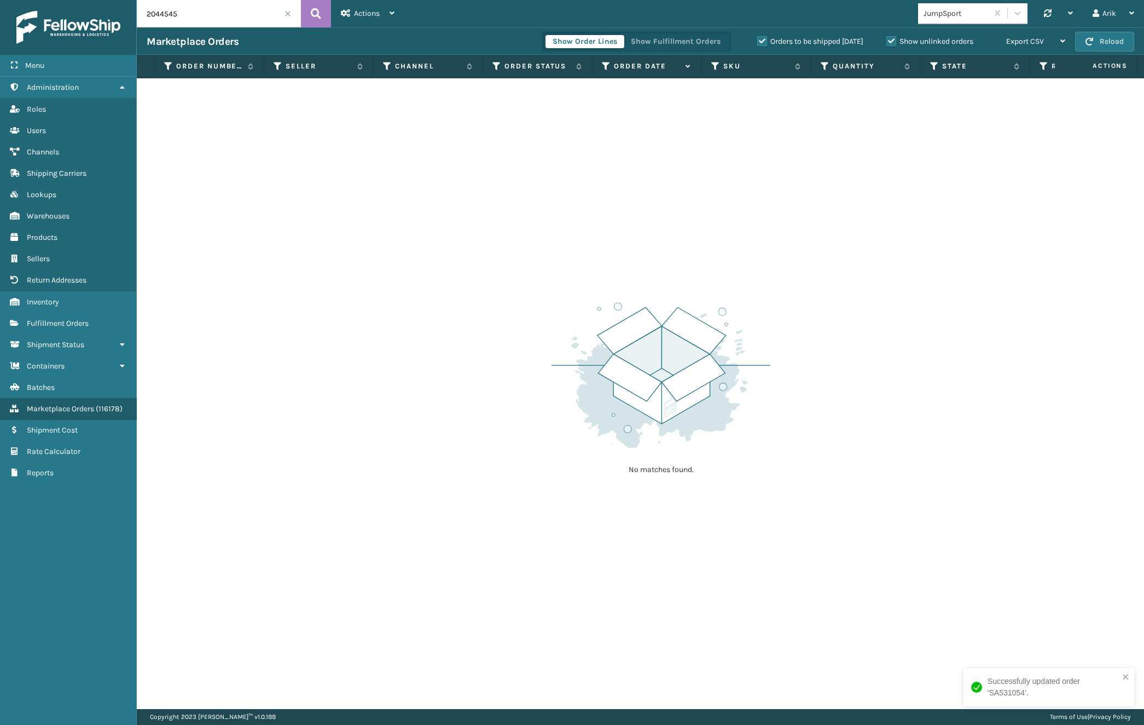
click at [170, 16] on input "2044545" at bounding box center [219, 13] width 164 height 27
paste input "SA531054"
type input "SA531054"
click at [53, 321] on span "Fulfillment Orders" at bounding box center [58, 323] width 62 height 9
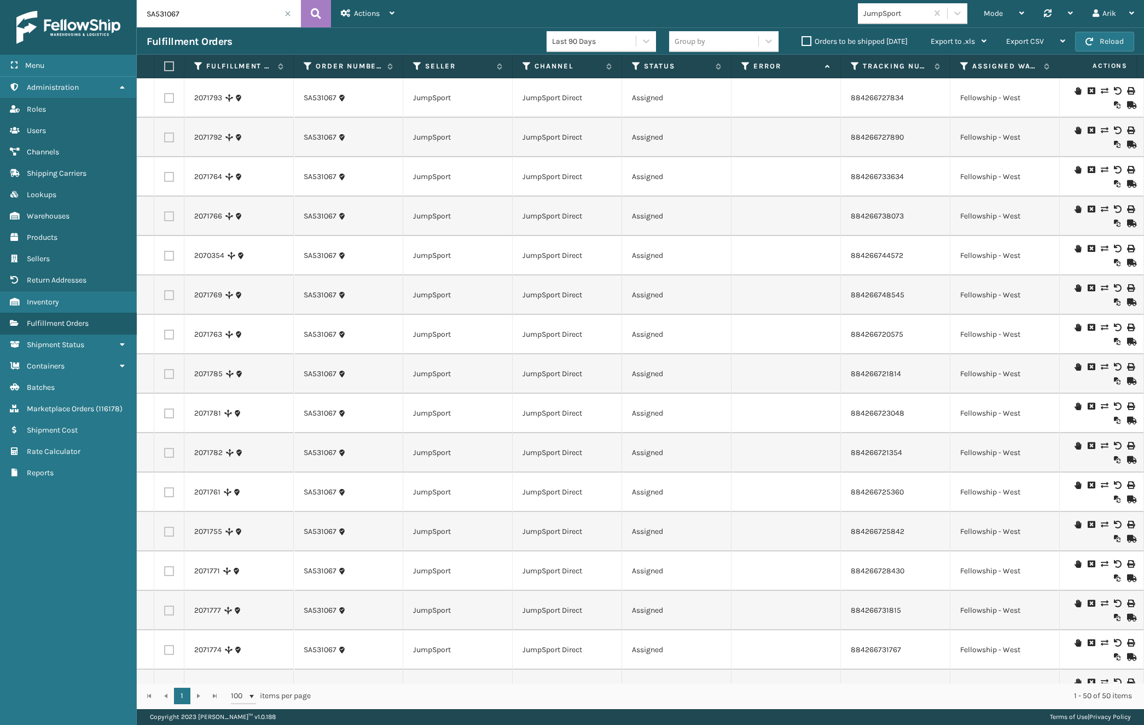
click at [204, 16] on input "SA531067" at bounding box center [219, 13] width 164 height 27
paste input "54"
type input "SA531054"
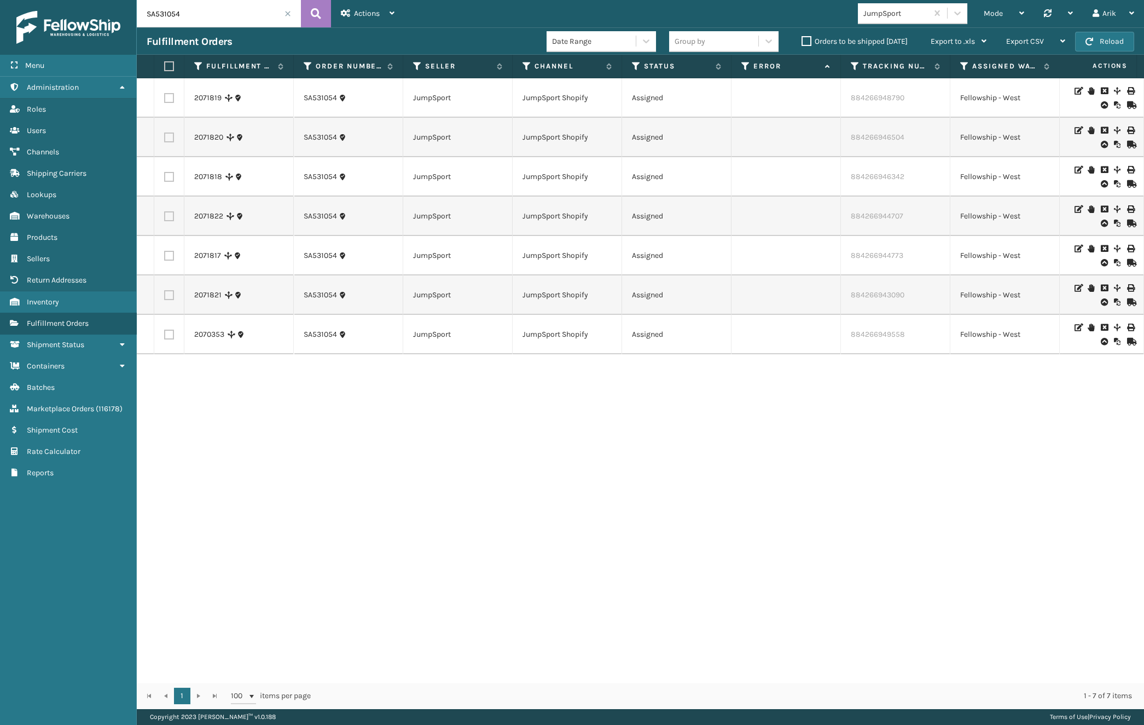
click at [169, 67] on label at bounding box center [167, 66] width 7 height 10
click at [165, 67] on input "checkbox" at bounding box center [164, 66] width 1 height 7
checkbox input "true"
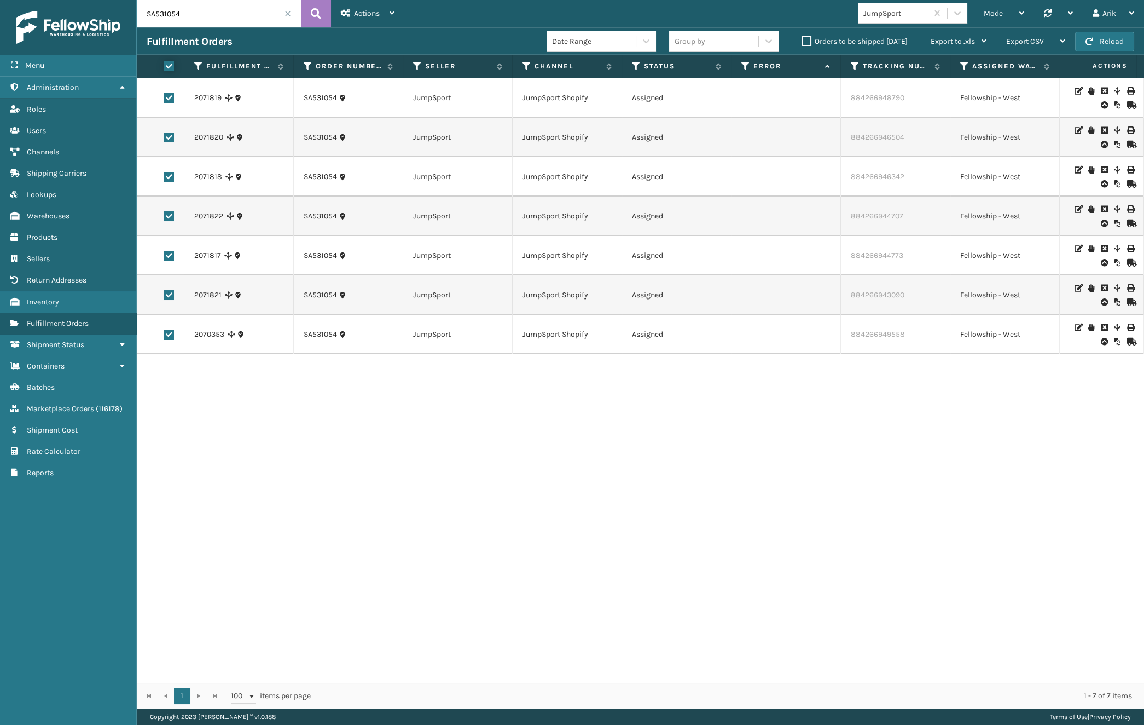
checkbox input "true"
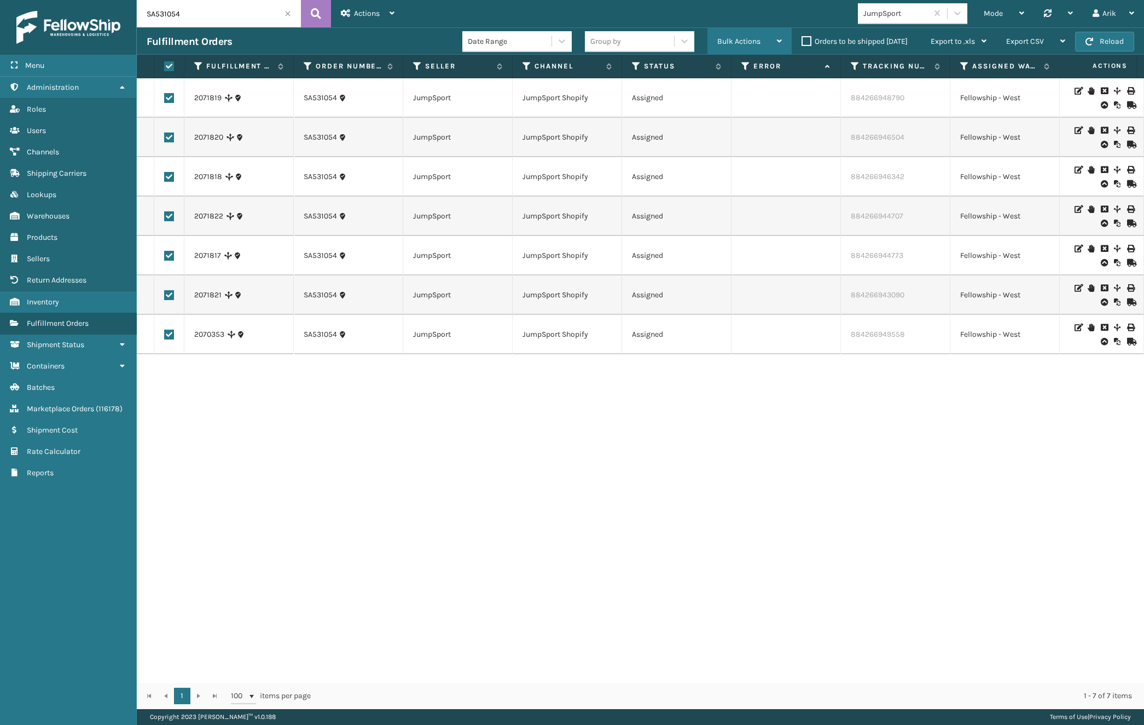
click at [758, 45] on div "Bulk Actions" at bounding box center [750, 41] width 65 height 27
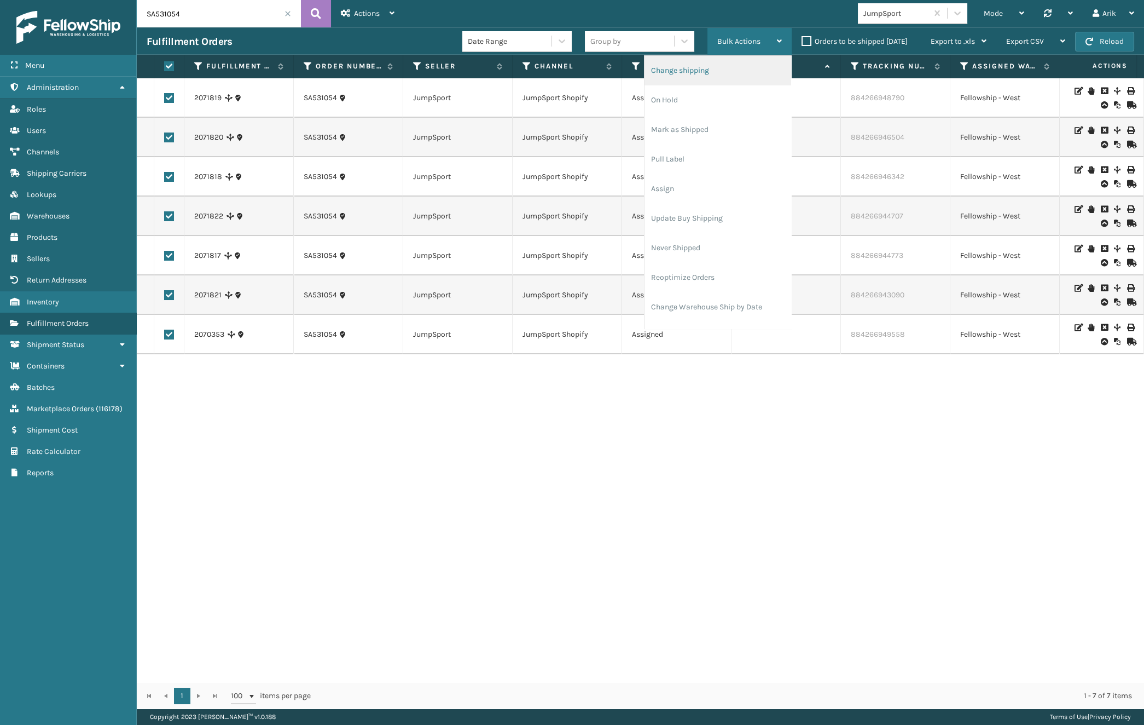
click at [686, 76] on li "Change shipping" at bounding box center [718, 71] width 147 height 30
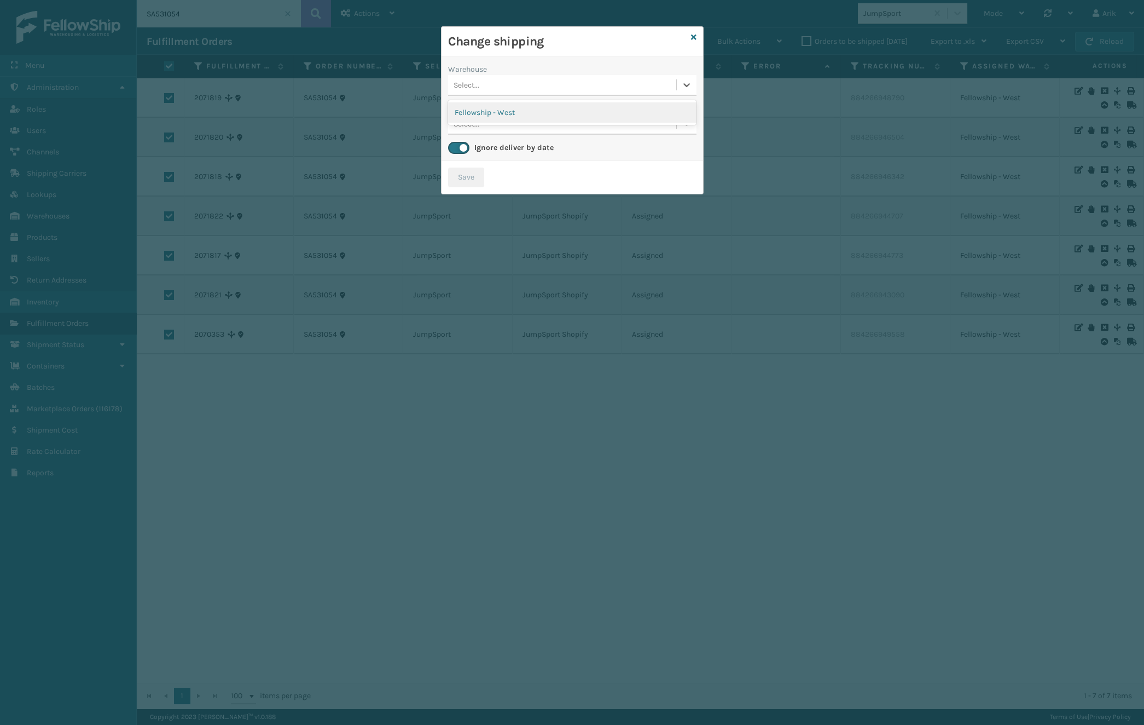
click at [483, 80] on div "Select..." at bounding box center [562, 85] width 228 height 18
click at [487, 104] on div "Fellowship - West" at bounding box center [572, 112] width 248 height 20
click at [488, 123] on div "Select..." at bounding box center [562, 124] width 228 height 18
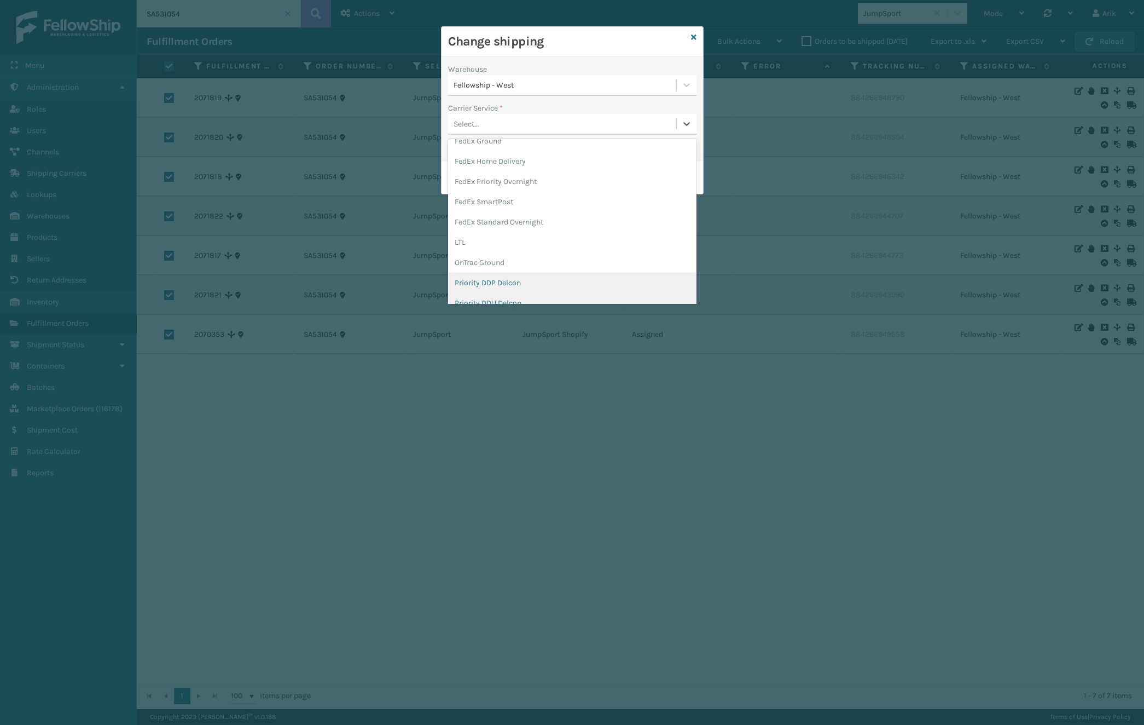
scroll to position [199, 0]
click at [469, 197] on div "LTL" at bounding box center [572, 196] width 248 height 20
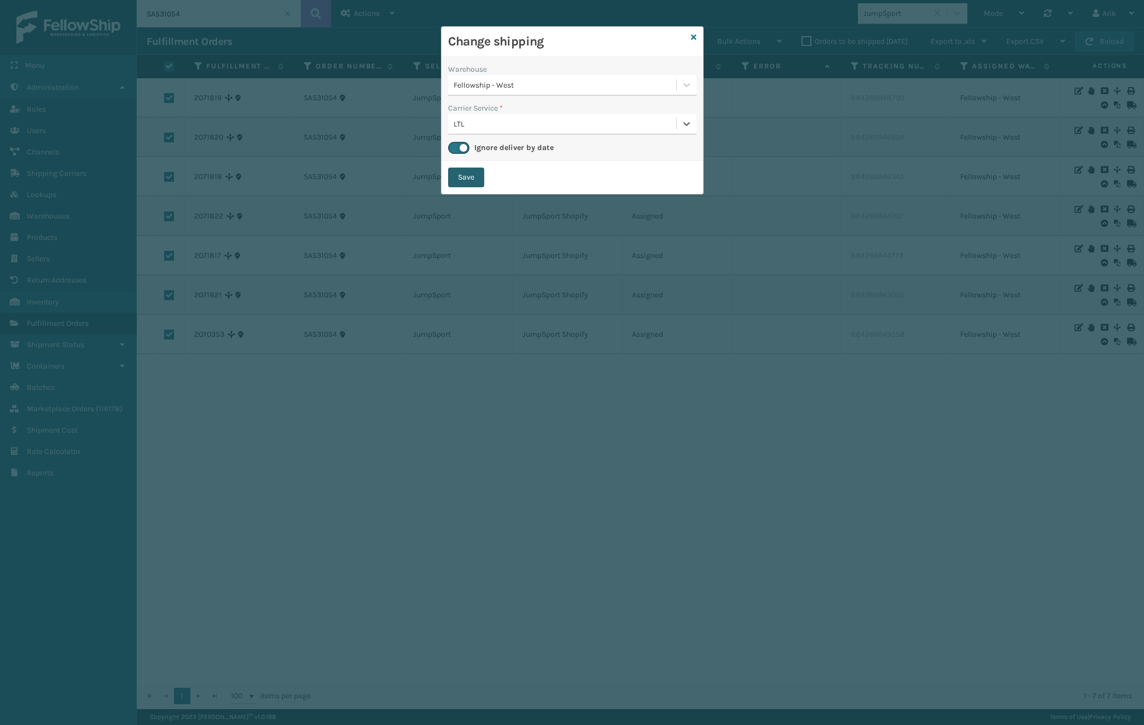
click at [466, 181] on button "Save" at bounding box center [466, 177] width 36 height 20
checkbox input "false"
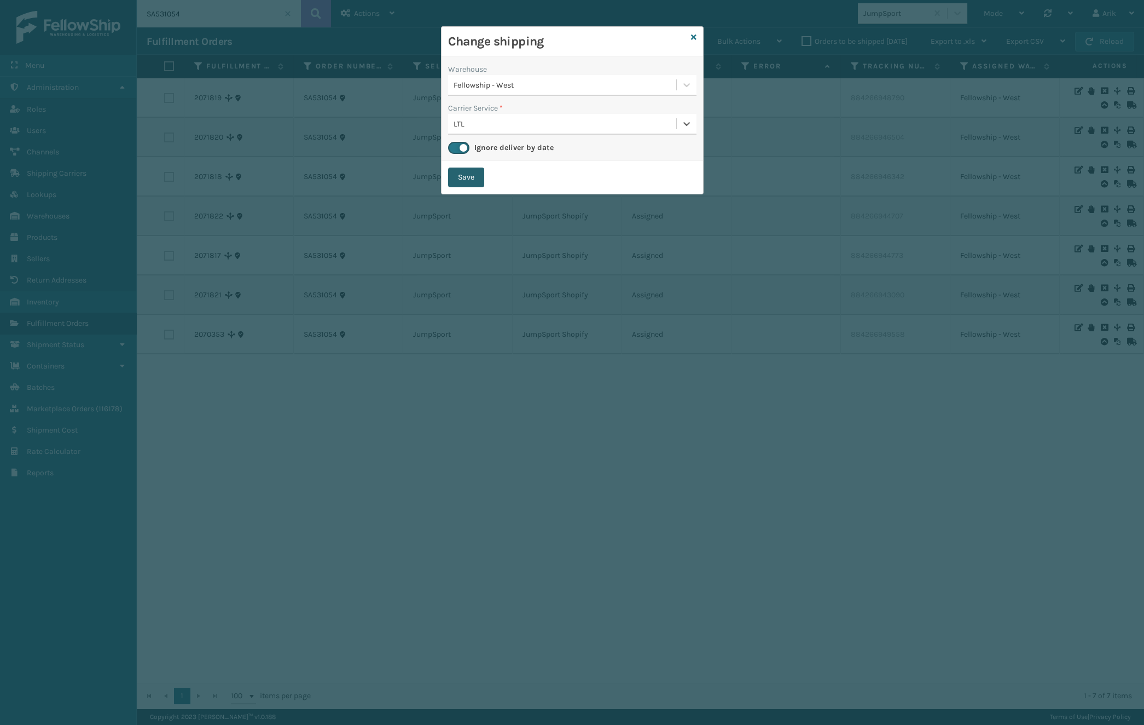
checkbox input "false"
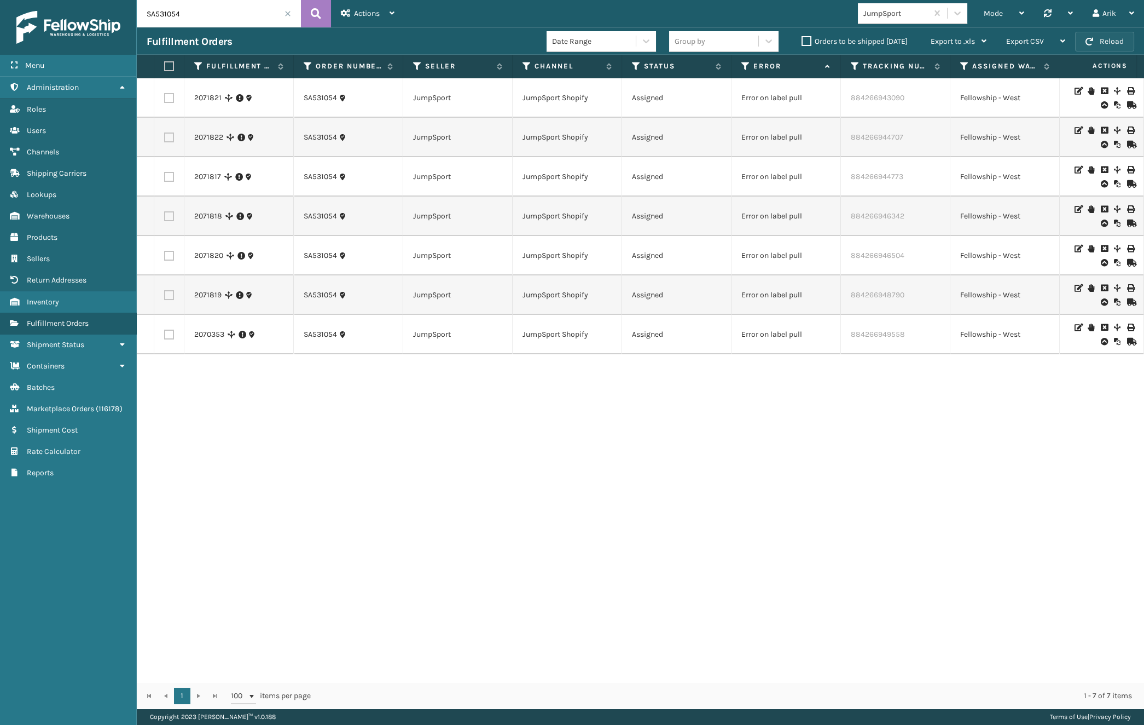
click at [1103, 41] on button "Reload" at bounding box center [1105, 42] width 59 height 20
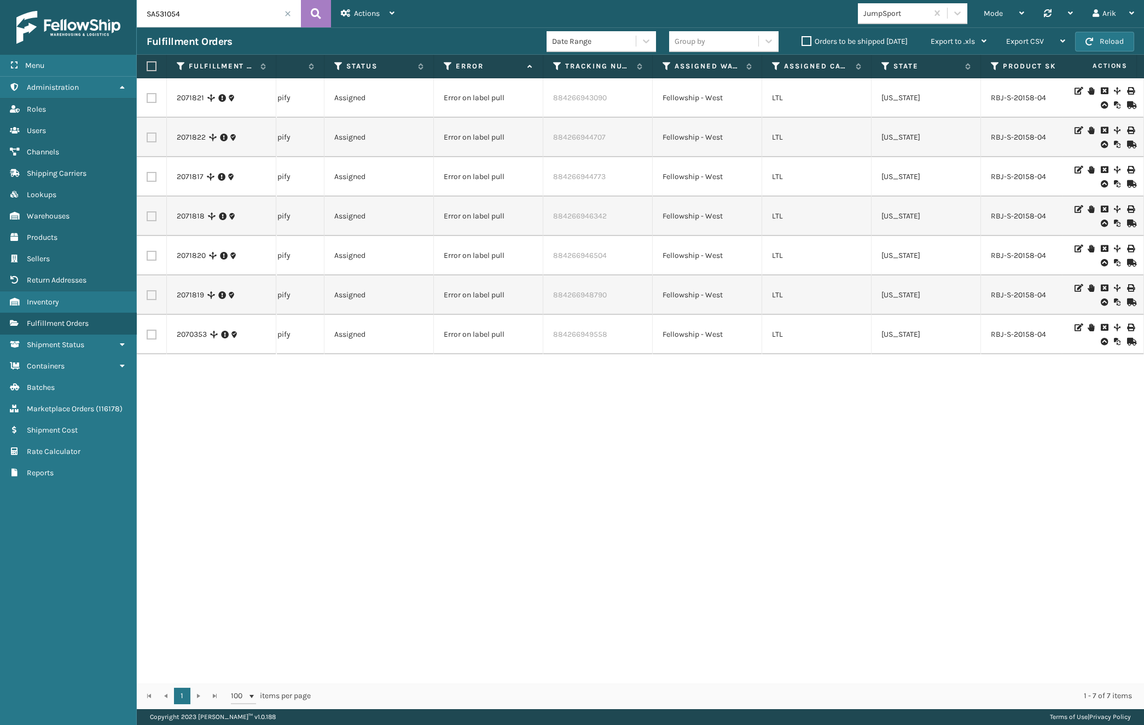
scroll to position [0, 299]
click at [577, 97] on td "884266943090" at bounding box center [596, 97] width 109 height 39
click at [344, 99] on td "Assigned" at bounding box center [377, 97] width 109 height 39
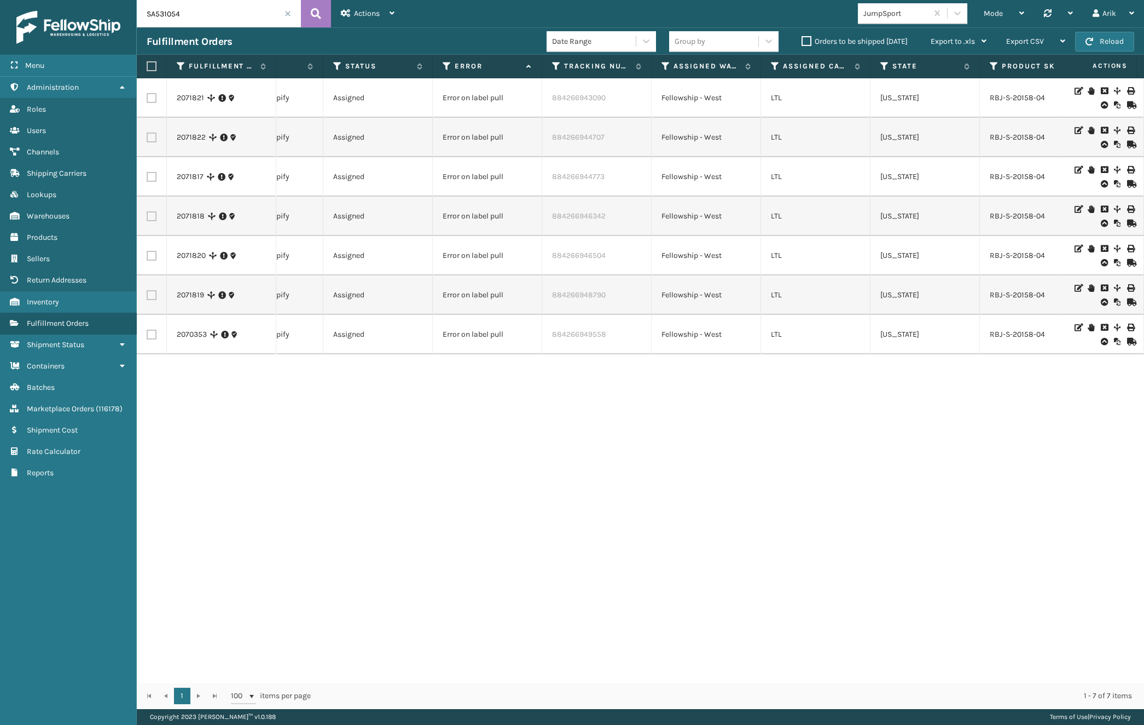
click at [255, 392] on div "2071821 SA531054 JumpSport JumpSport Shopify Assigned Error on label pull 88426…" at bounding box center [641, 380] width 1008 height 604
click at [183, 673] on div "2071821 SA531054 JumpSport JumpSport Shopify Assigned Error on label pull 88426…" at bounding box center [641, 380] width 1008 height 604
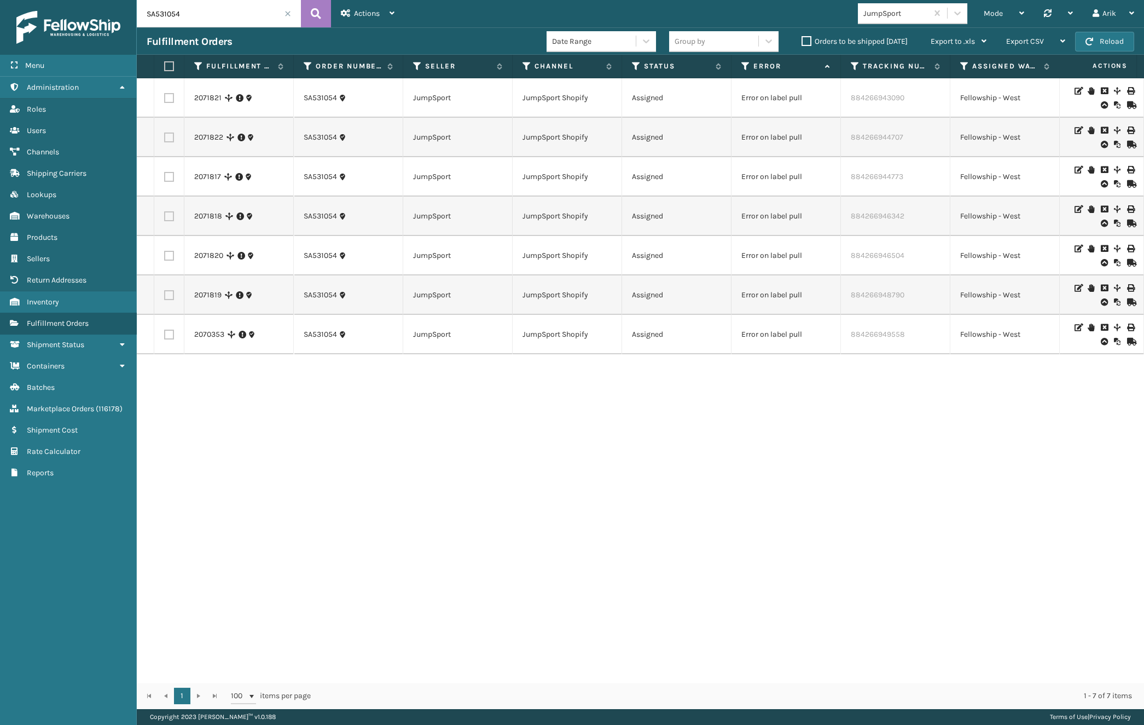
click at [170, 61] on label at bounding box center [167, 66] width 7 height 10
click at [165, 63] on input "checkbox" at bounding box center [164, 66] width 1 height 7
checkbox input "true"
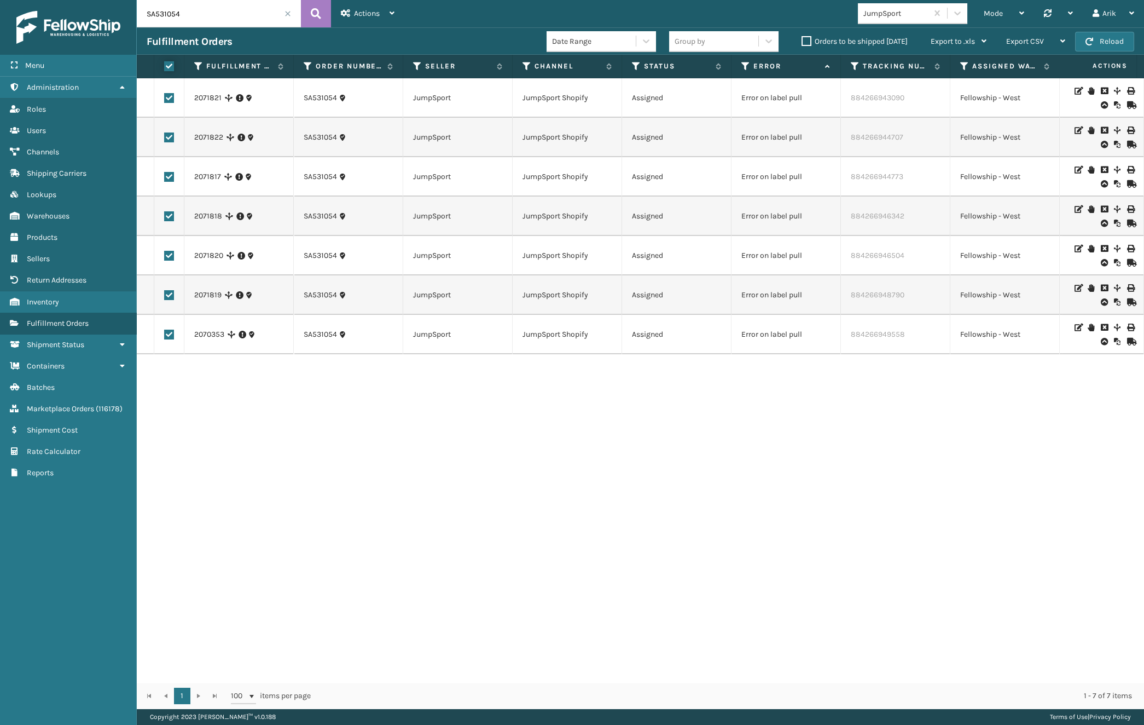
checkbox input "true"
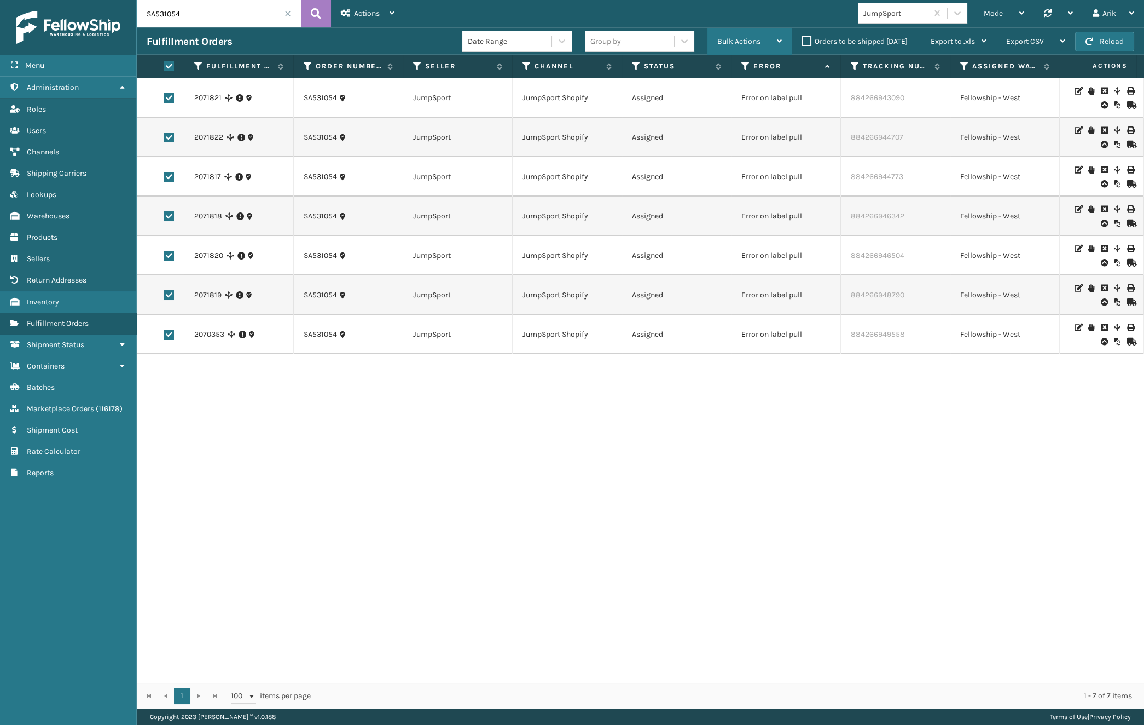
click at [744, 38] on span "Bulk Actions" at bounding box center [739, 41] width 43 height 9
click at [1114, 90] on icon at bounding box center [1117, 91] width 7 height 8
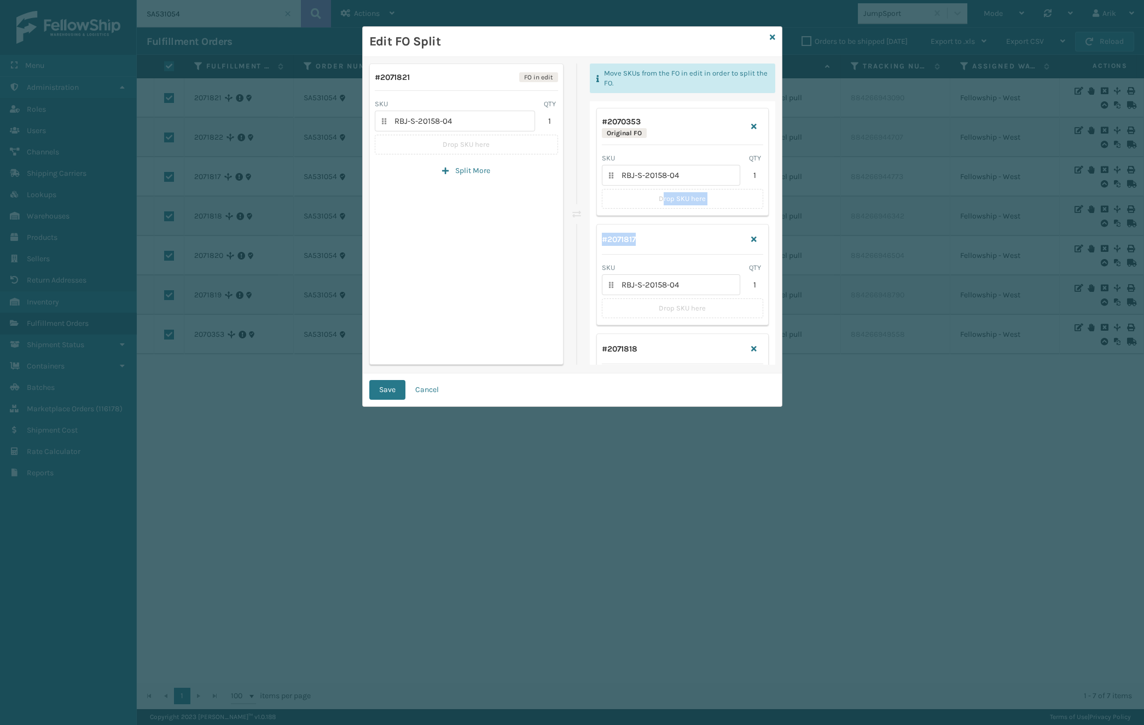
drag, startPoint x: 656, startPoint y: 236, endPoint x: 657, endPoint y: 218, distance: 18.1
click at [657, 200] on div "# 2070353 Original FO SKU QTY RBJ-S-20158-04 1 Drop SKU here # 2071817 SKU QTY …" at bounding box center [683, 435] width 186 height 668
drag, startPoint x: 659, startPoint y: 284, endPoint x: 638, endPoint y: 284, distance: 21.3
click at [658, 284] on div "RBJ-S-20158-04" at bounding box center [671, 284] width 138 height 21
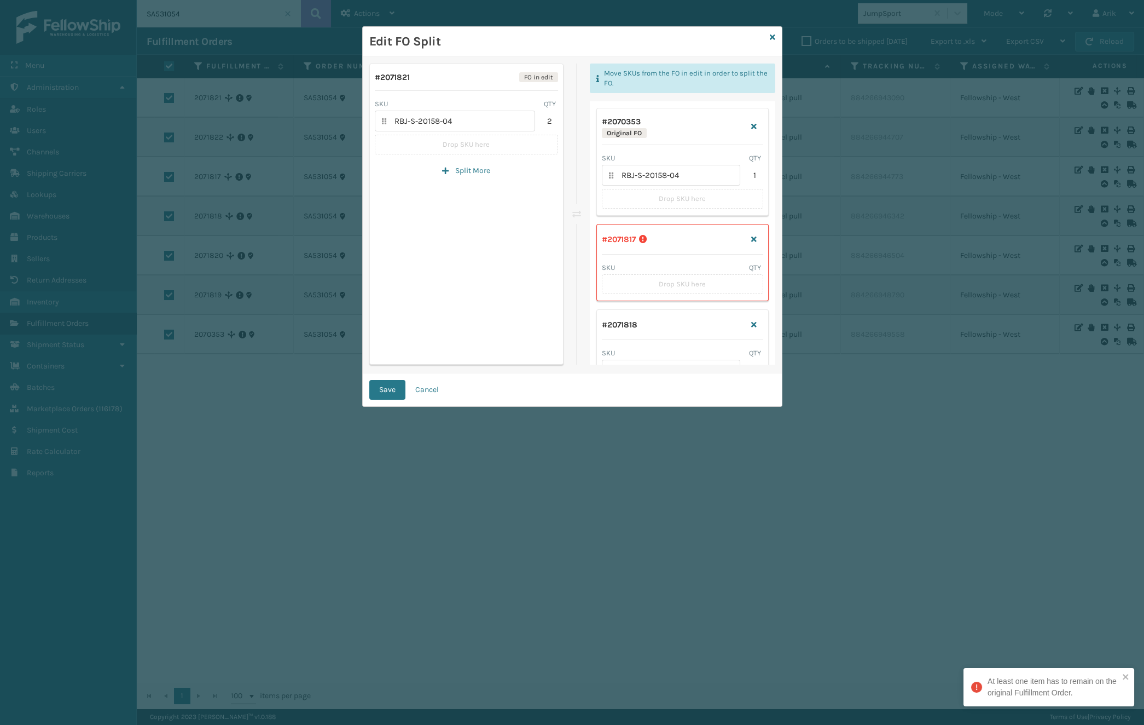
click at [631, 195] on p "Drop SKU here" at bounding box center [682, 199] width 161 height 20
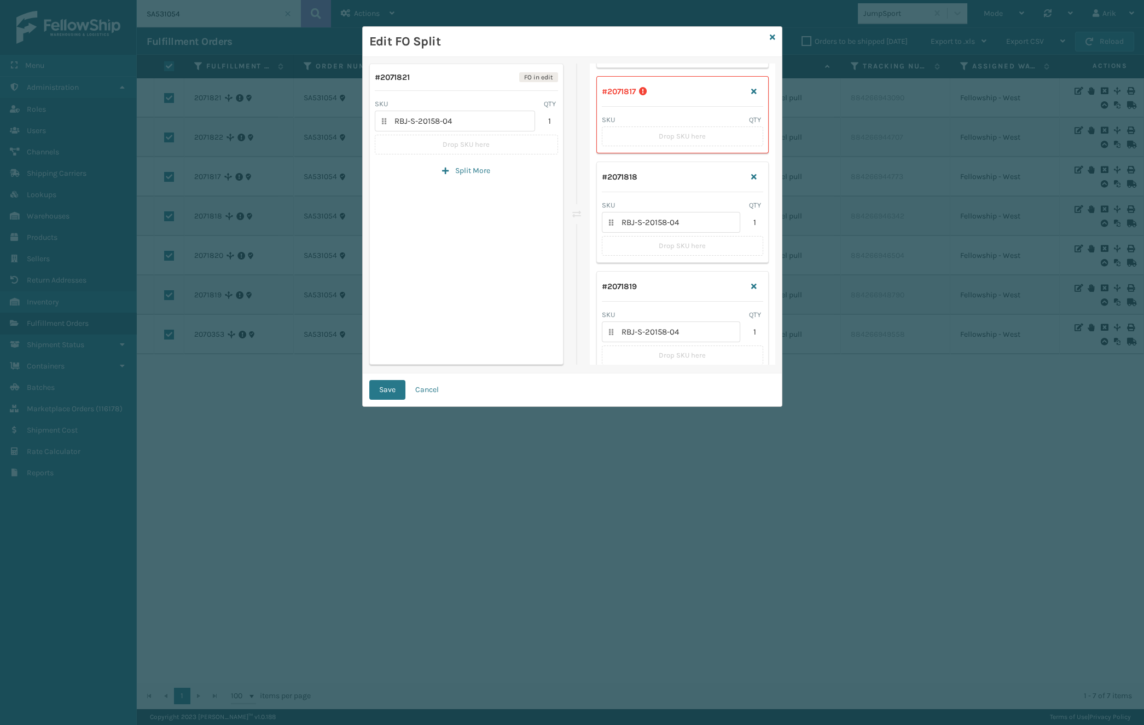
scroll to position [149, 0]
click at [774, 36] on icon at bounding box center [772, 37] width 5 height 8
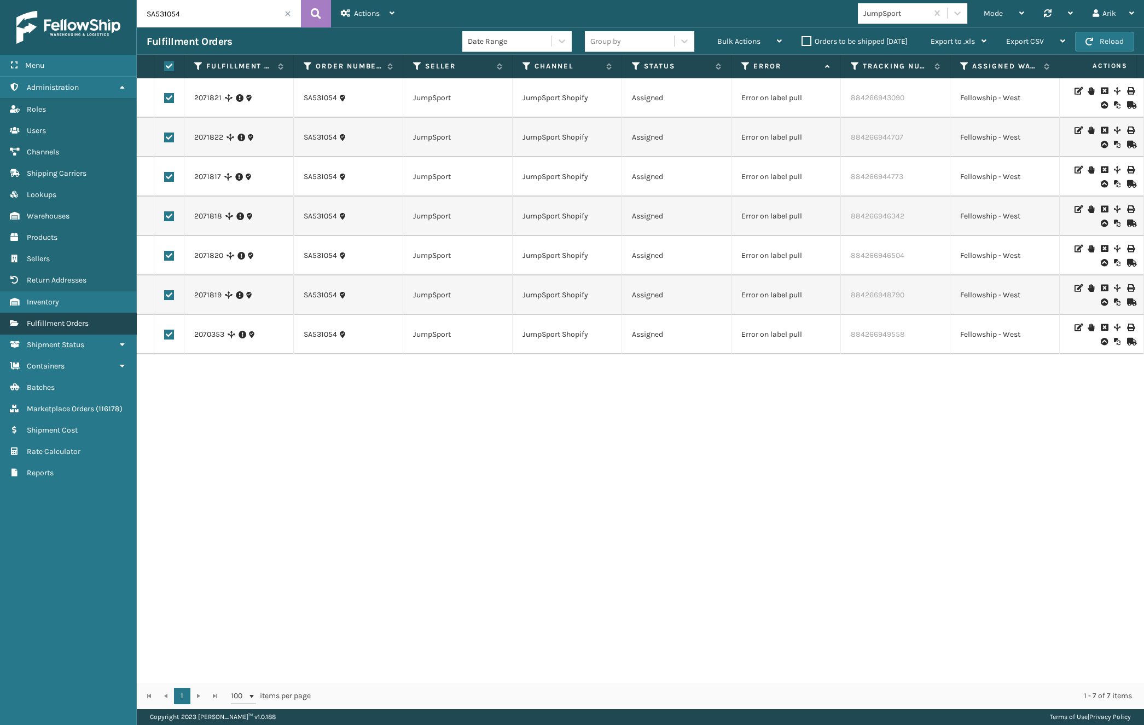
click at [72, 323] on span "Fulfillment Orders" at bounding box center [58, 323] width 62 height 9
click at [290, 12] on span at bounding box center [288, 13] width 7 height 7
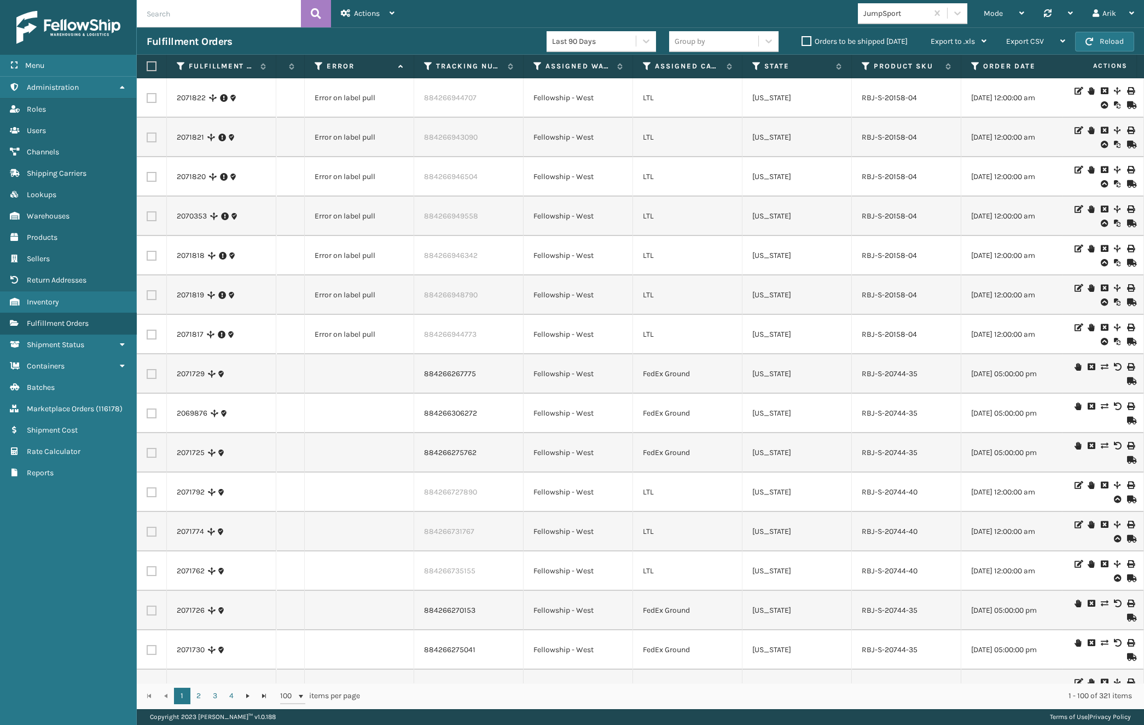
scroll to position [0, 431]
click at [641, 66] on icon at bounding box center [643, 66] width 9 height 10
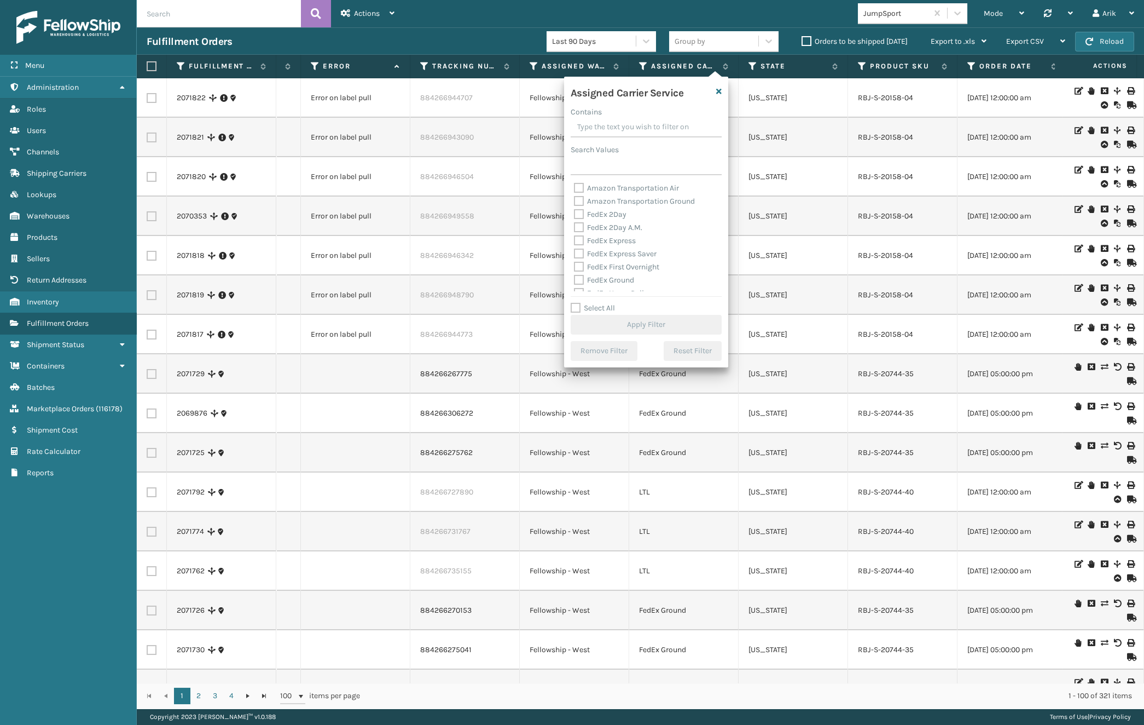
click at [582, 213] on label "FedEx 2Day" at bounding box center [600, 214] width 53 height 9
click at [575, 213] on input "FedEx 2Day" at bounding box center [574, 211] width 1 height 7
checkbox input "true"
click at [580, 224] on label "FedEx 2Day A.M." at bounding box center [608, 227] width 68 height 9
click at [575, 224] on input "FedEx 2Day A.M." at bounding box center [574, 224] width 1 height 7
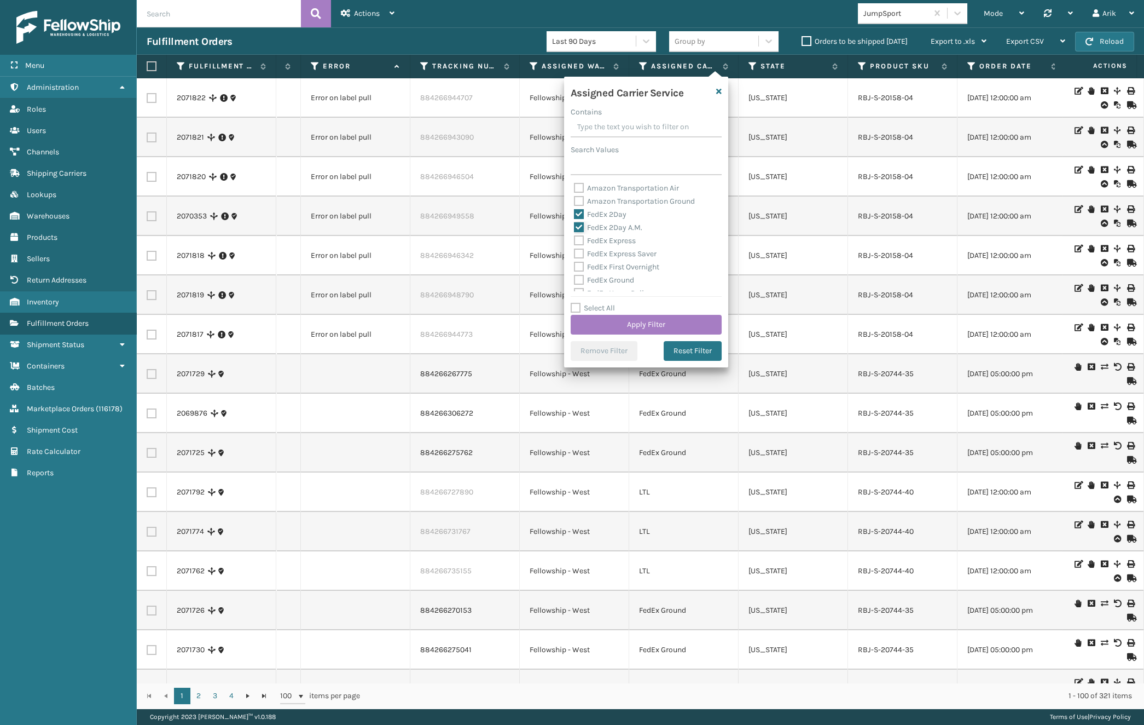
checkbox input "true"
click at [578, 238] on label "FedEx Express" at bounding box center [605, 240] width 62 height 9
click at [575, 238] on input "FedEx Express" at bounding box center [574, 237] width 1 height 7
checkbox input "true"
click at [578, 248] on div "FedEx Express Saver" at bounding box center [646, 253] width 144 height 13
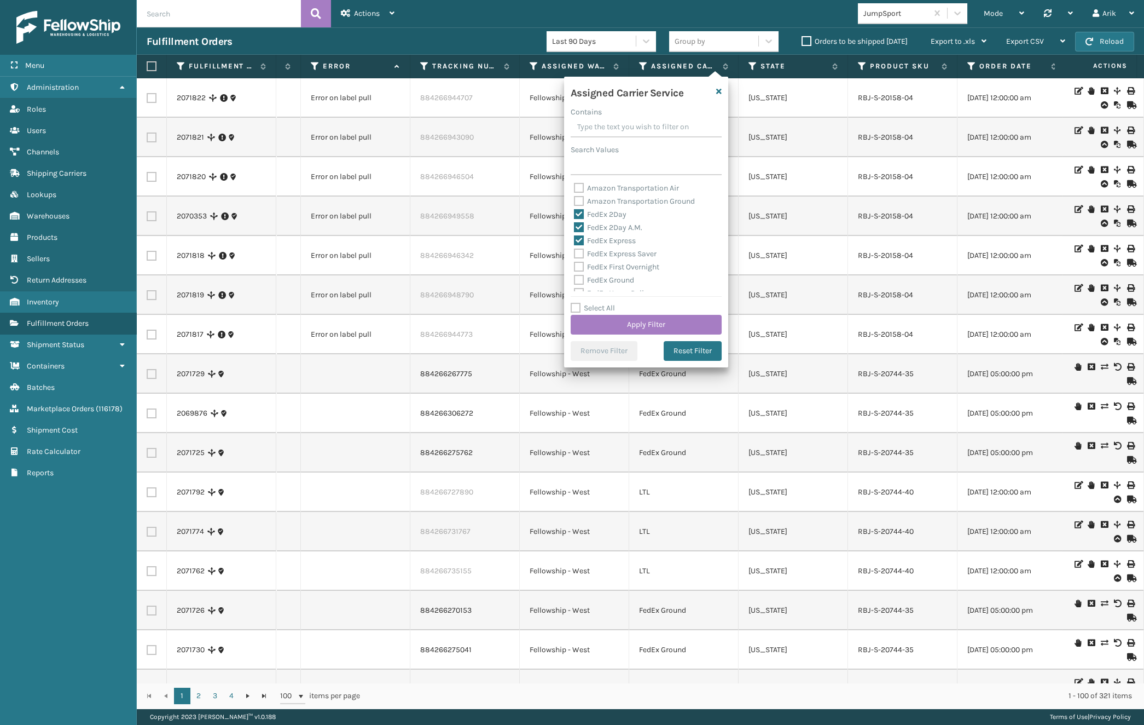
click at [581, 263] on label "FedEx First Overnight" at bounding box center [616, 266] width 85 height 9
click at [575, 263] on input "FedEx First Overnight" at bounding box center [574, 264] width 1 height 7
checkbox input "true"
click at [581, 250] on label "FedEx Express Saver" at bounding box center [615, 253] width 83 height 9
click at [575, 250] on input "FedEx Express Saver" at bounding box center [574, 250] width 1 height 7
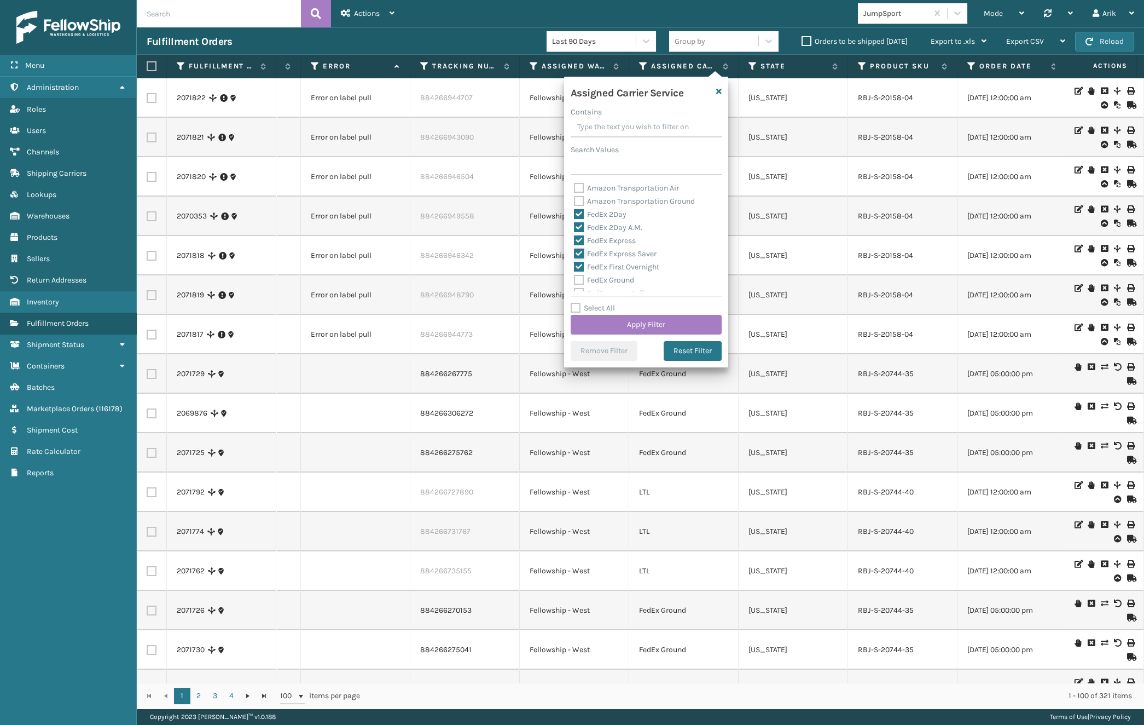
checkbox input "true"
click at [579, 257] on label "FedEx Priority Overnight" at bounding box center [621, 256] width 95 height 9
click at [575, 257] on input "FedEx Priority Overnight" at bounding box center [574, 254] width 1 height 7
checkbox input "true"
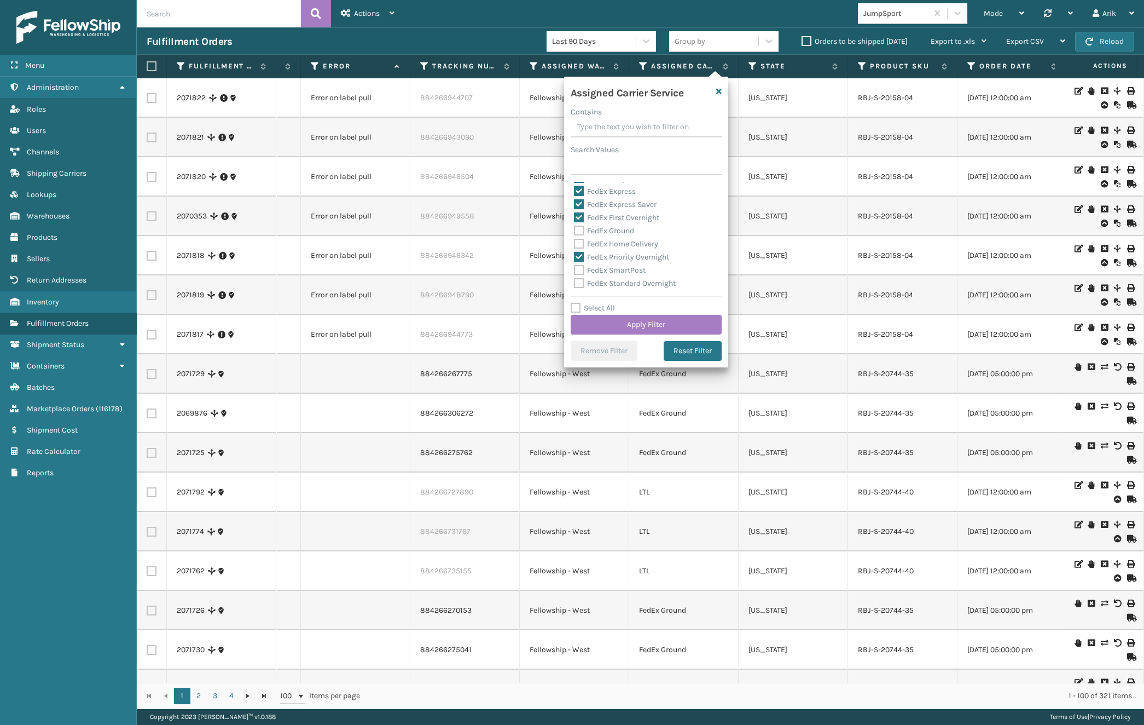
click at [582, 279] on label "FedEx Standard Overnight" at bounding box center [625, 283] width 102 height 9
click at [575, 277] on input "FedEx Standard Overnight" at bounding box center [574, 280] width 1 height 7
checkbox input "true"
click at [646, 319] on button "Apply Filter" at bounding box center [646, 325] width 151 height 20
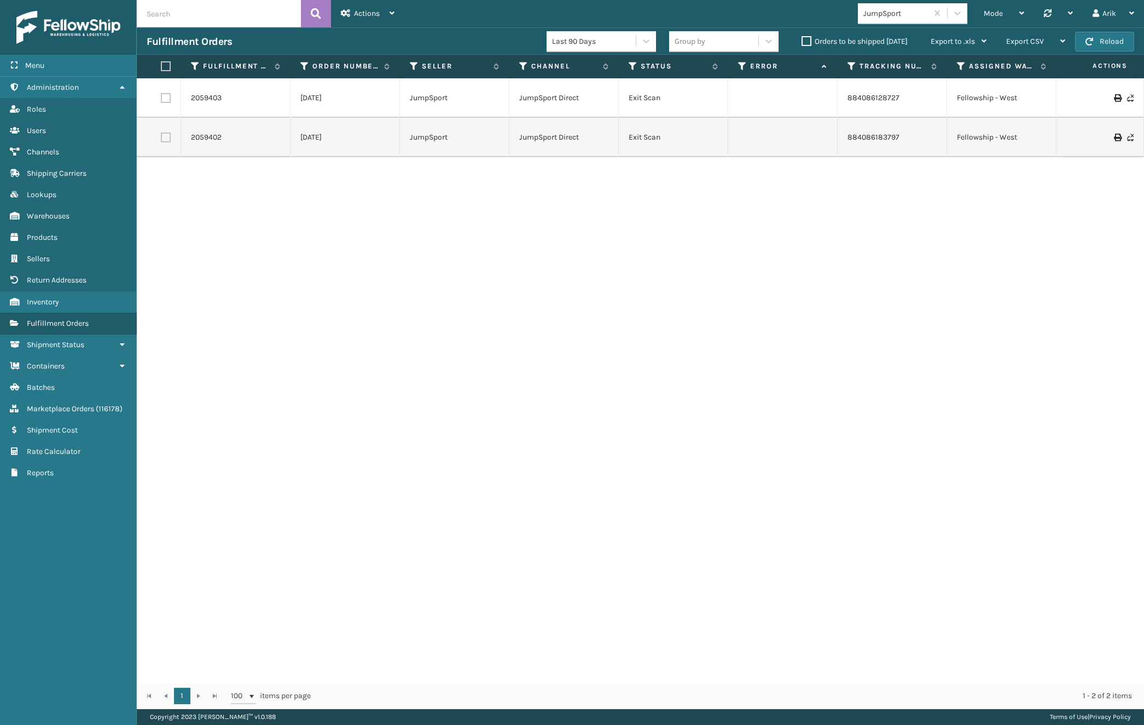
scroll to position [0, 0]
click at [239, 580] on div "2059403 [DATE] JumpSport JumpSport Direct Exit Scan 884086128727 Fellowship - […" at bounding box center [641, 380] width 1008 height 604
click at [176, 14] on input "text" at bounding box center [219, 13] width 164 height 27
paste input "SA531067"
drag, startPoint x: 172, startPoint y: 14, endPoint x: 192, endPoint y: 15, distance: 20.3
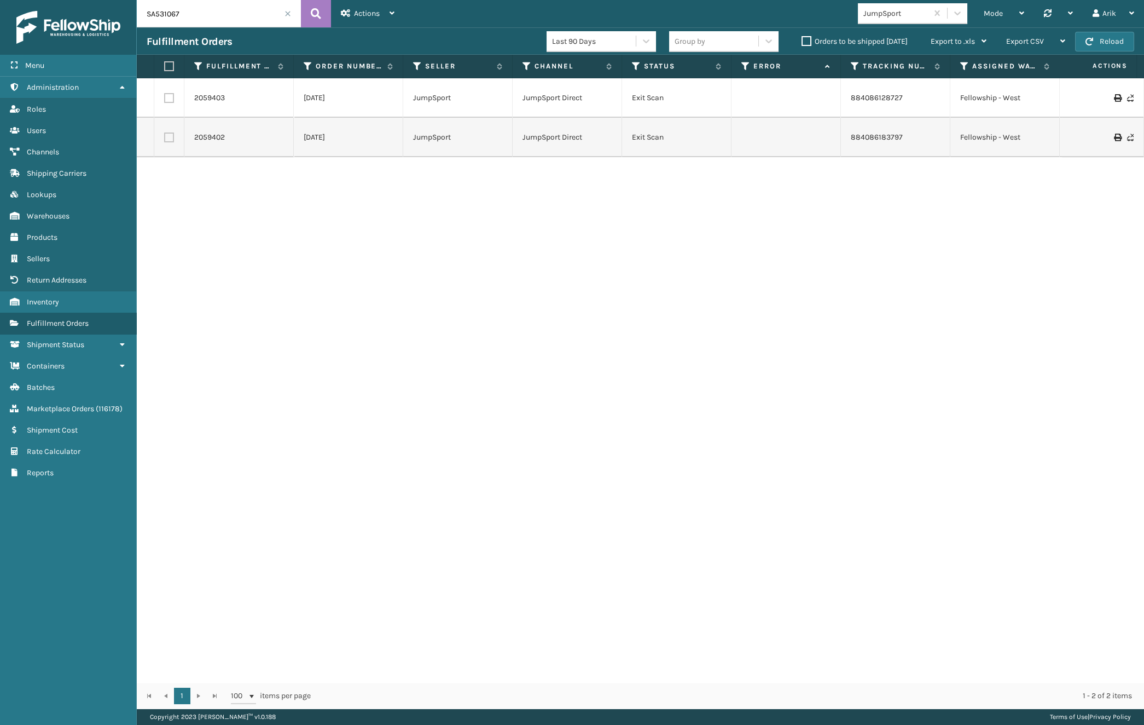
click at [192, 15] on input "SA531067" at bounding box center [219, 13] width 164 height 27
type input "SA531054"
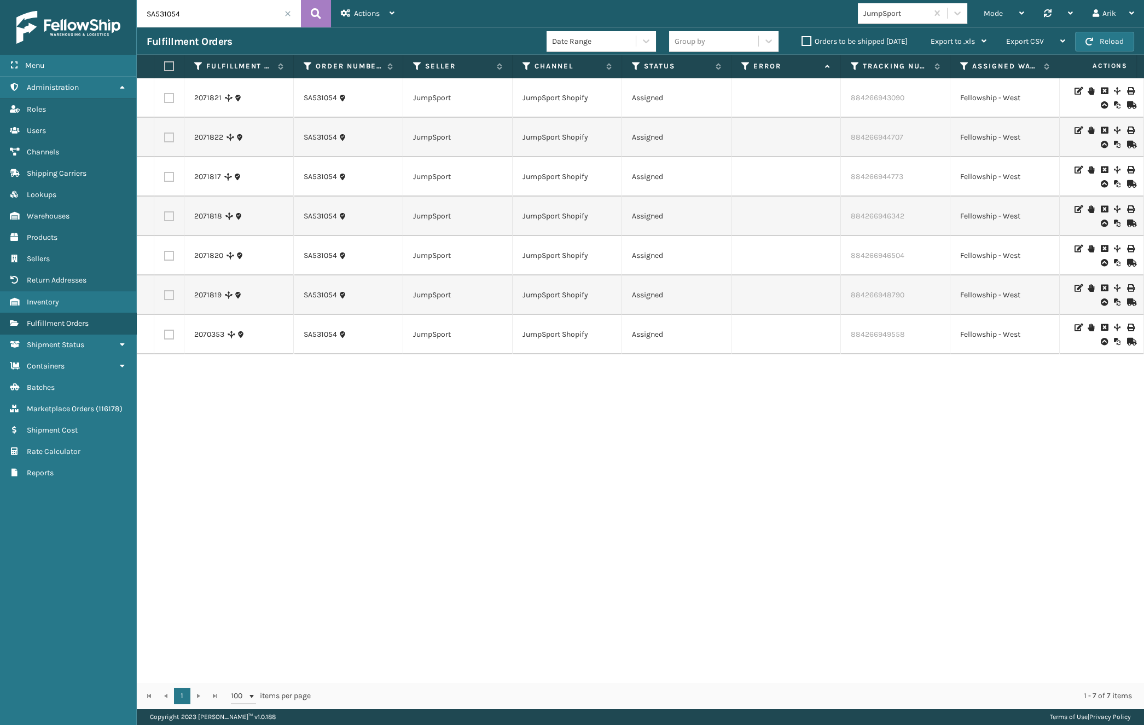
click at [1114, 90] on icon at bounding box center [1117, 91] width 7 height 8
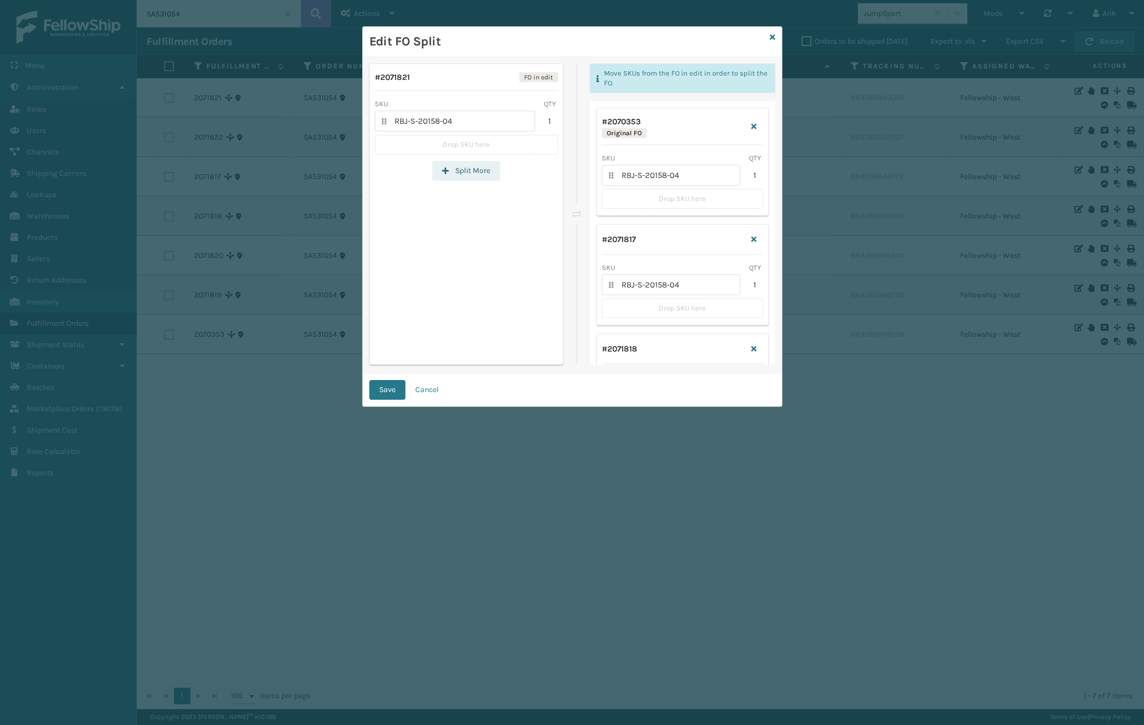
click at [471, 175] on button "Split More" at bounding box center [466, 171] width 68 height 20
click at [772, 38] on icon at bounding box center [772, 37] width 5 height 8
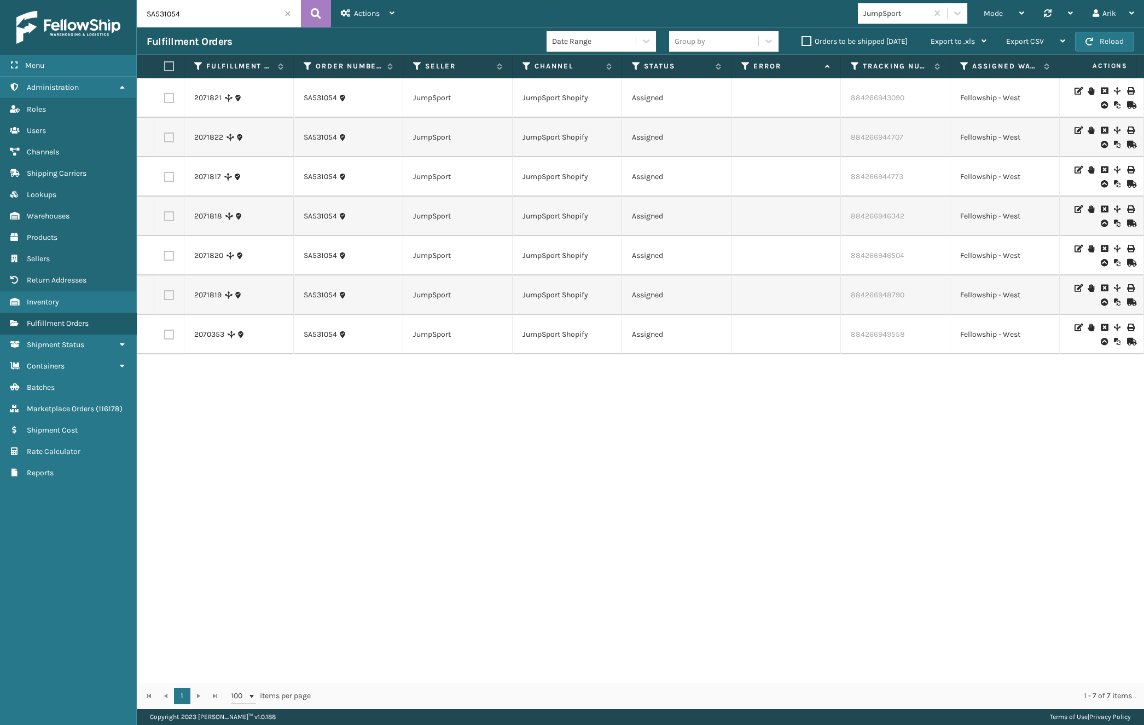
click at [1114, 90] on icon at bounding box center [1117, 91] width 7 height 8
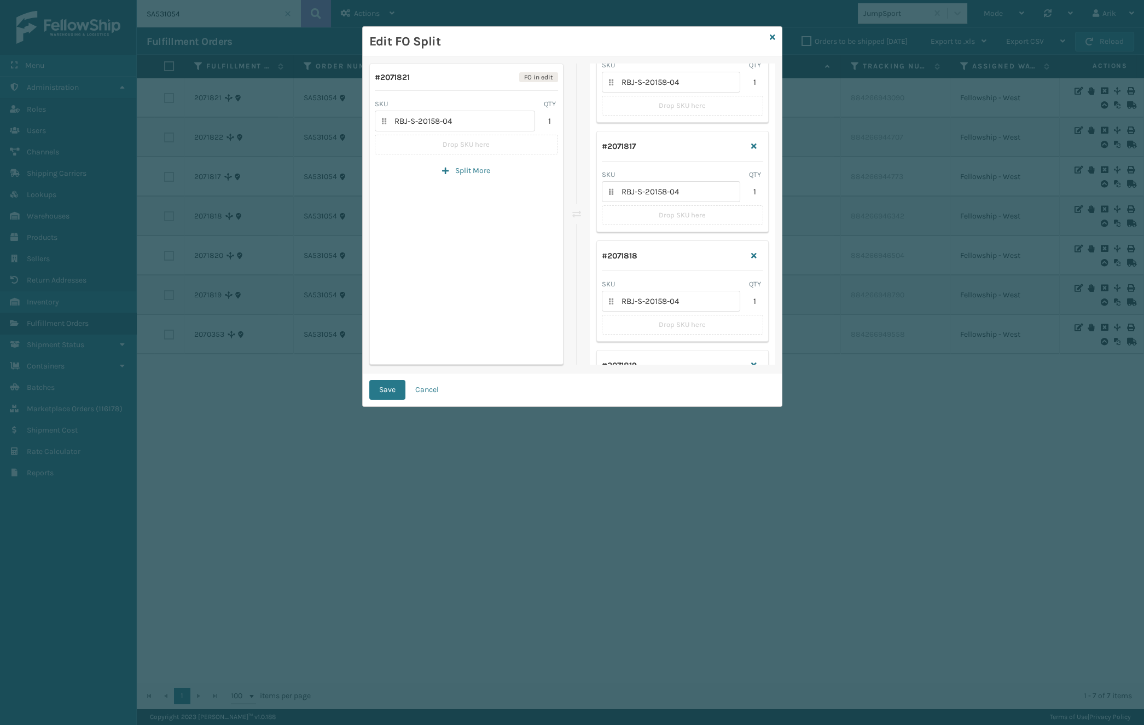
scroll to position [99, 0]
click at [609, 292] on icon at bounding box center [611, 295] width 4 height 7
click at [772, 36] on icon at bounding box center [772, 37] width 5 height 8
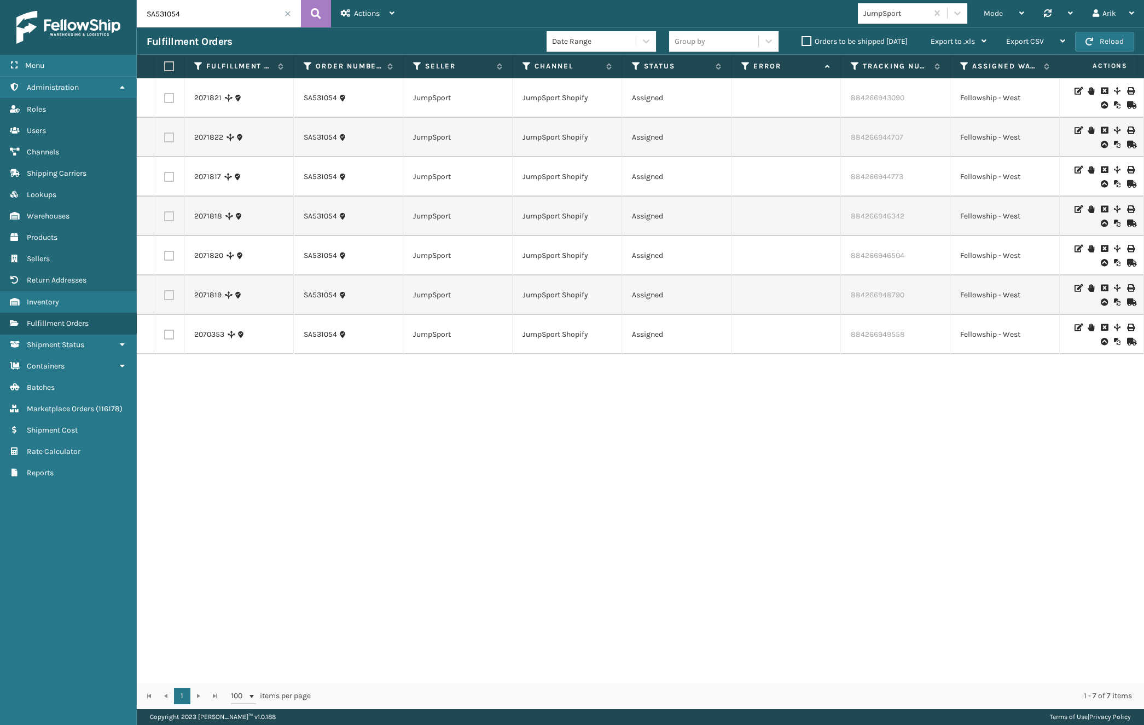
click at [1114, 168] on icon at bounding box center [1117, 170] width 7 height 8
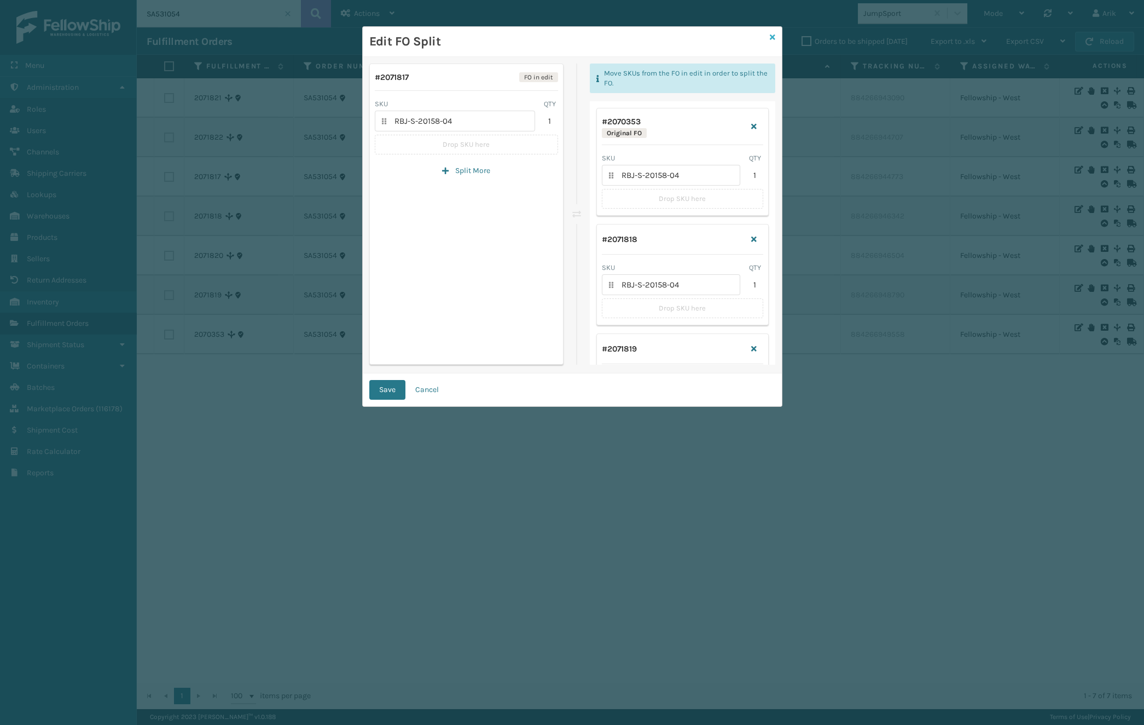
click at [773, 37] on icon at bounding box center [772, 37] width 5 height 8
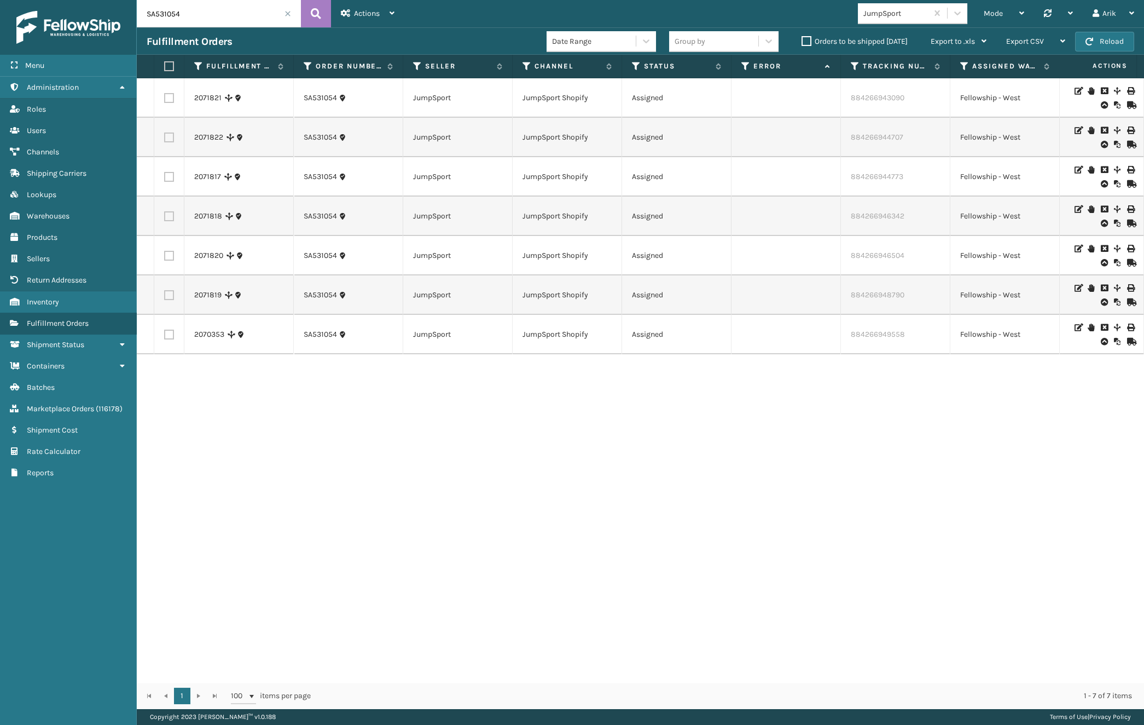
scroll to position [0, 1450]
click at [207, 175] on link "2071817" at bounding box center [207, 176] width 27 height 11
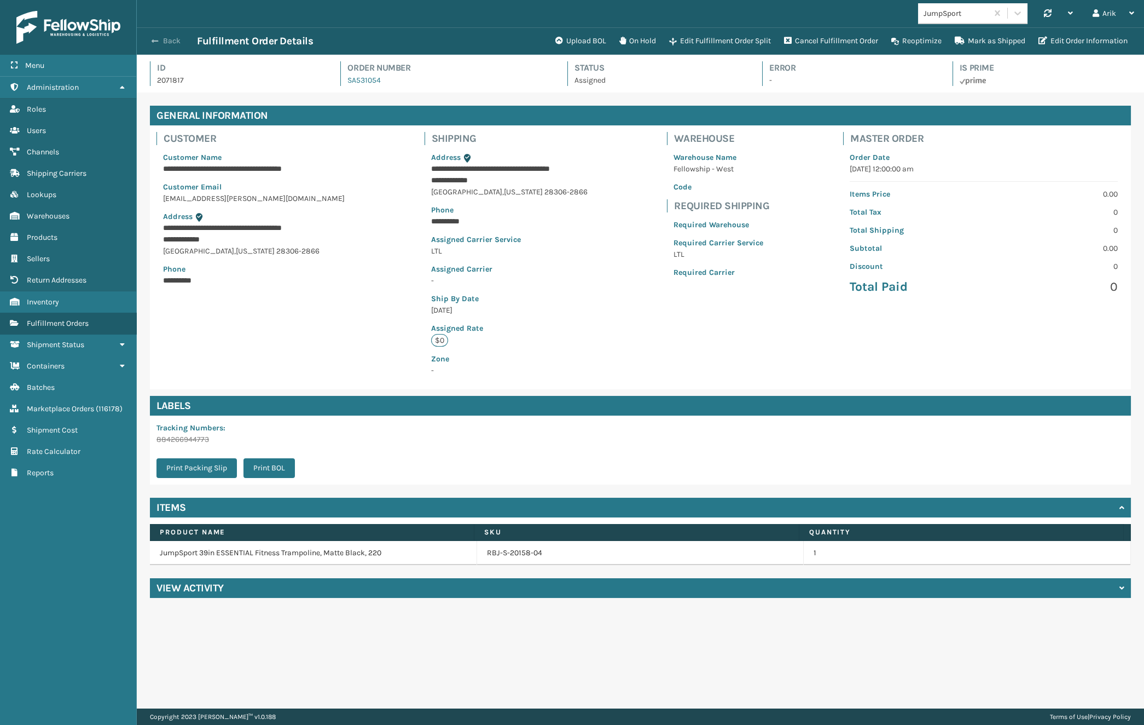
click at [155, 44] on span "button" at bounding box center [155, 41] width 7 height 8
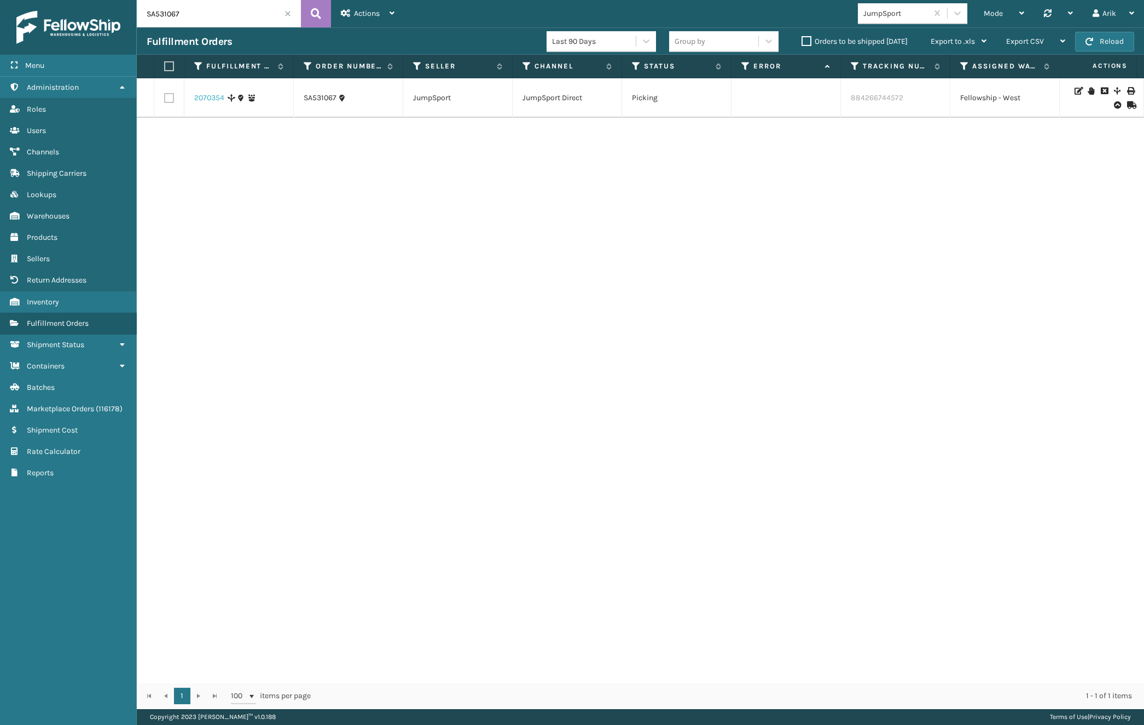
click at [199, 99] on link "2070354" at bounding box center [209, 97] width 30 height 11
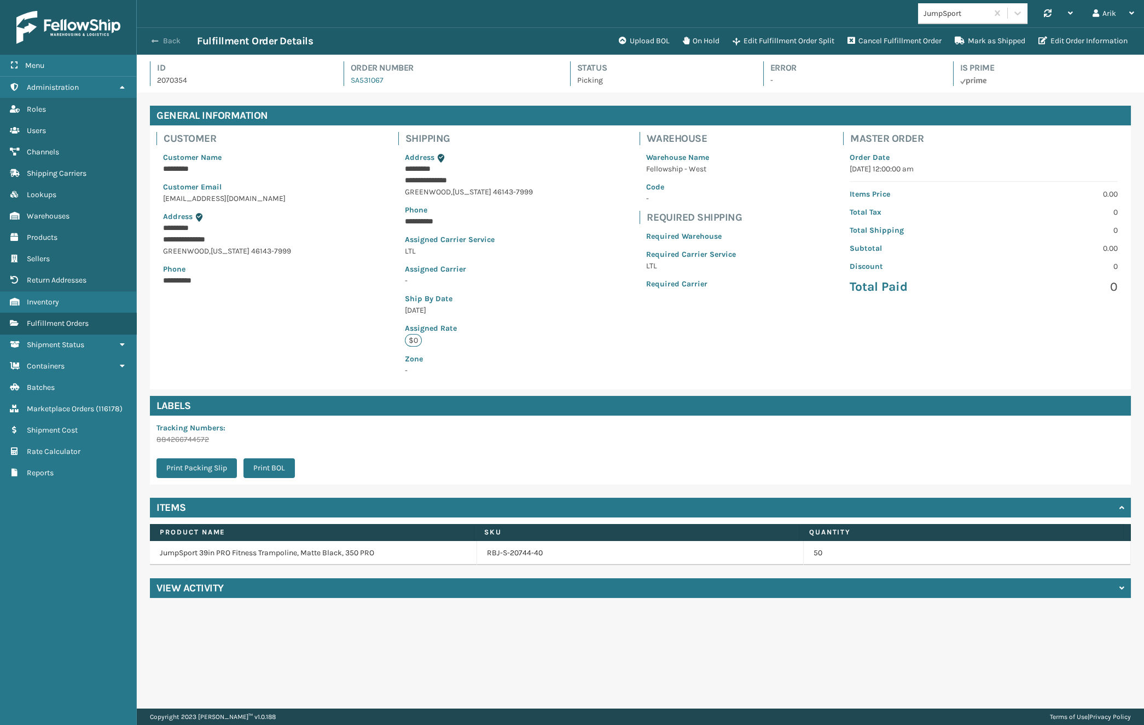
click at [162, 38] on button "Back" at bounding box center [172, 41] width 50 height 10
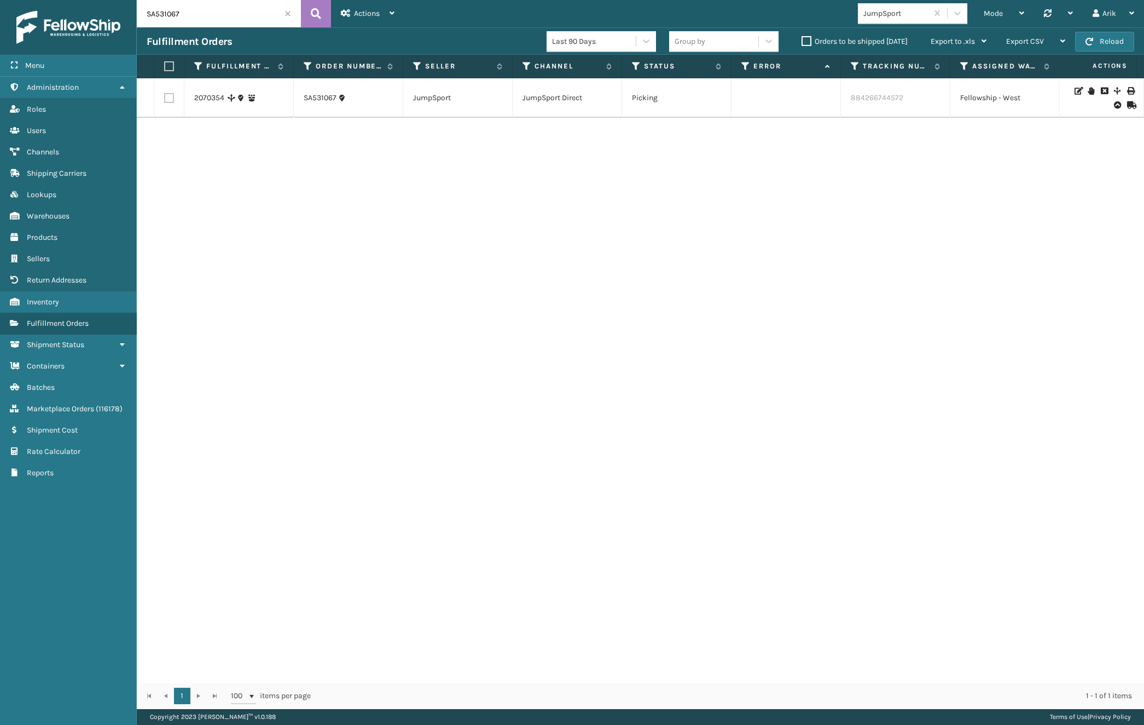
click at [204, 14] on input "SA531067" at bounding box center [219, 13] width 164 height 27
click at [171, 14] on input "SA531067" at bounding box center [219, 13] width 164 height 27
drag, startPoint x: 173, startPoint y: 13, endPoint x: 190, endPoint y: 15, distance: 17.6
click at [190, 15] on input "SA531067" at bounding box center [219, 13] width 164 height 27
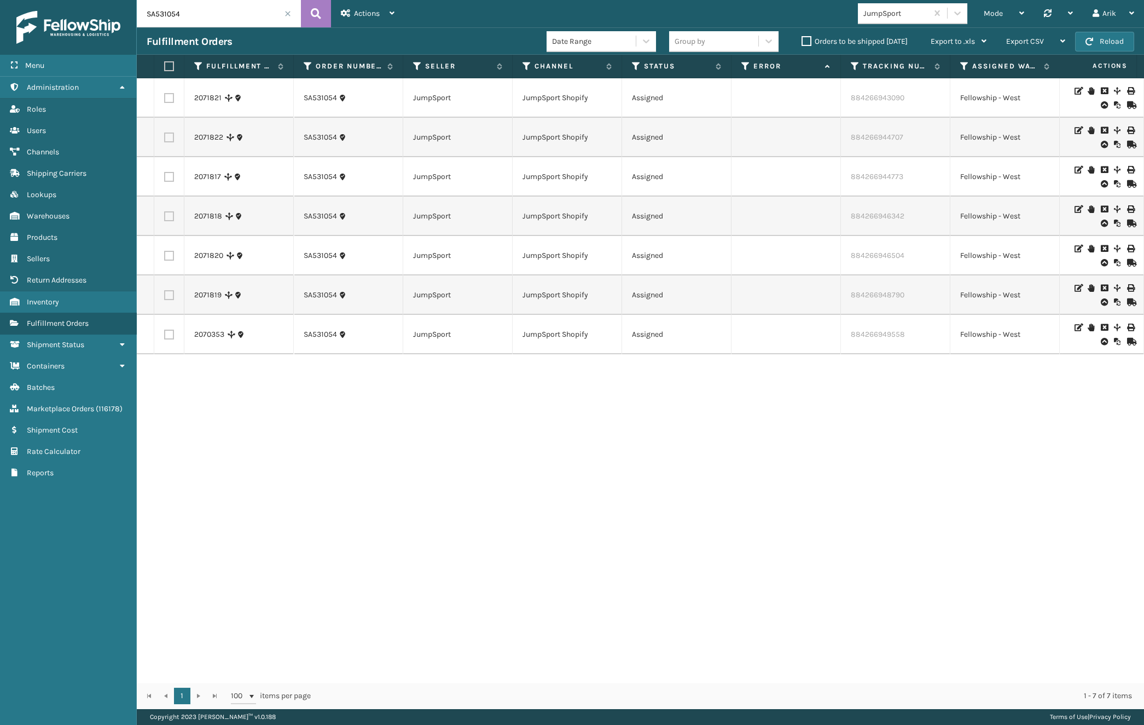
drag, startPoint x: 172, startPoint y: 12, endPoint x: 194, endPoint y: 12, distance: 21.9
click at [194, 12] on input "SA531054" at bounding box center [219, 13] width 164 height 27
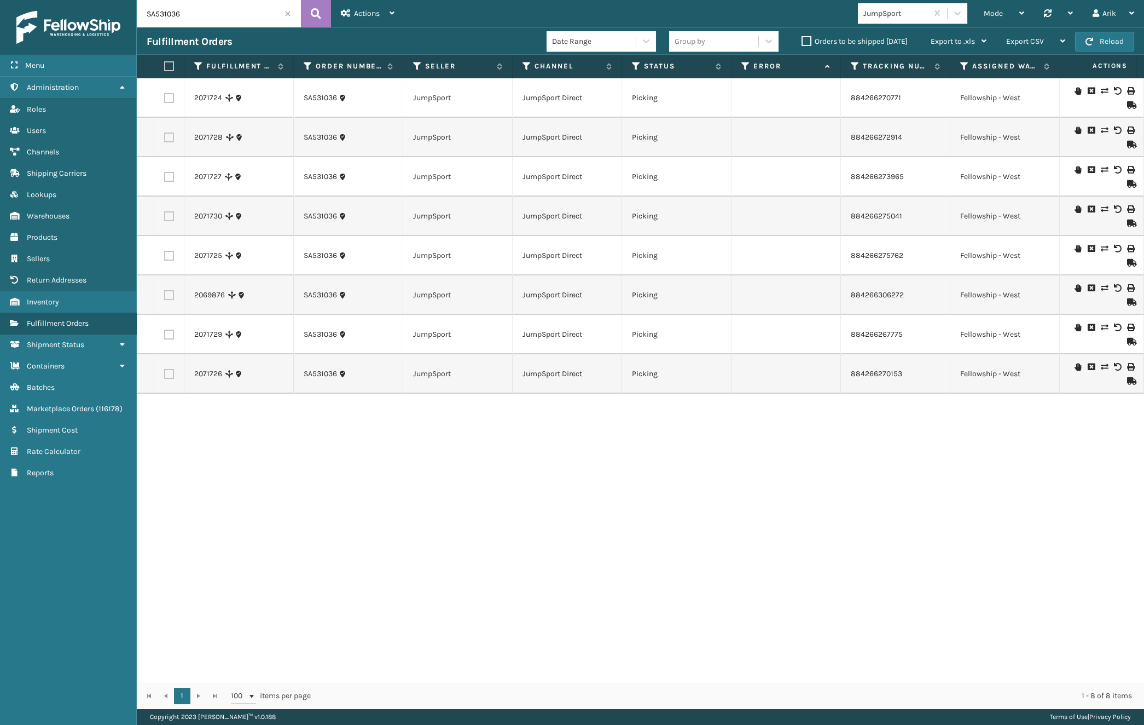
click at [177, 13] on input "SA531036" at bounding box center [219, 13] width 164 height 27
drag, startPoint x: 174, startPoint y: 12, endPoint x: 200, endPoint y: 13, distance: 26.3
click at [195, 13] on input "SA531036" at bounding box center [219, 13] width 164 height 27
type input "SA531054"
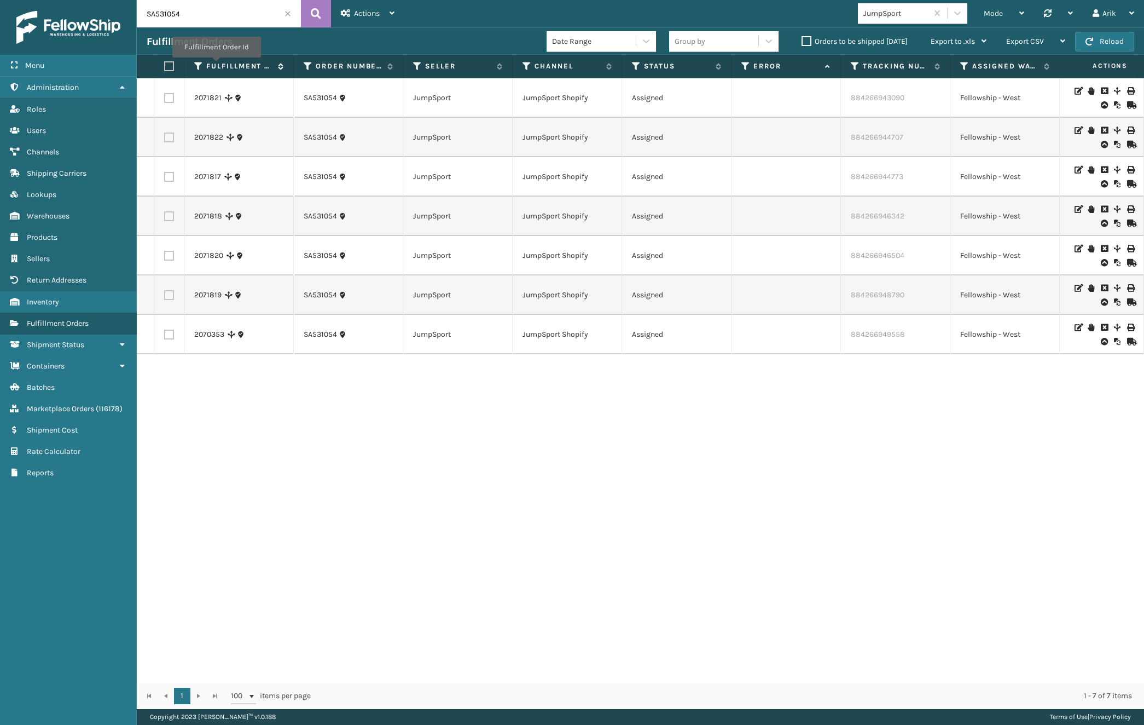
click at [236, 64] on label "Fulfillment Order Id" at bounding box center [239, 66] width 66 height 10
click at [246, 63] on label "Fulfillment Order Id" at bounding box center [239, 66] width 66 height 10
click at [205, 290] on link "2071817" at bounding box center [207, 295] width 27 height 11
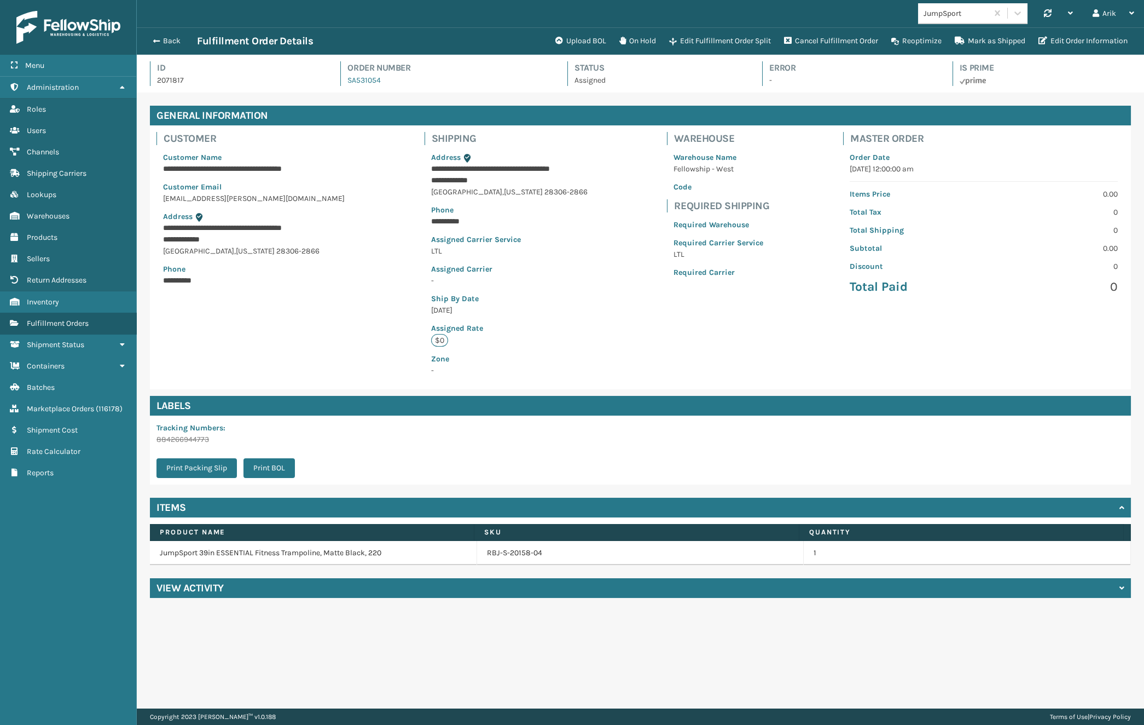
scroll to position [26, 1007]
click at [698, 41] on button "Edit Fulfillment Order Split" at bounding box center [720, 41] width 115 height 22
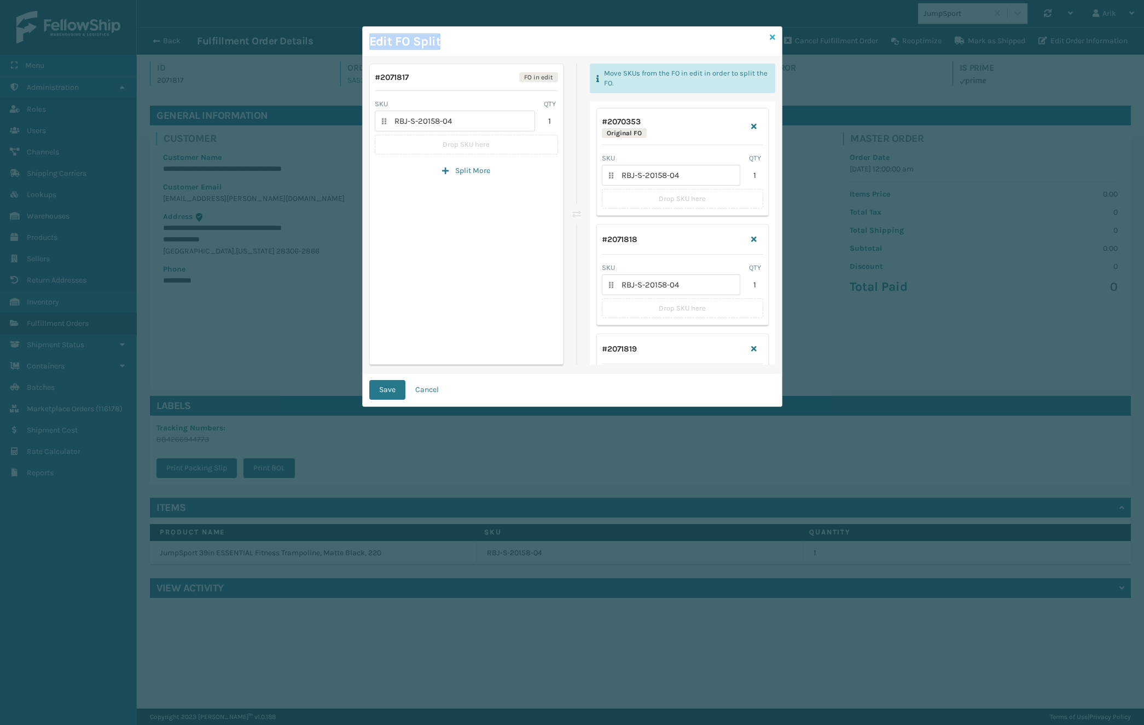
click at [774, 32] on div "Edit FO Split # 2071817 FO in edit SKU QTY RBJ-S-20158-04 1 Drop SKU here Split…" at bounding box center [572, 216] width 420 height 380
click at [772, 37] on icon at bounding box center [772, 37] width 5 height 8
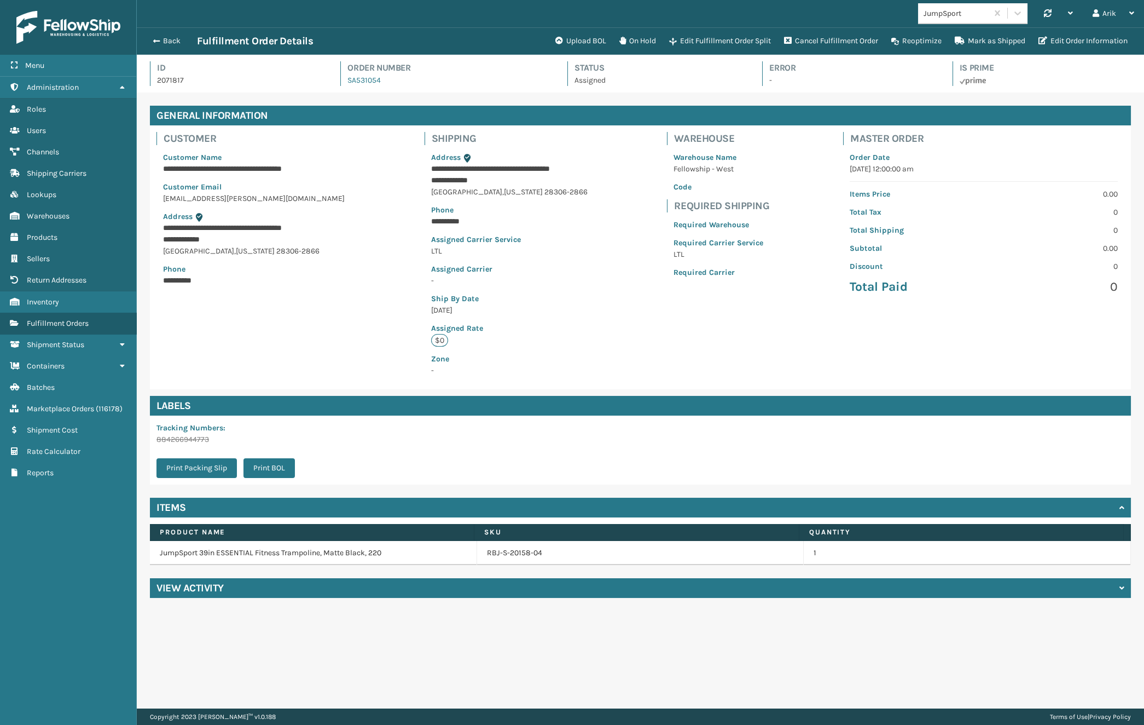
click at [158, 34] on div "Back Fulfillment Order Details" at bounding box center [348, 40] width 402 height 13
click at [158, 37] on span "button" at bounding box center [155, 41] width 7 height 8
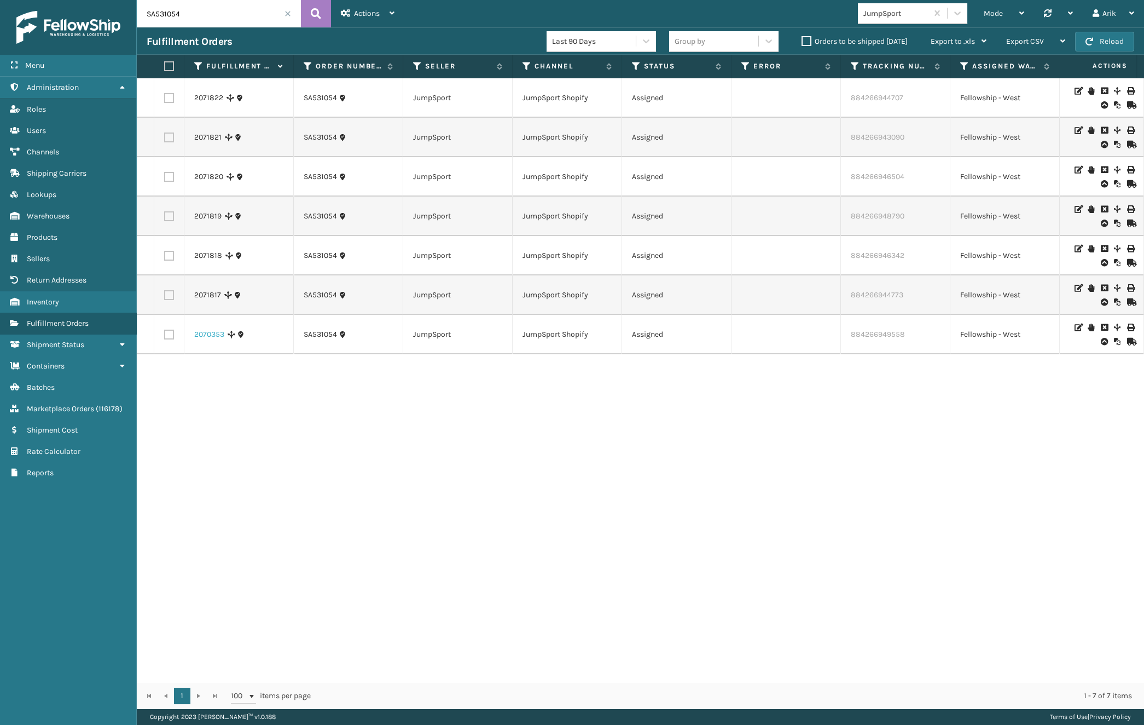
click at [212, 334] on link "2070353" at bounding box center [209, 334] width 30 height 11
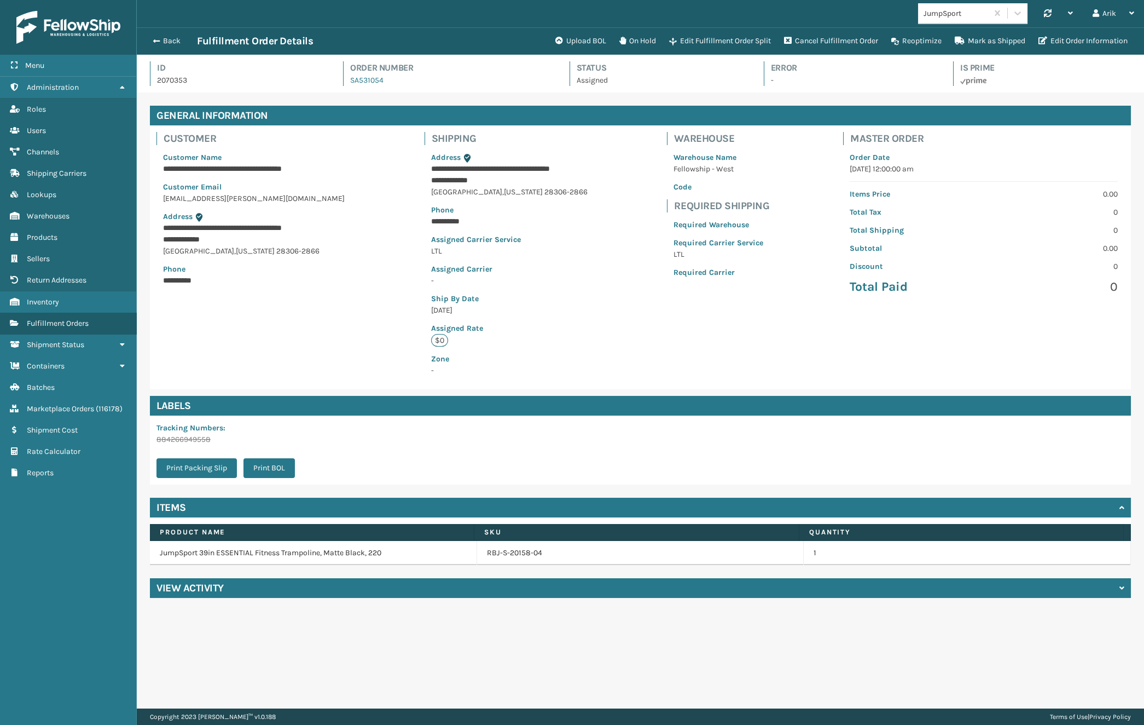
scroll to position [26, 1007]
click at [737, 40] on button "Edit Fulfillment Order Split" at bounding box center [720, 41] width 115 height 22
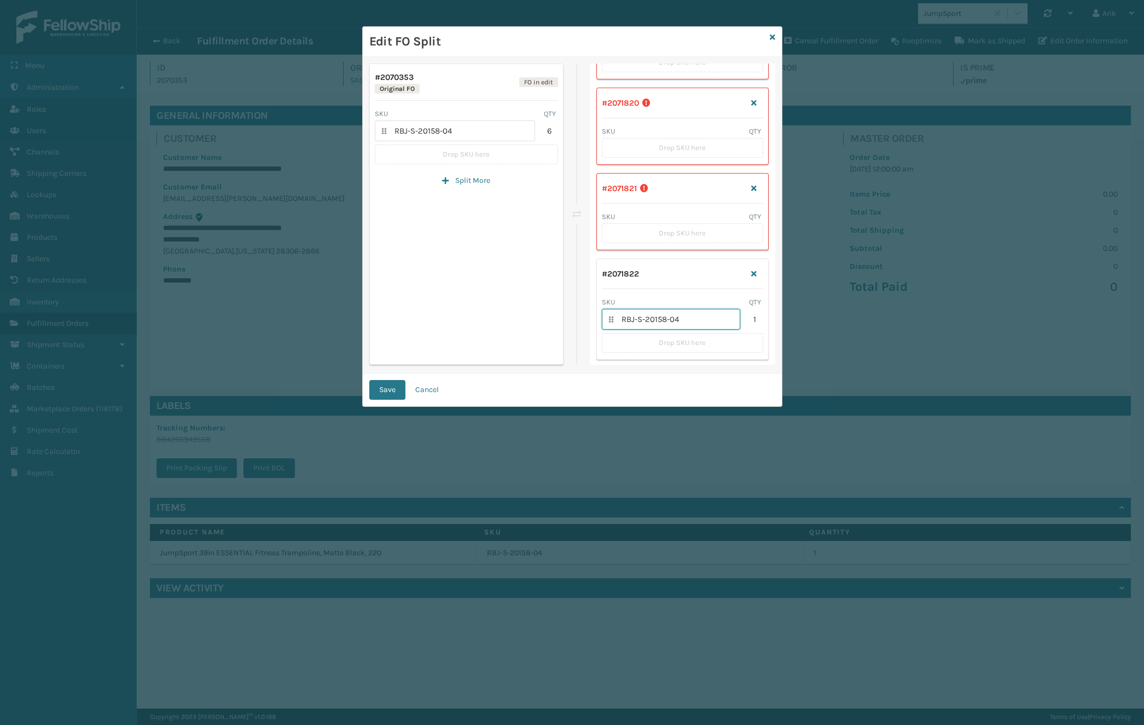
scroll to position [252, 0]
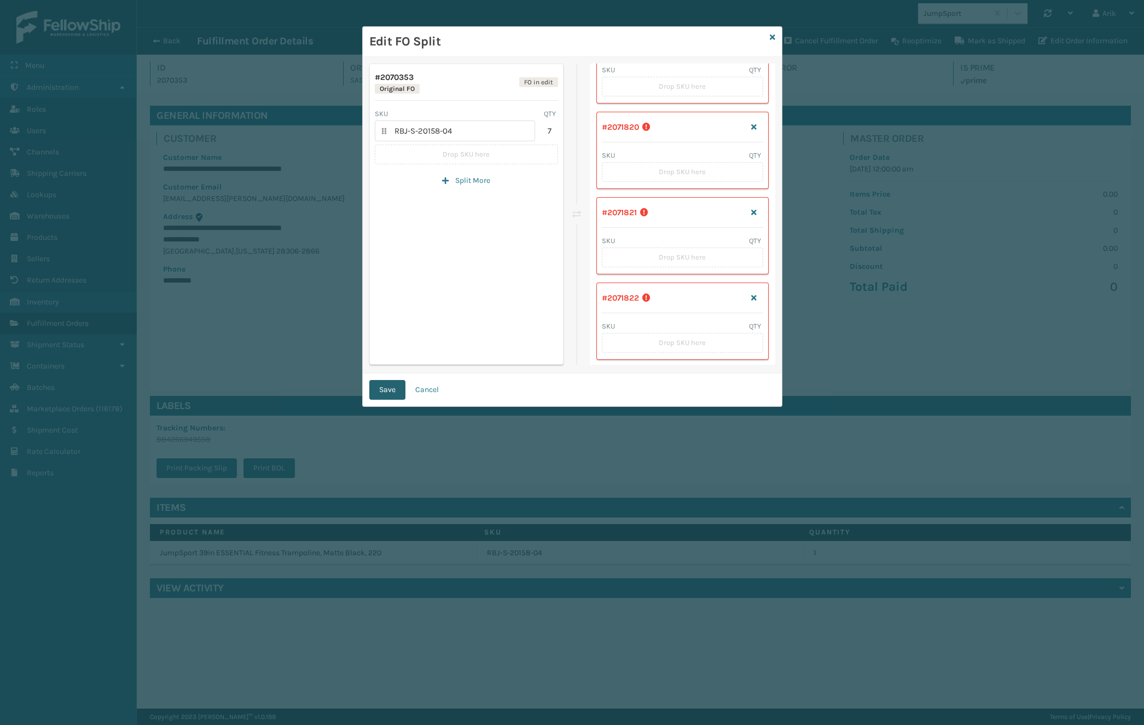
click at [392, 389] on button "Save" at bounding box center [387, 390] width 36 height 20
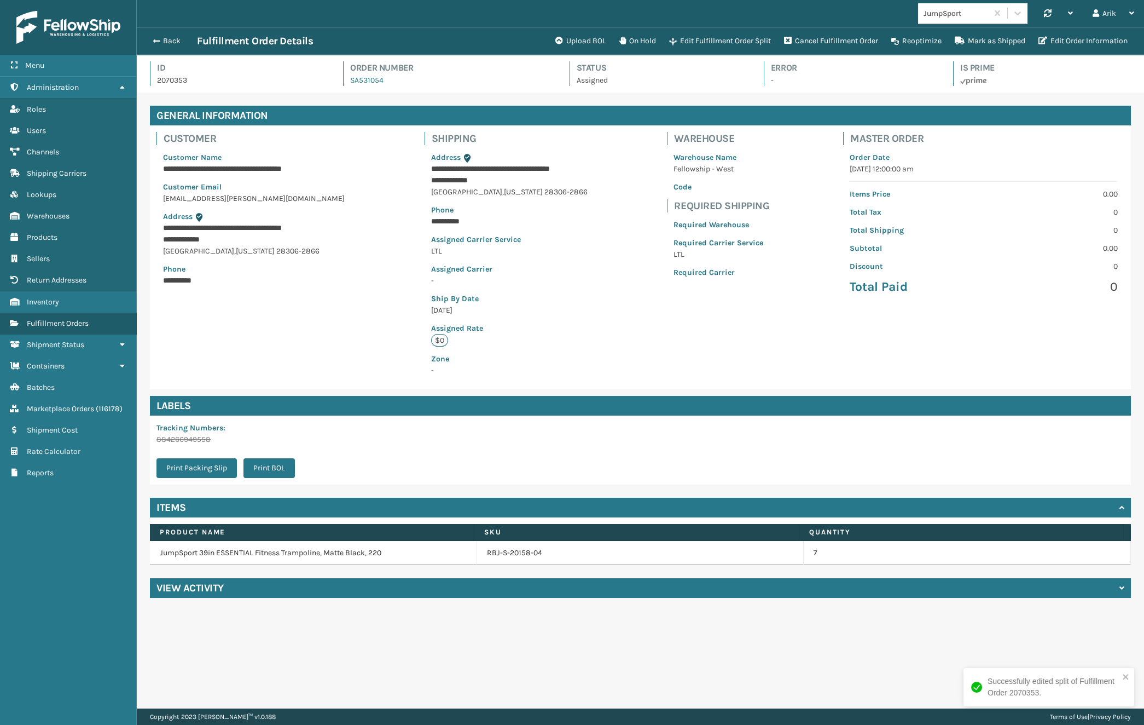
scroll to position [26, 1007]
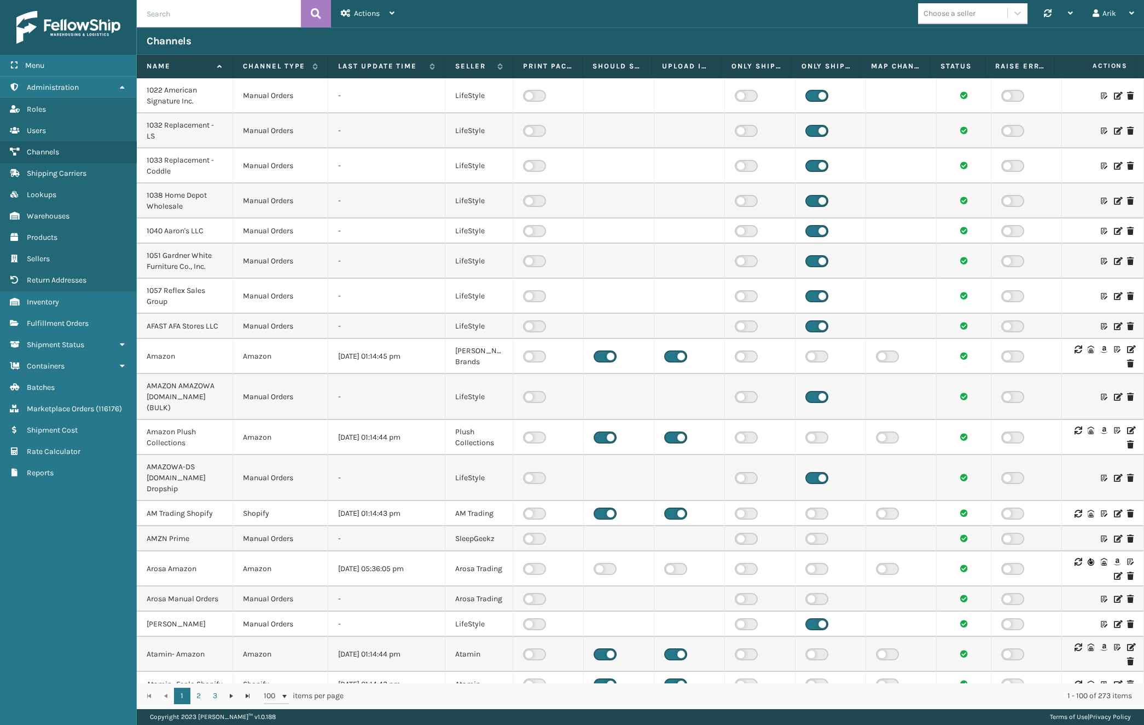
click at [951, 14] on div "Choose a seller" at bounding box center [950, 13] width 52 height 11
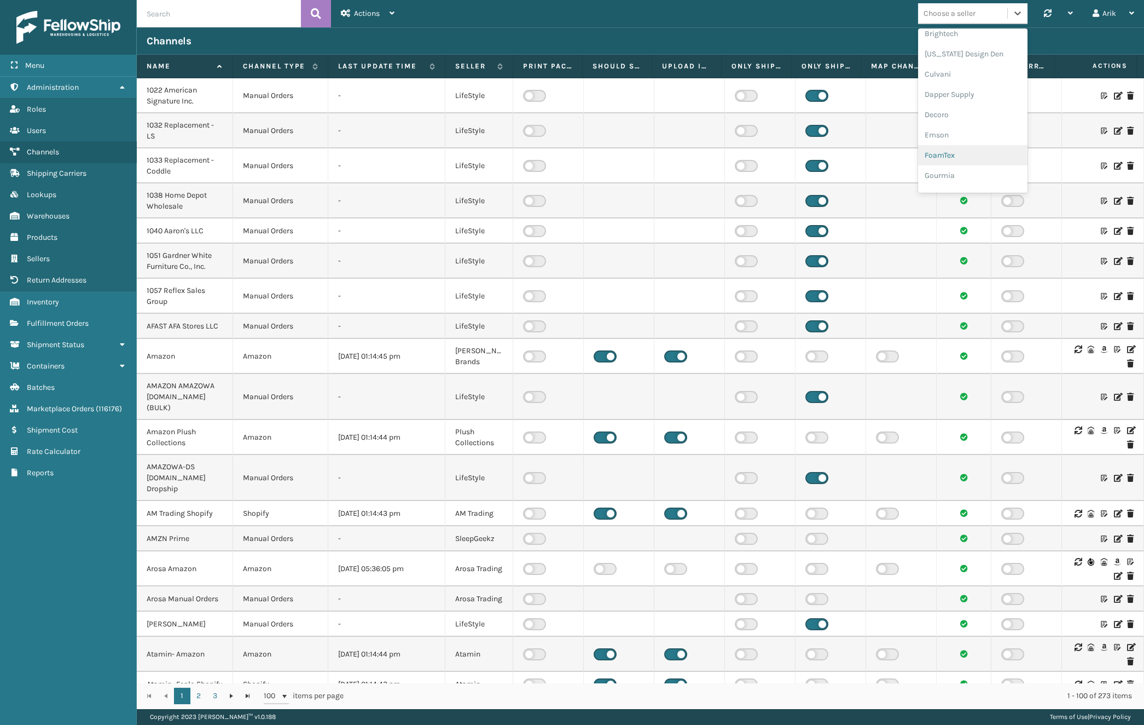
scroll to position [199, 0]
click at [962, 186] on div "JumpSport" at bounding box center [972, 186] width 109 height 20
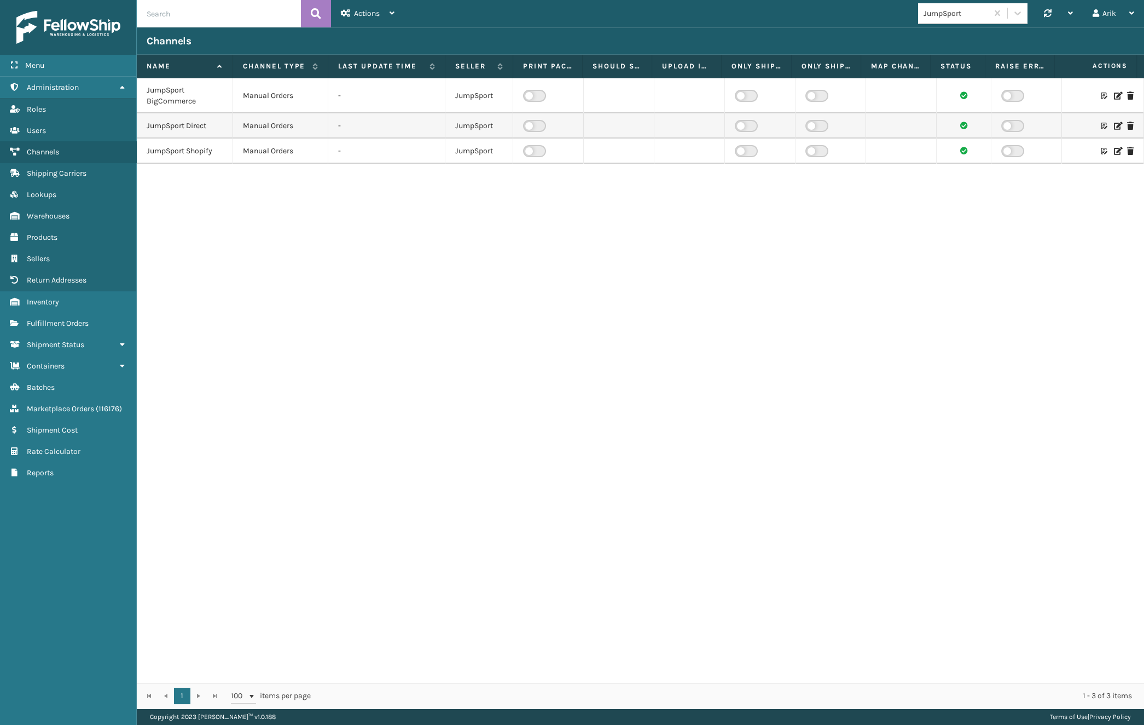
click at [1114, 149] on icon at bounding box center [1117, 151] width 7 height 8
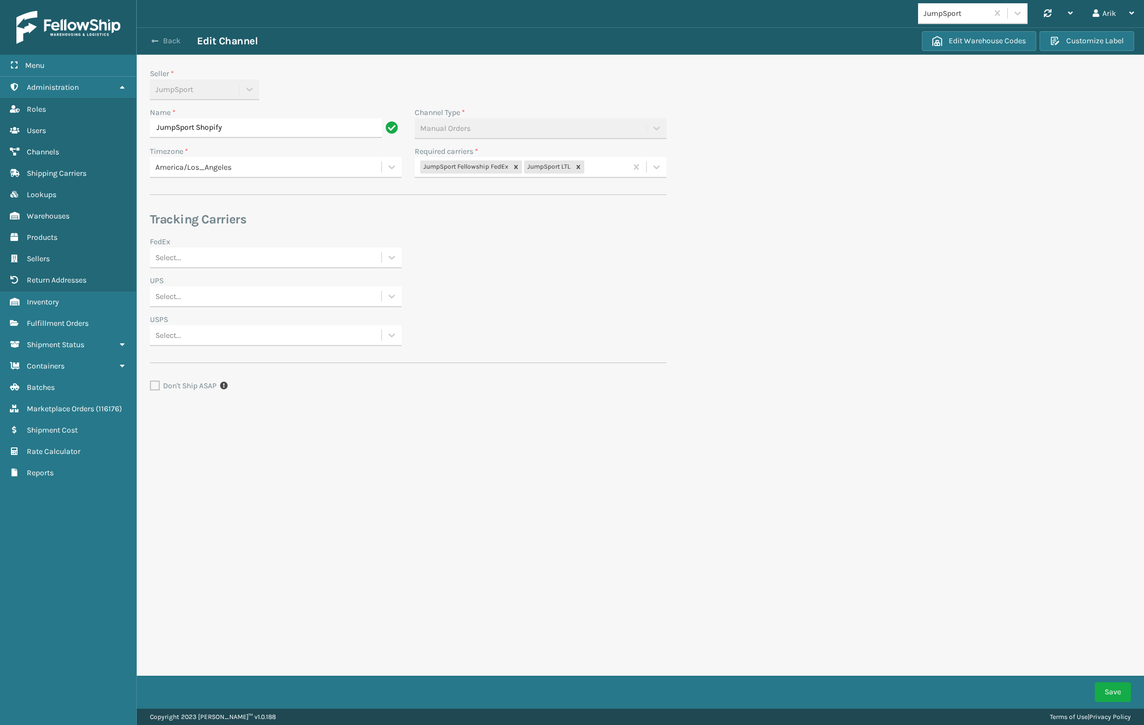
click at [152, 43] on span "button" at bounding box center [155, 41] width 7 height 8
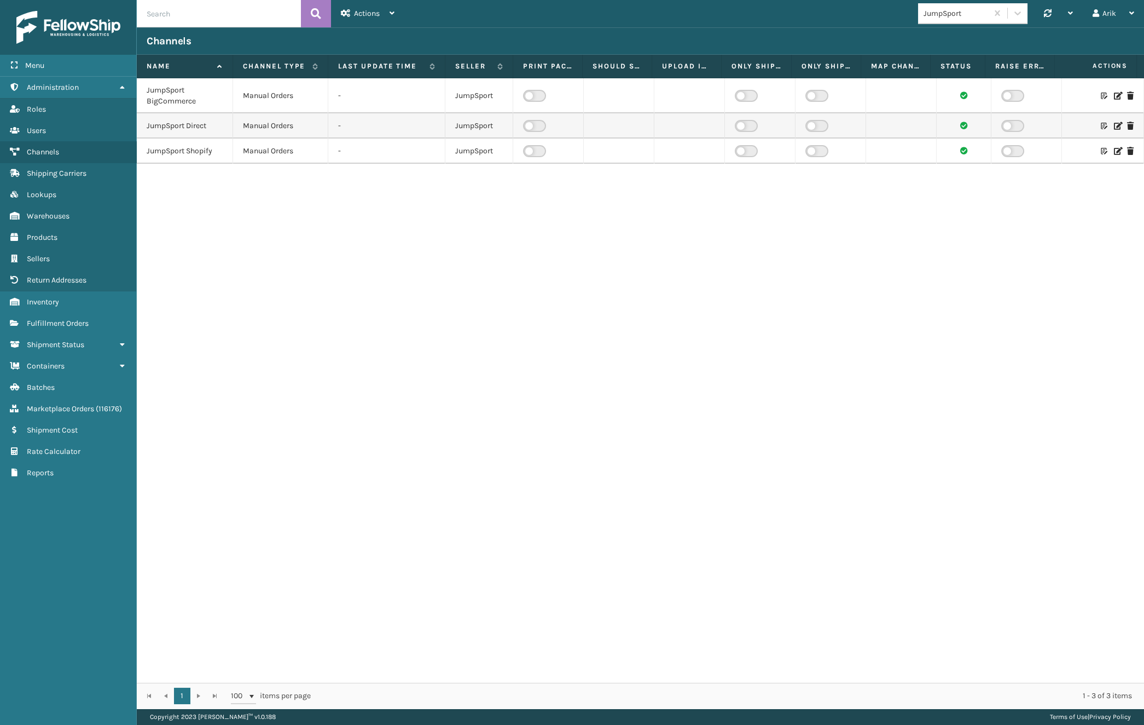
click at [1114, 126] on icon at bounding box center [1117, 126] width 7 height 8
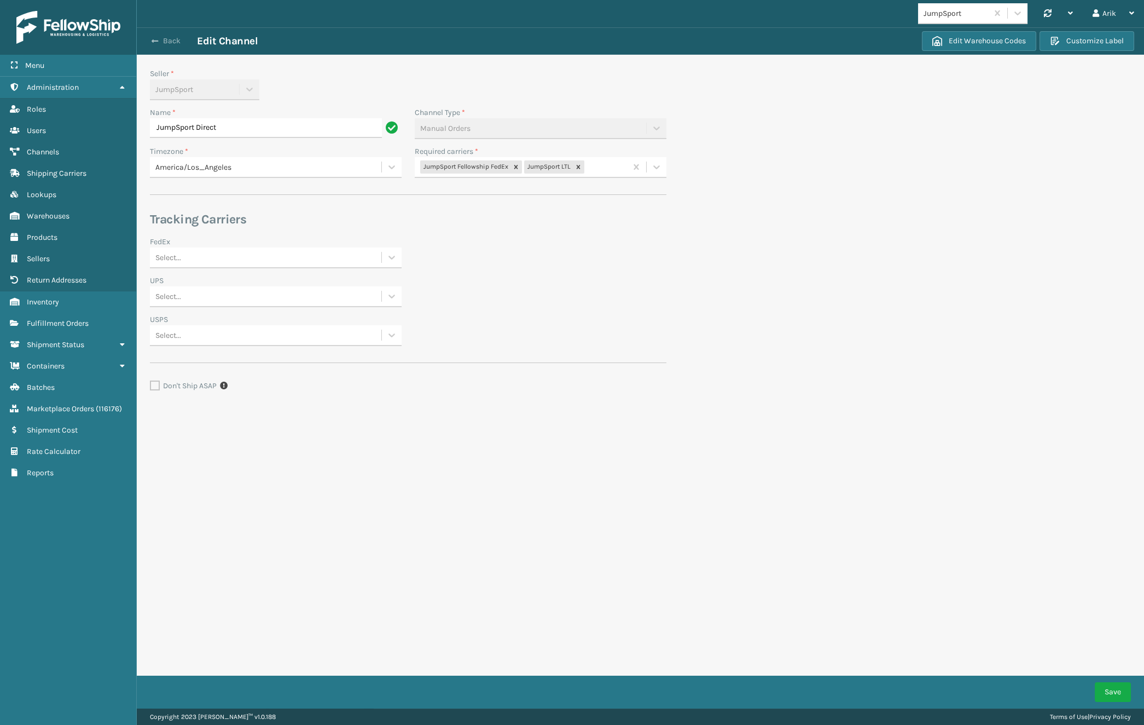
click at [154, 41] on span "button" at bounding box center [155, 41] width 7 height 8
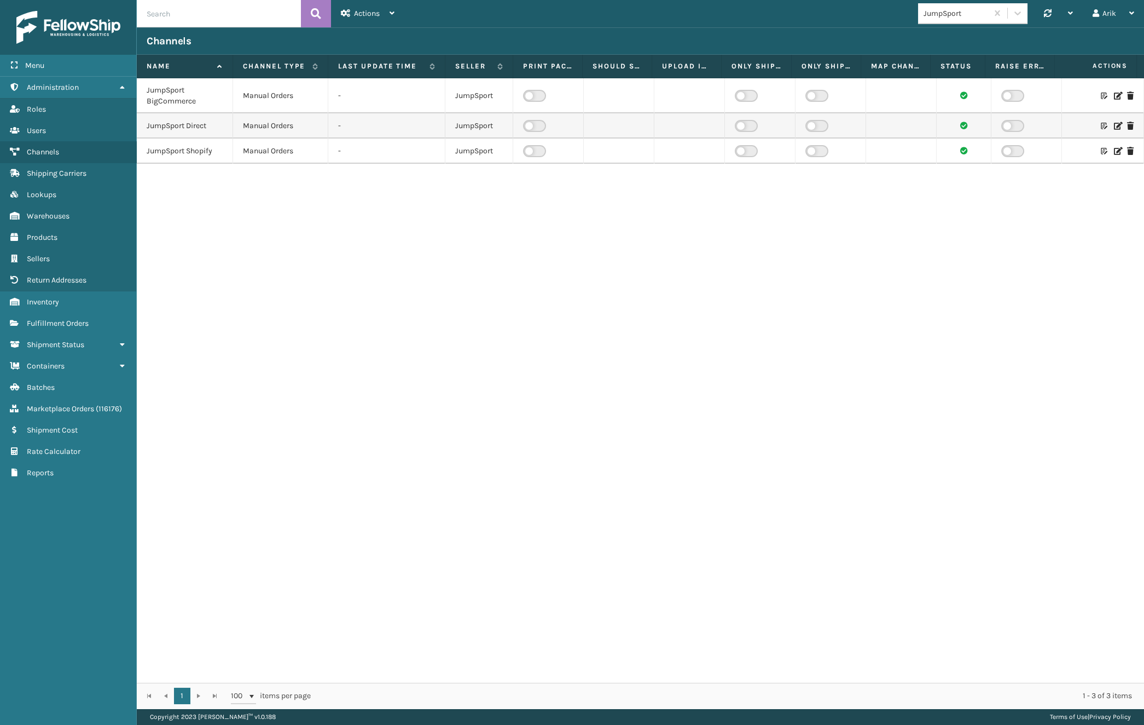
click at [1114, 98] on icon at bounding box center [1117, 96] width 7 height 8
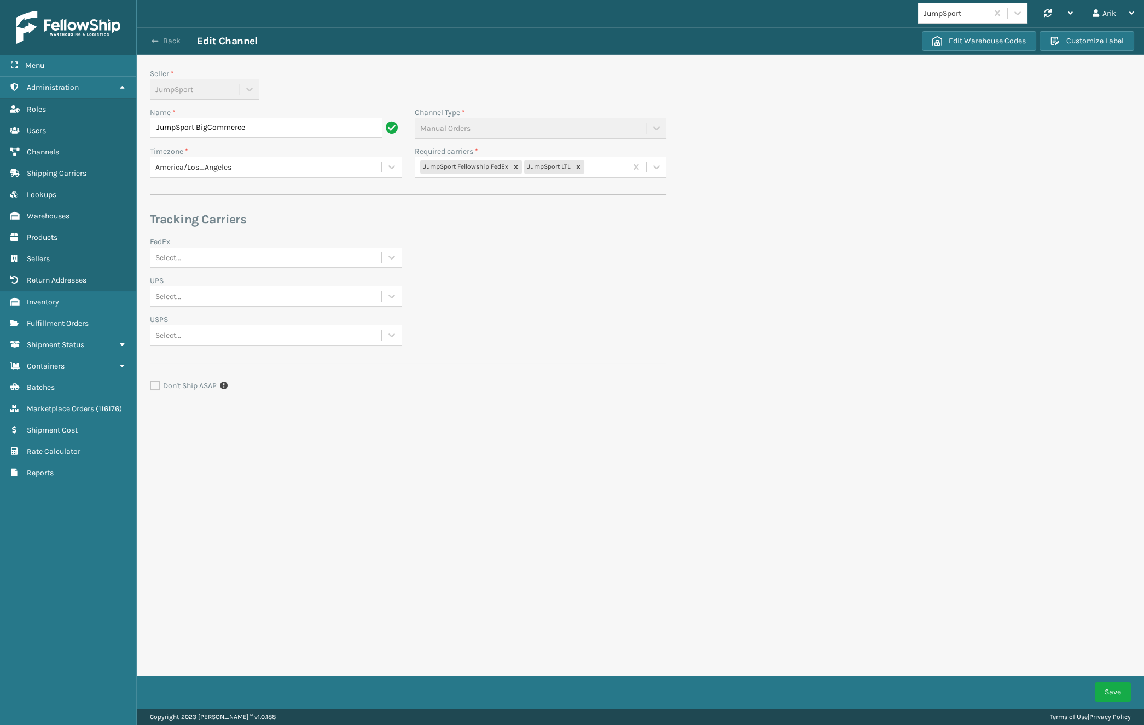
click at [158, 38] on span "button" at bounding box center [155, 41] width 7 height 8
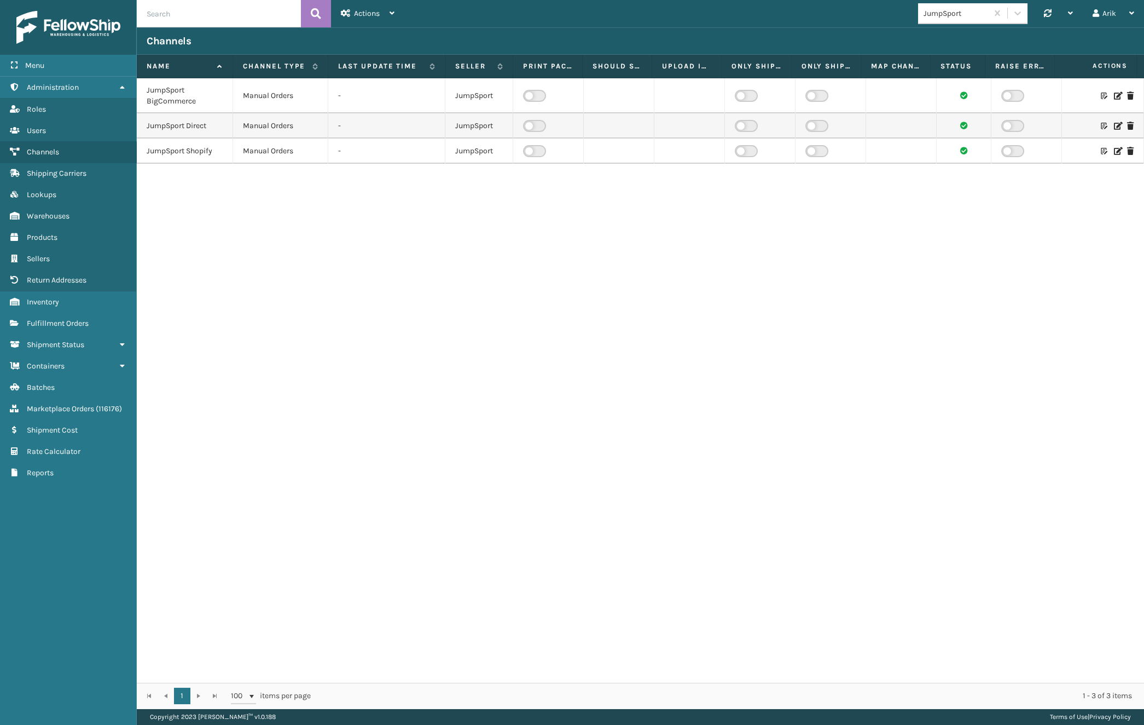
click at [101, 700] on div "Menu Administration Roles Users Channels Shipping Carriers Lookups Warehouses P…" at bounding box center [68, 362] width 137 height 725
click at [339, 213] on div "JumpSport BigCommerce Manual Orders - JumpSport JumpSport Direct Manual Orders …" at bounding box center [641, 380] width 1008 height 604
click at [1114, 97] on icon at bounding box center [1117, 96] width 7 height 8
click at [375, 304] on div "JumpSport BigCommerce Manual Orders - JumpSport JumpSport Direct Manual Orders …" at bounding box center [641, 380] width 1008 height 604
